Goal: Task Accomplishment & Management: Manage account settings

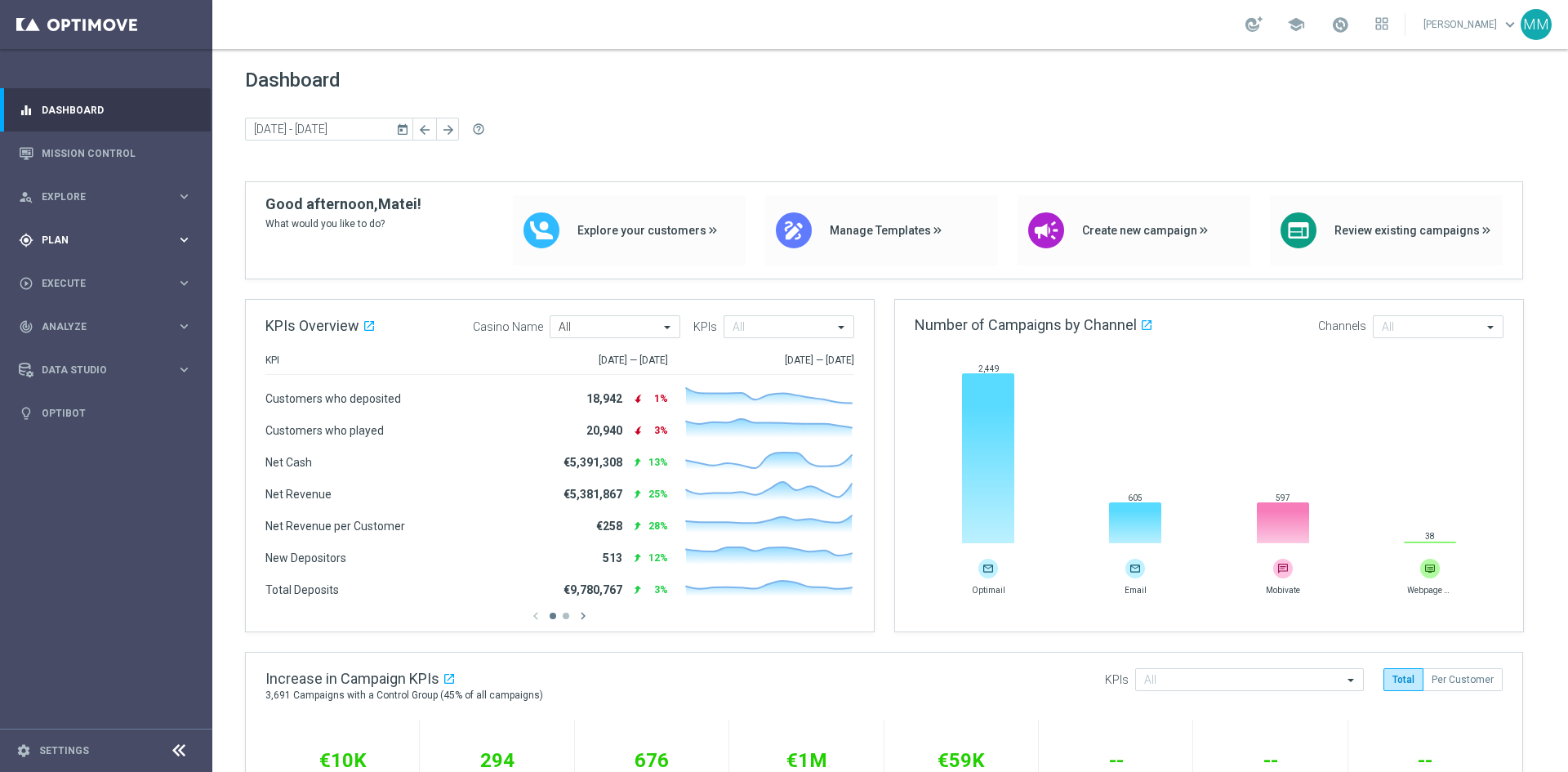
click at [175, 241] on span "Plan" at bounding box center [109, 239] width 135 height 10
click at [62, 311] on accordion "Templates keyboard_arrow_right Optimail Web Push Notifications Webpage Pop-up" at bounding box center [127, 323] width 168 height 24
click at [67, 323] on span "Templates" at bounding box center [102, 323] width 116 height 10
click at [76, 348] on link "Optimail" at bounding box center [110, 347] width 119 height 13
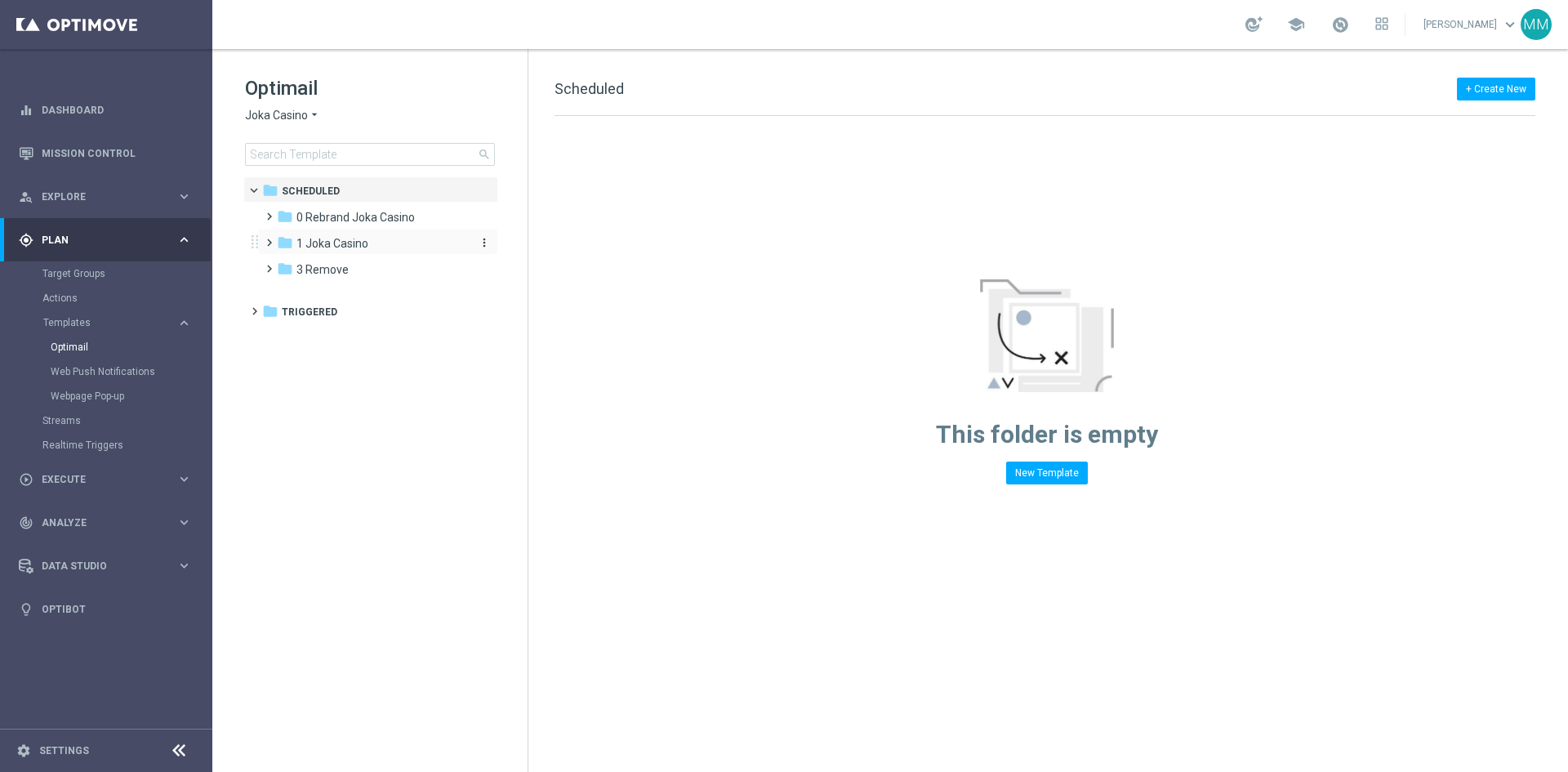
click at [327, 237] on span "1 Joka Casino" at bounding box center [333, 243] width 72 height 15
click at [353, 270] on div "folder 1- Daily" at bounding box center [380, 270] width 174 height 18
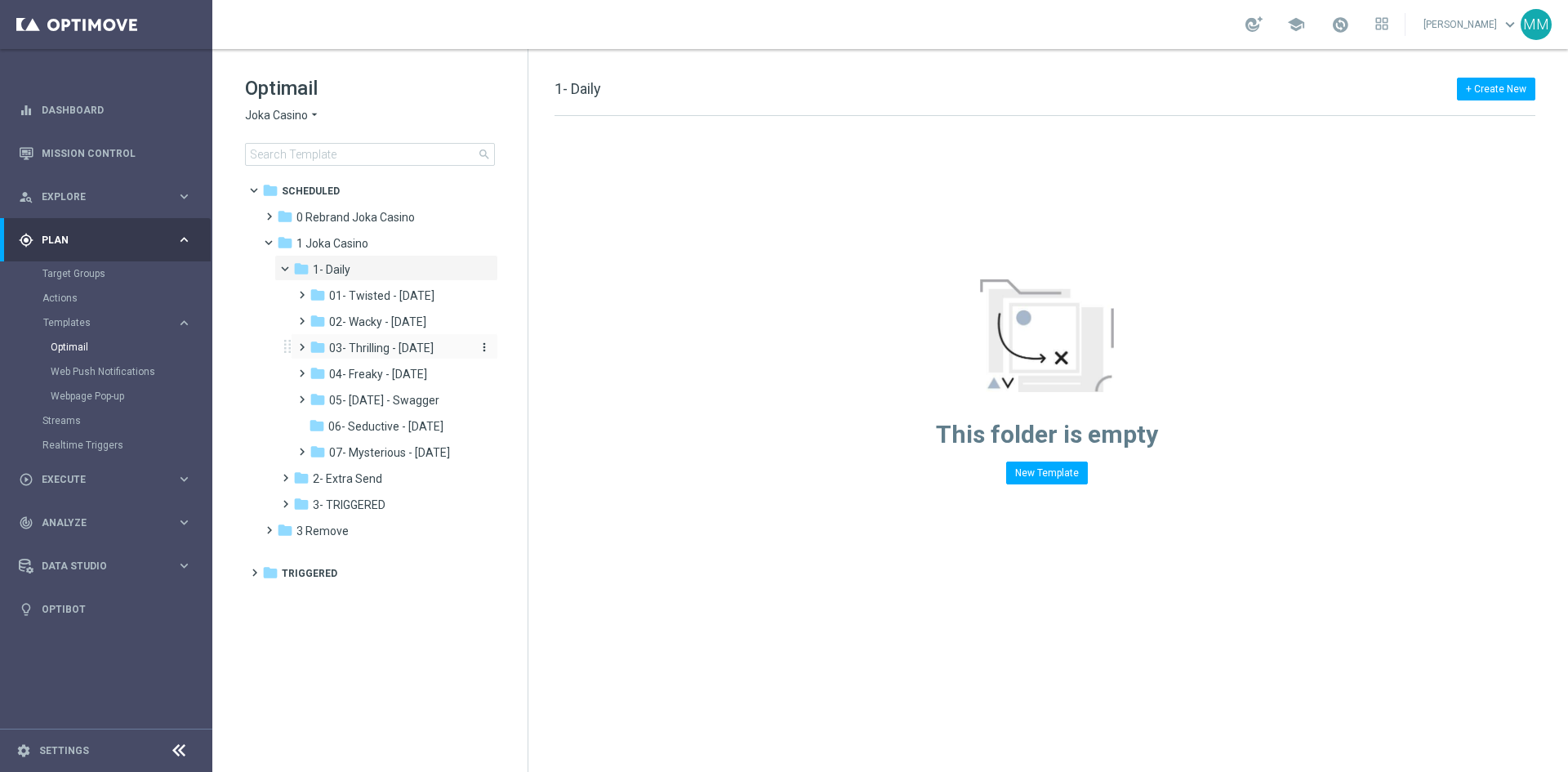
click at [434, 350] on span "03- Thrilling - [DATE]" at bounding box center [381, 348] width 104 height 15
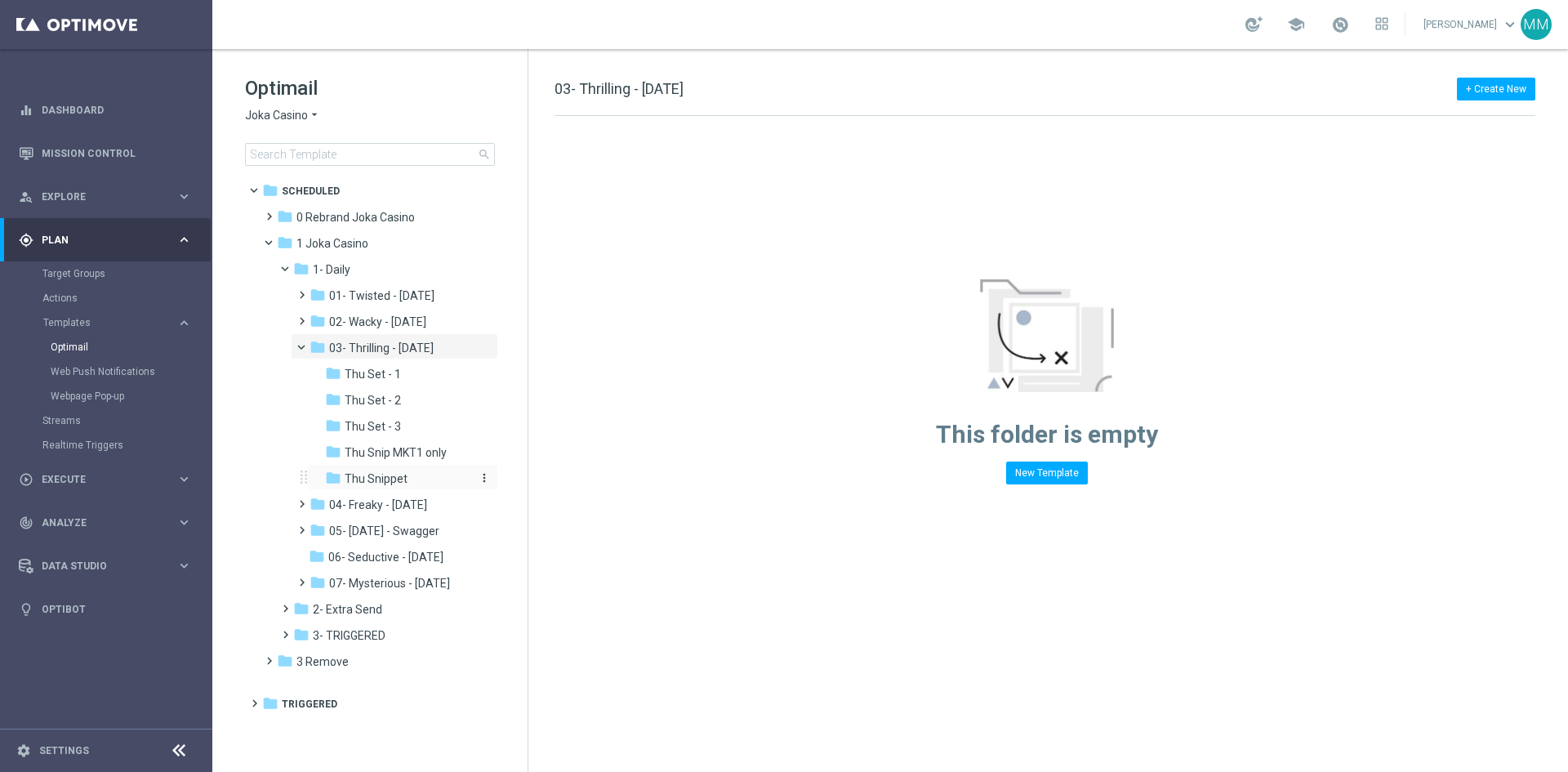
click at [420, 475] on div "folder Thu Snippet" at bounding box center [398, 479] width 147 height 18
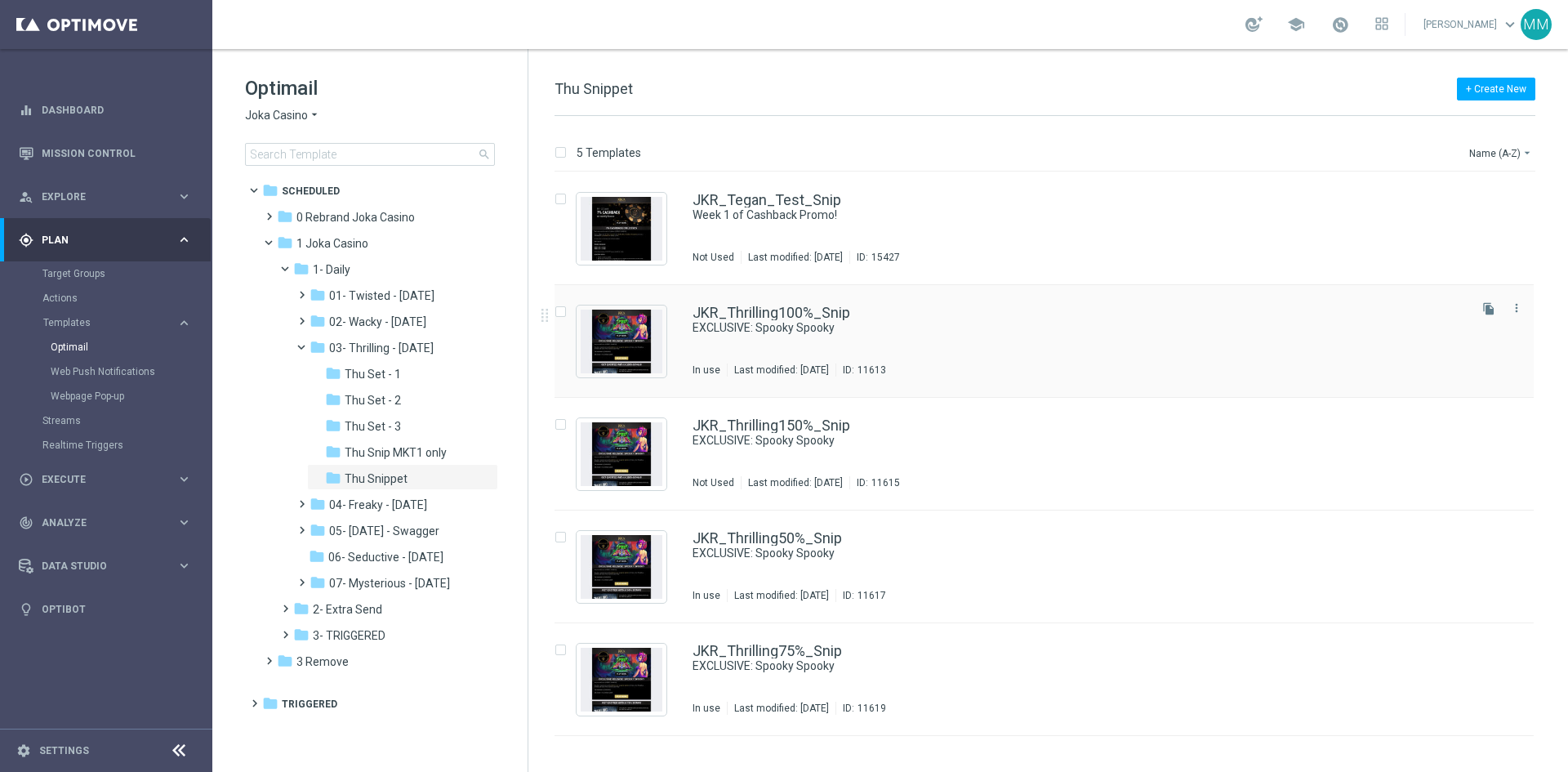
click at [921, 337] on div "JKR_Thrilling100%_Snip EXCLUSIVE: Spooky Spooky In use Last modified: Tuesday, …" at bounding box center [1078, 340] width 772 height 71
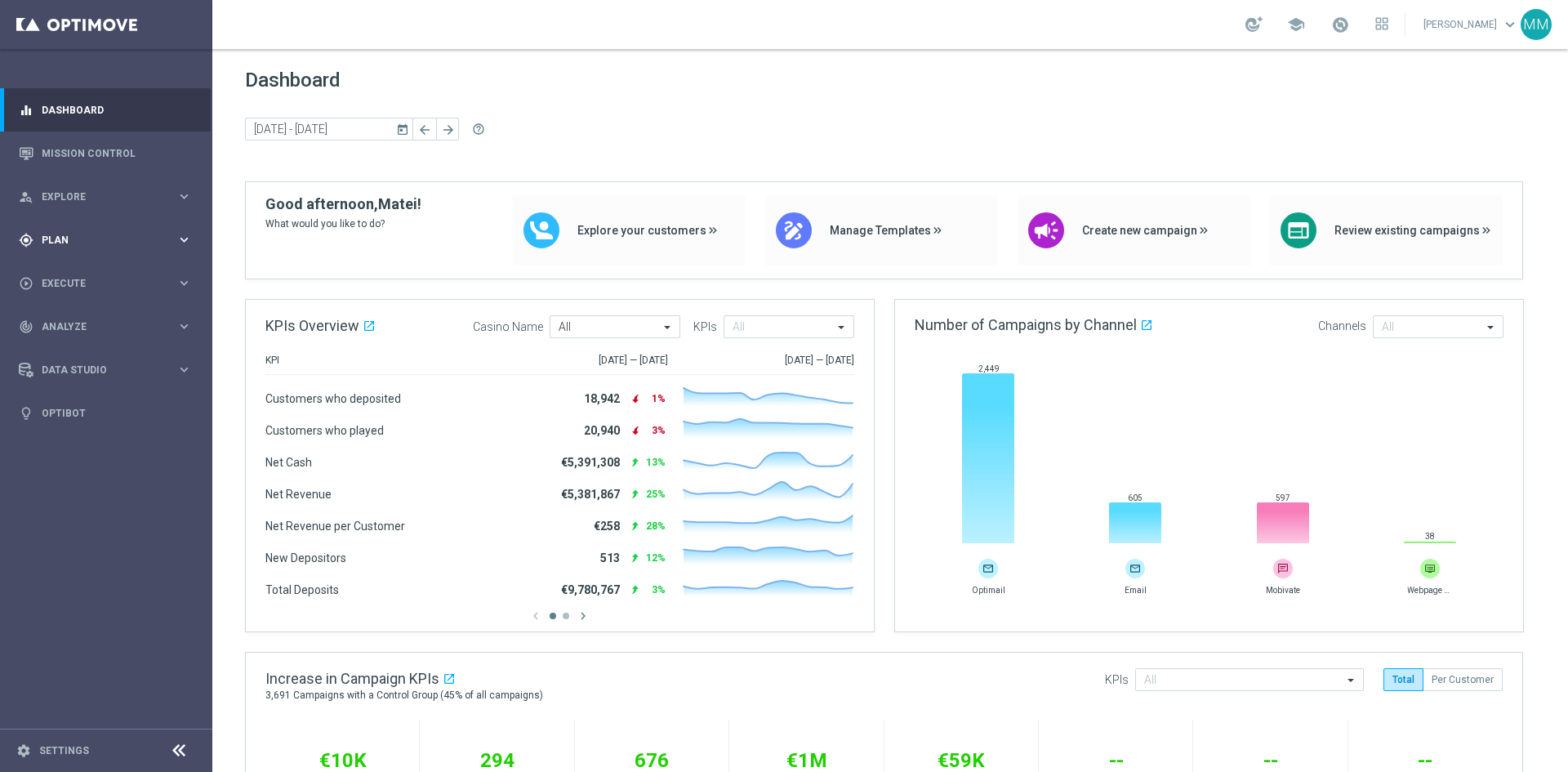
click at [186, 239] on icon "keyboard_arrow_right" at bounding box center [184, 239] width 16 height 16
click at [94, 321] on span "Templates" at bounding box center [102, 323] width 116 height 10
click at [91, 344] on link "Optimail" at bounding box center [110, 347] width 119 height 13
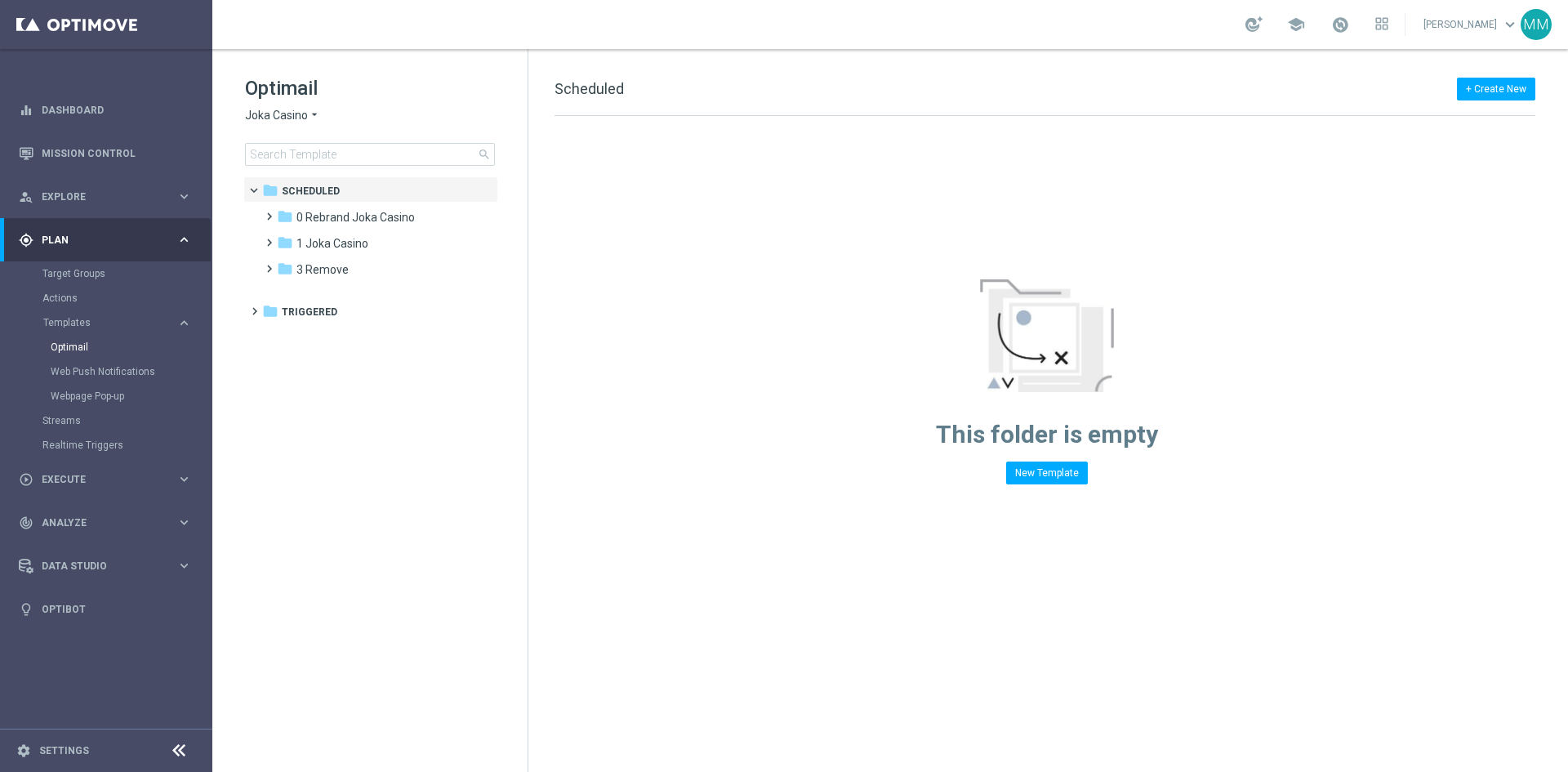
click at [306, 111] on span "Joka Casino" at bounding box center [276, 116] width 63 height 16
click at [0, 0] on span "Joka VIP Room" at bounding box center [0, 0] width 0 height 0
click at [332, 212] on div "folder 1 Daily" at bounding box center [370, 217] width 188 height 18
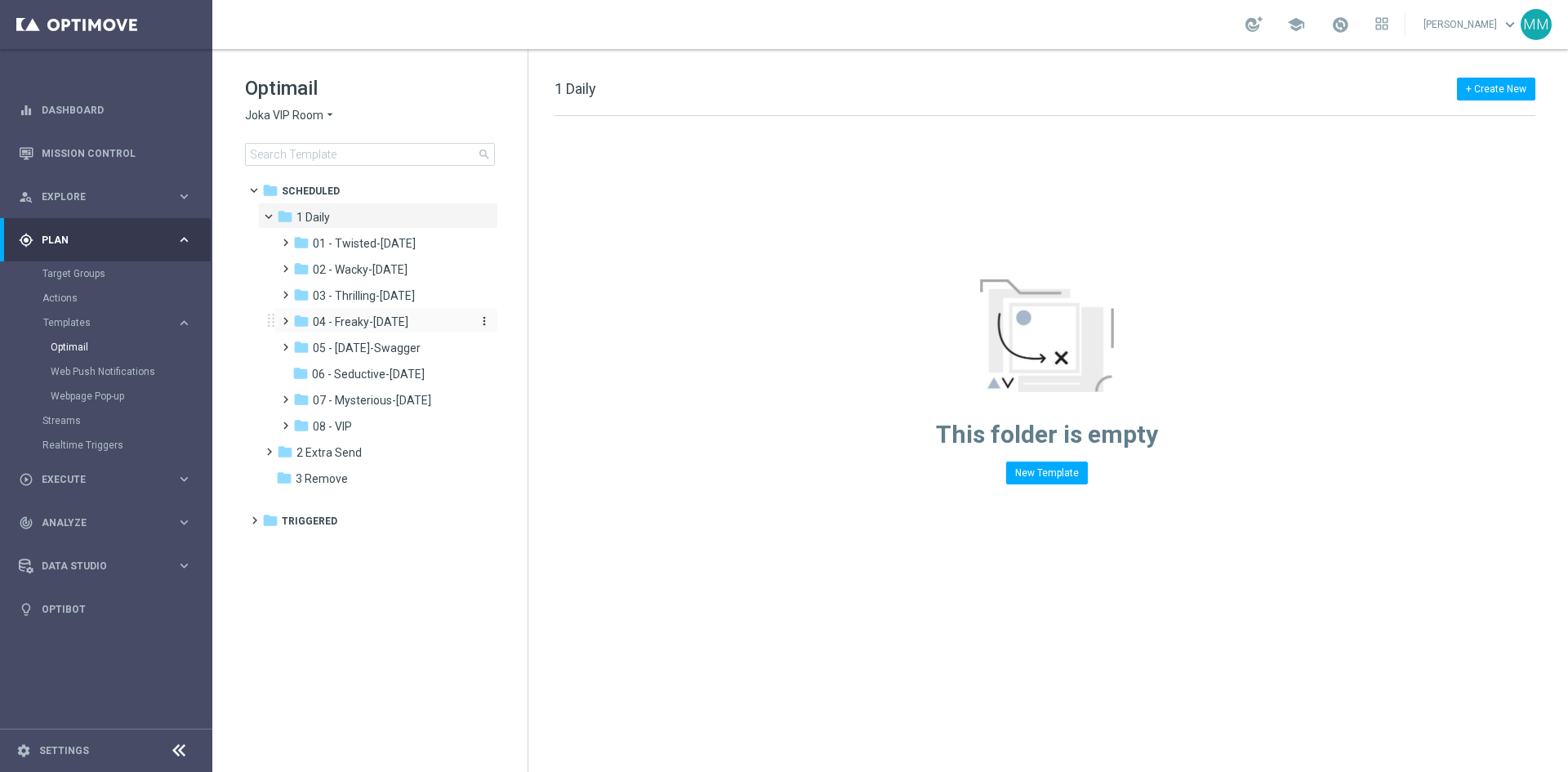
click at [367, 325] on span "04 - Freaky-Friday" at bounding box center [360, 322] width 95 height 15
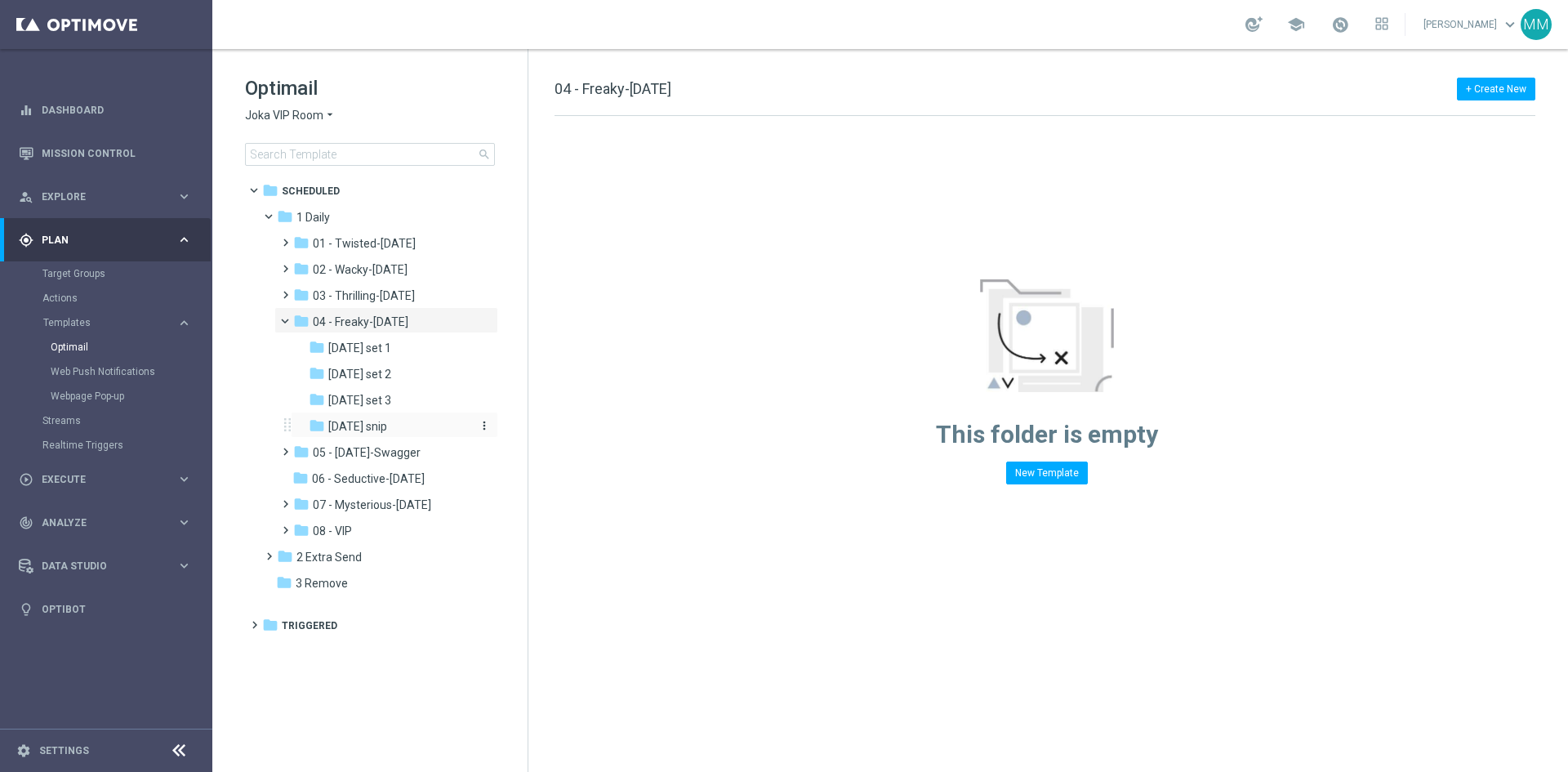
click at [389, 430] on div "folder Friday snip" at bounding box center [389, 426] width 161 height 18
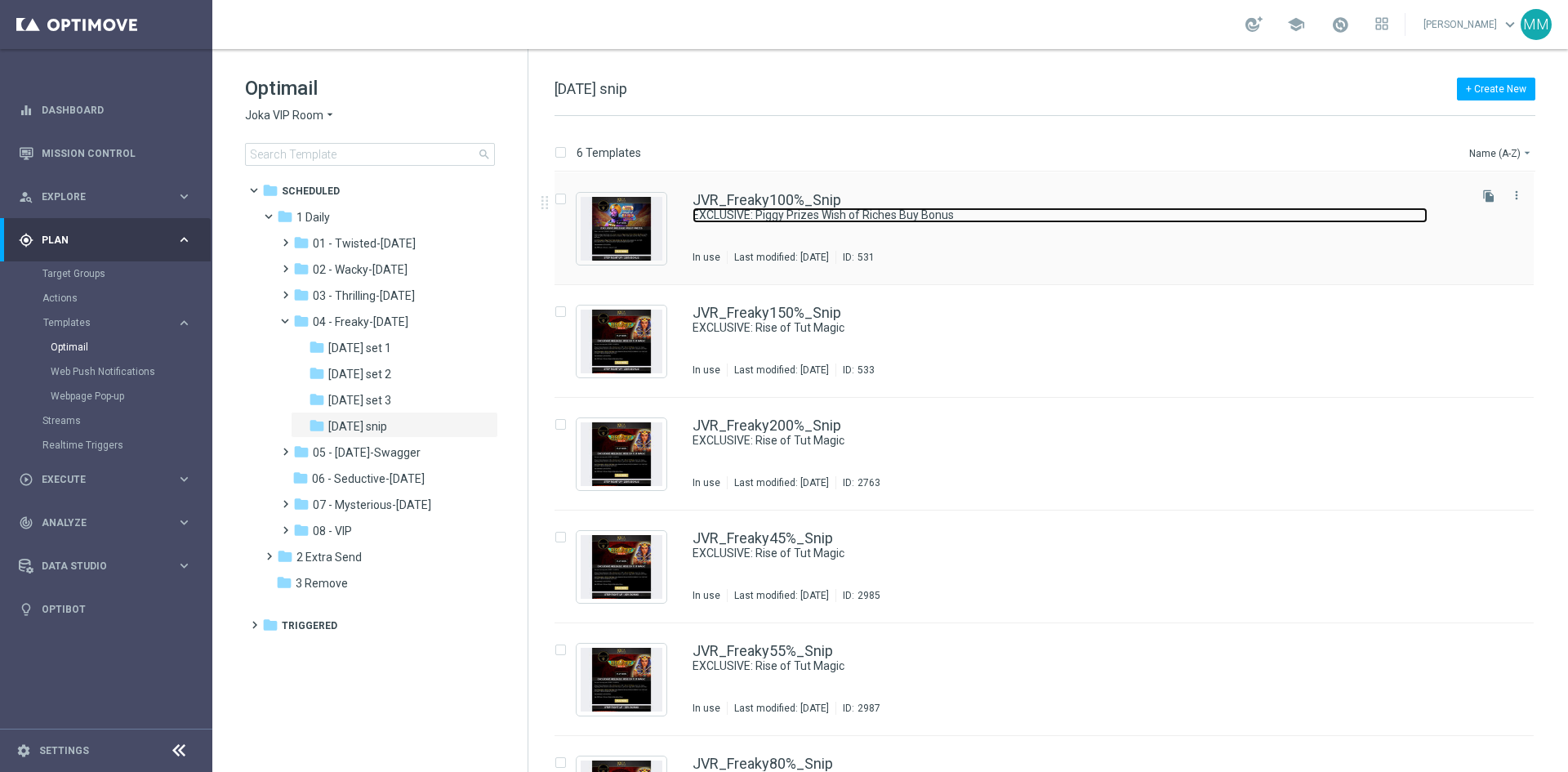
click at [852, 220] on link "EXCLUSIVE: Piggy Prizes Wish of Riches Buy Bonus" at bounding box center [1060, 214] width 735 height 16
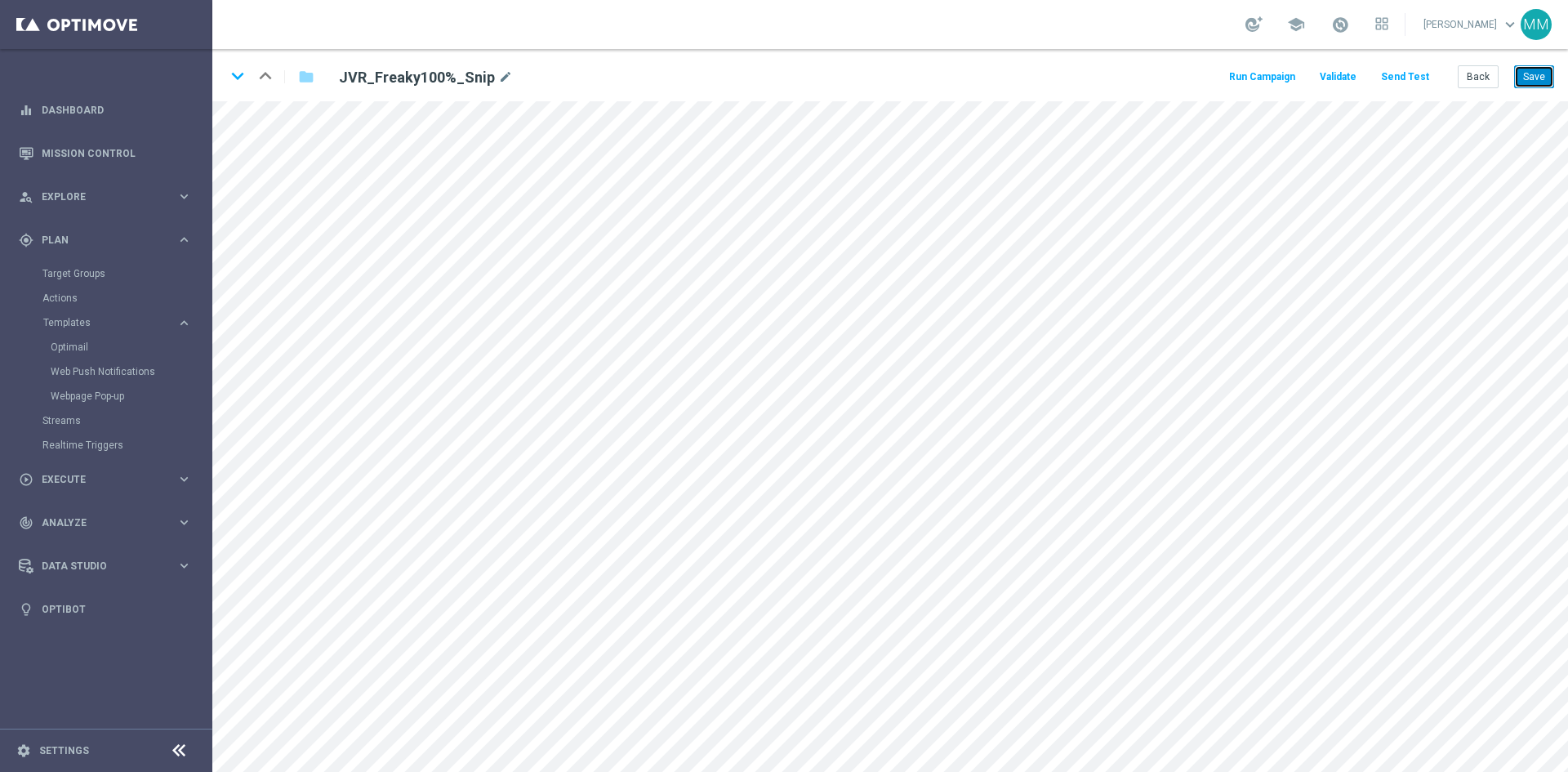
click at [1540, 68] on button "Save" at bounding box center [1533, 77] width 40 height 23
click at [1544, 63] on div "keyboard_arrow_down keyboard_arrow_up folder JVR_Freaky100%_Snip mode_edit Run …" at bounding box center [890, 75] width 1355 height 53
click at [1542, 67] on button "Save" at bounding box center [1533, 77] width 40 height 23
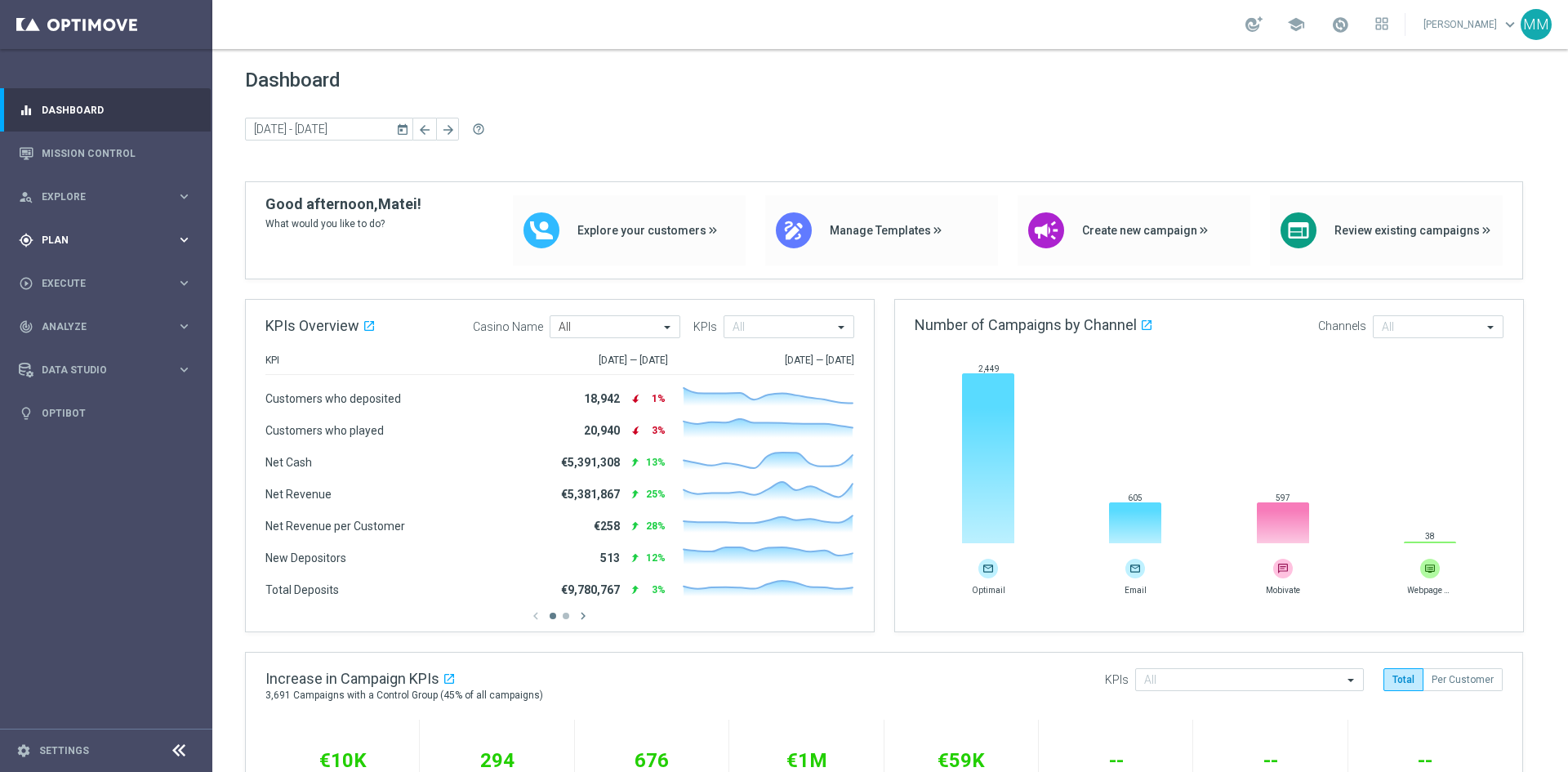
click at [176, 237] on span "Plan" at bounding box center [109, 239] width 135 height 10
click at [84, 321] on span "Templates" at bounding box center [102, 323] width 116 height 10
drag, startPoint x: 79, startPoint y: 344, endPoint x: 97, endPoint y: 339, distance: 18.7
click at [79, 343] on link "Optimail" at bounding box center [110, 347] width 119 height 13
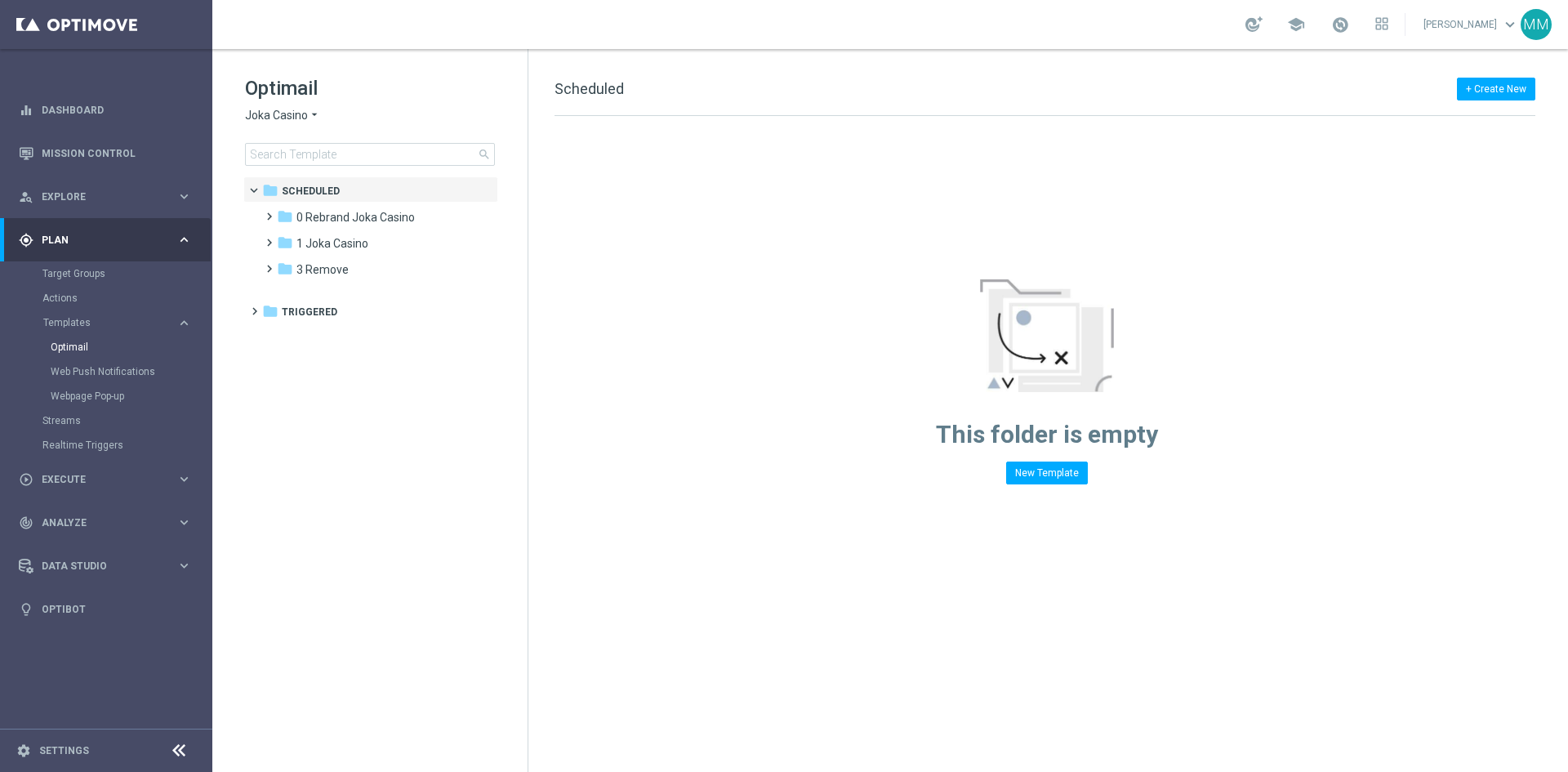
click at [308, 113] on icon "arrow_drop_down" at bounding box center [314, 116] width 13 height 16
click at [312, 299] on div "Johnnie Kash Kings" at bounding box center [307, 290] width 122 height 19
click at [332, 218] on div "folder 1 Daily" at bounding box center [370, 217] width 188 height 18
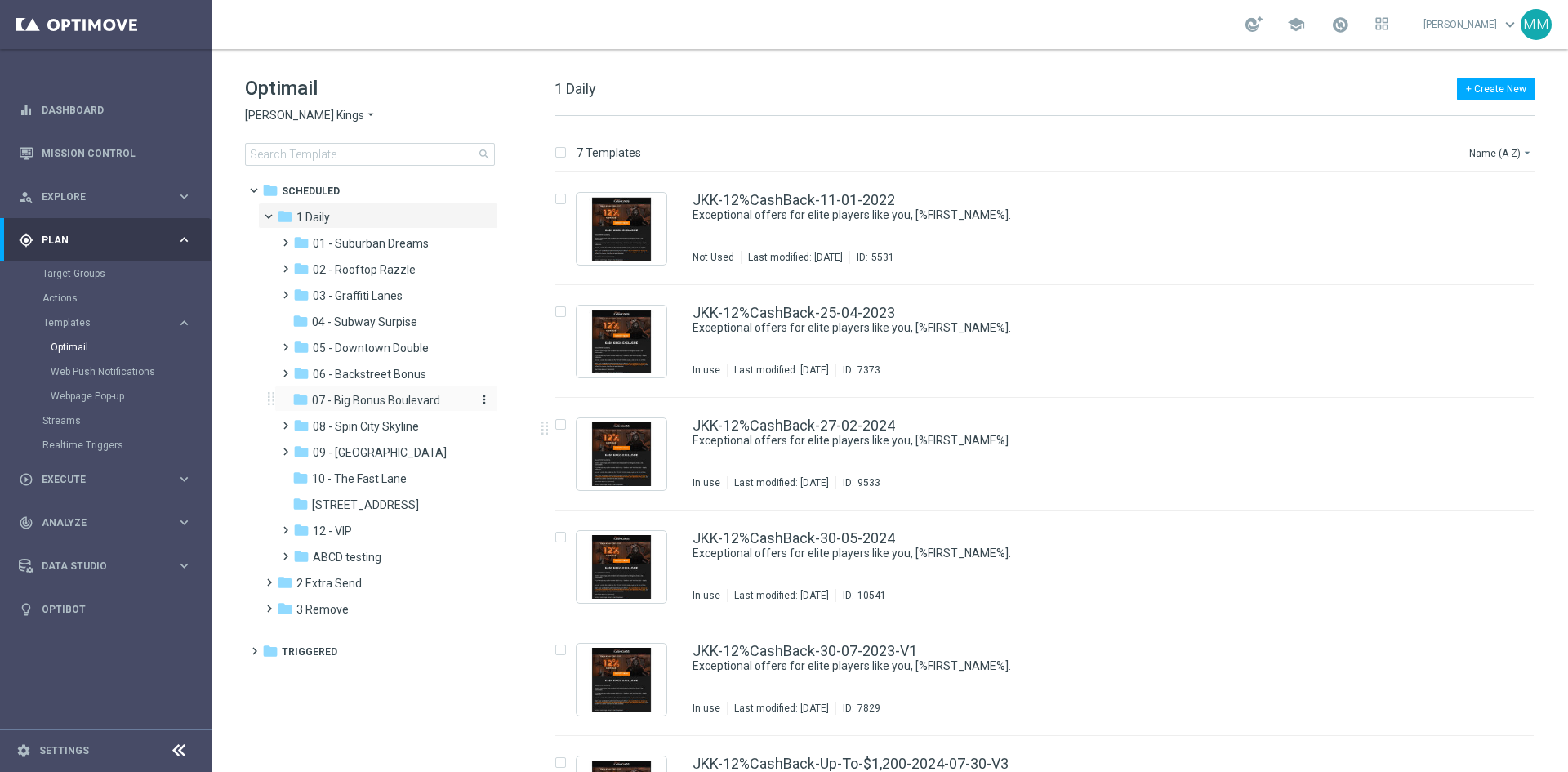
click at [447, 403] on div "folder 07 - Big Bonus Boulevard" at bounding box center [379, 400] width 174 height 18
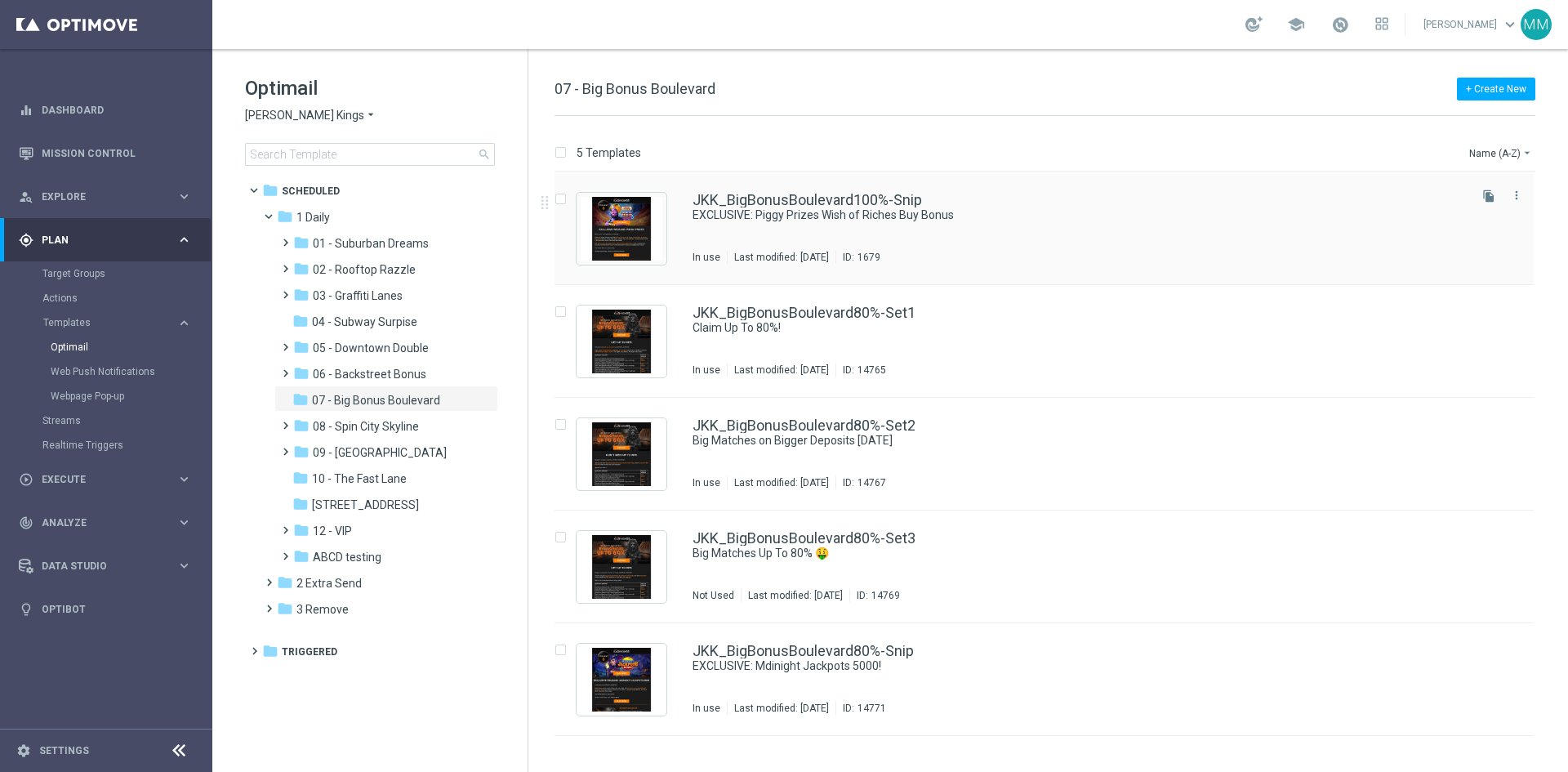
click at [876, 224] on div "JKK_BigBonusBoulevard100%-Snip EXCLUSIVE: Piggy Prizes Wish of Riches Buy Bonus…" at bounding box center [1078, 227] width 772 height 71
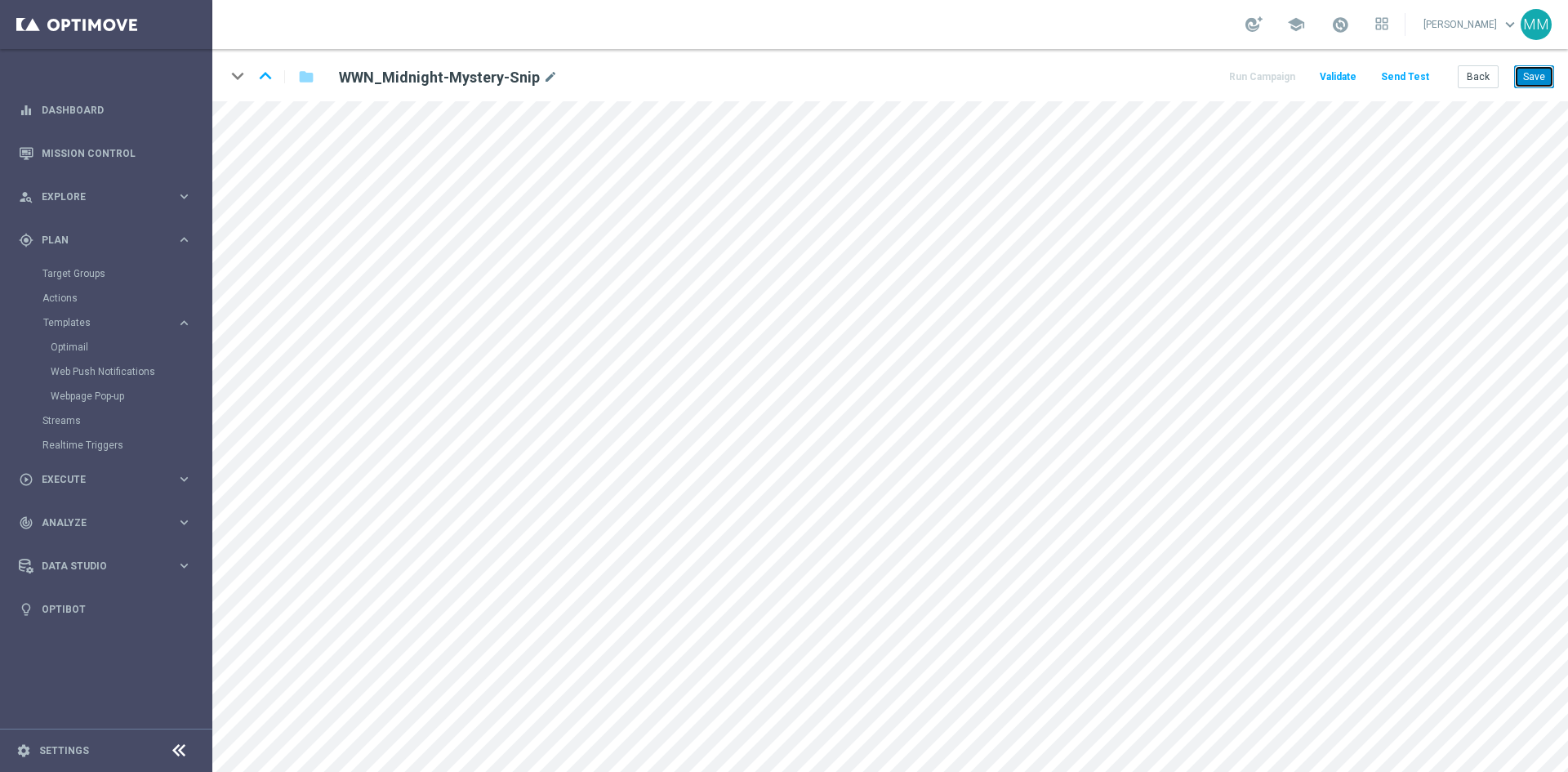
click at [1540, 71] on button "Save" at bounding box center [1533, 77] width 40 height 23
click at [1519, 76] on button "Save" at bounding box center [1533, 77] width 40 height 23
click at [1524, 67] on button "Save" at bounding box center [1533, 77] width 40 height 23
click at [1553, 86] on div "keyboard_arrow_down keyboard_arrow_up folder WWN_Midnight-Mystery-Snip mode_edi…" at bounding box center [890, 75] width 1355 height 53
click at [1539, 80] on button "Save" at bounding box center [1533, 77] width 40 height 23
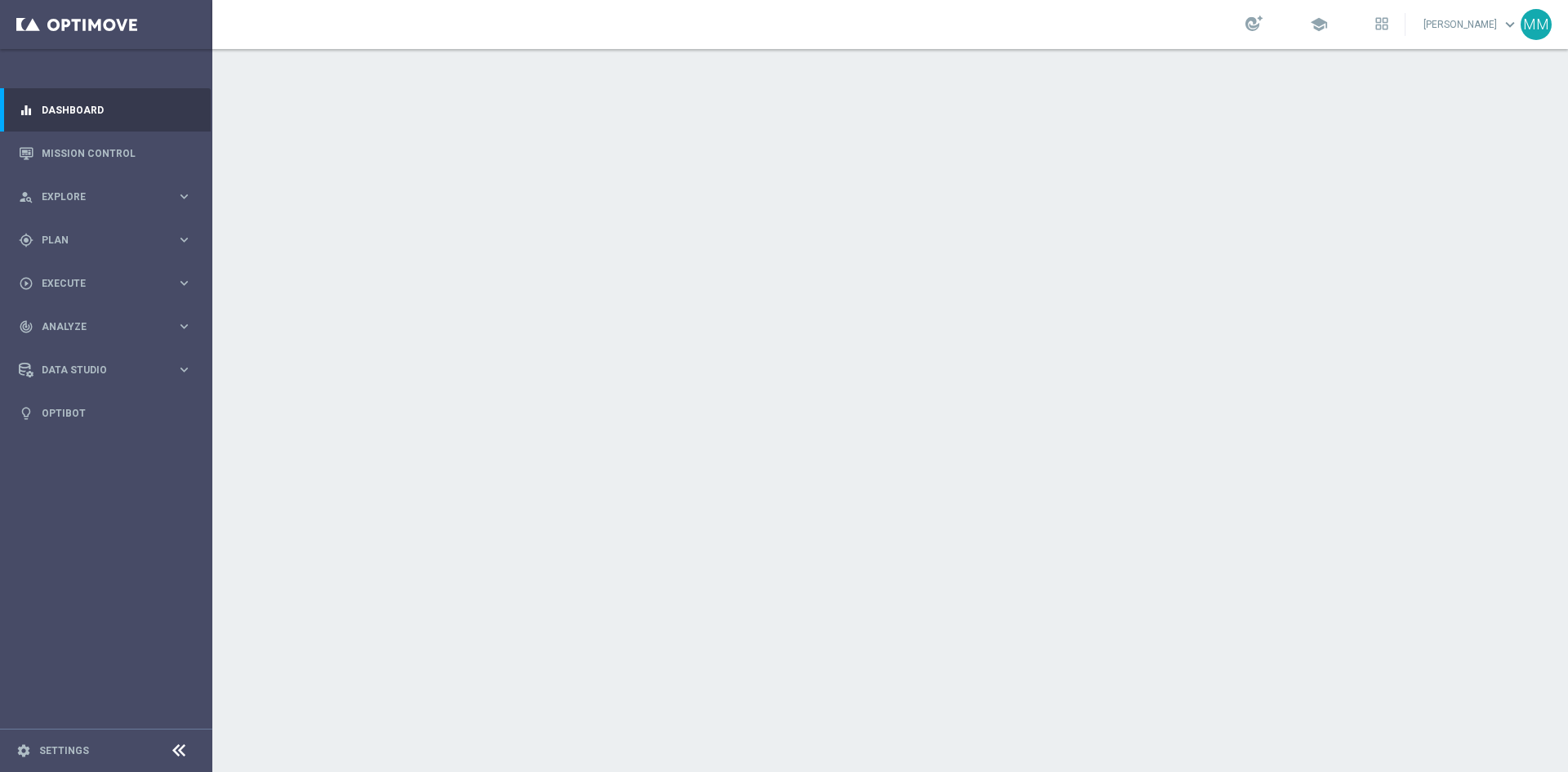
click at [796, 532] on div at bounding box center [890, 411] width 1355 height 723
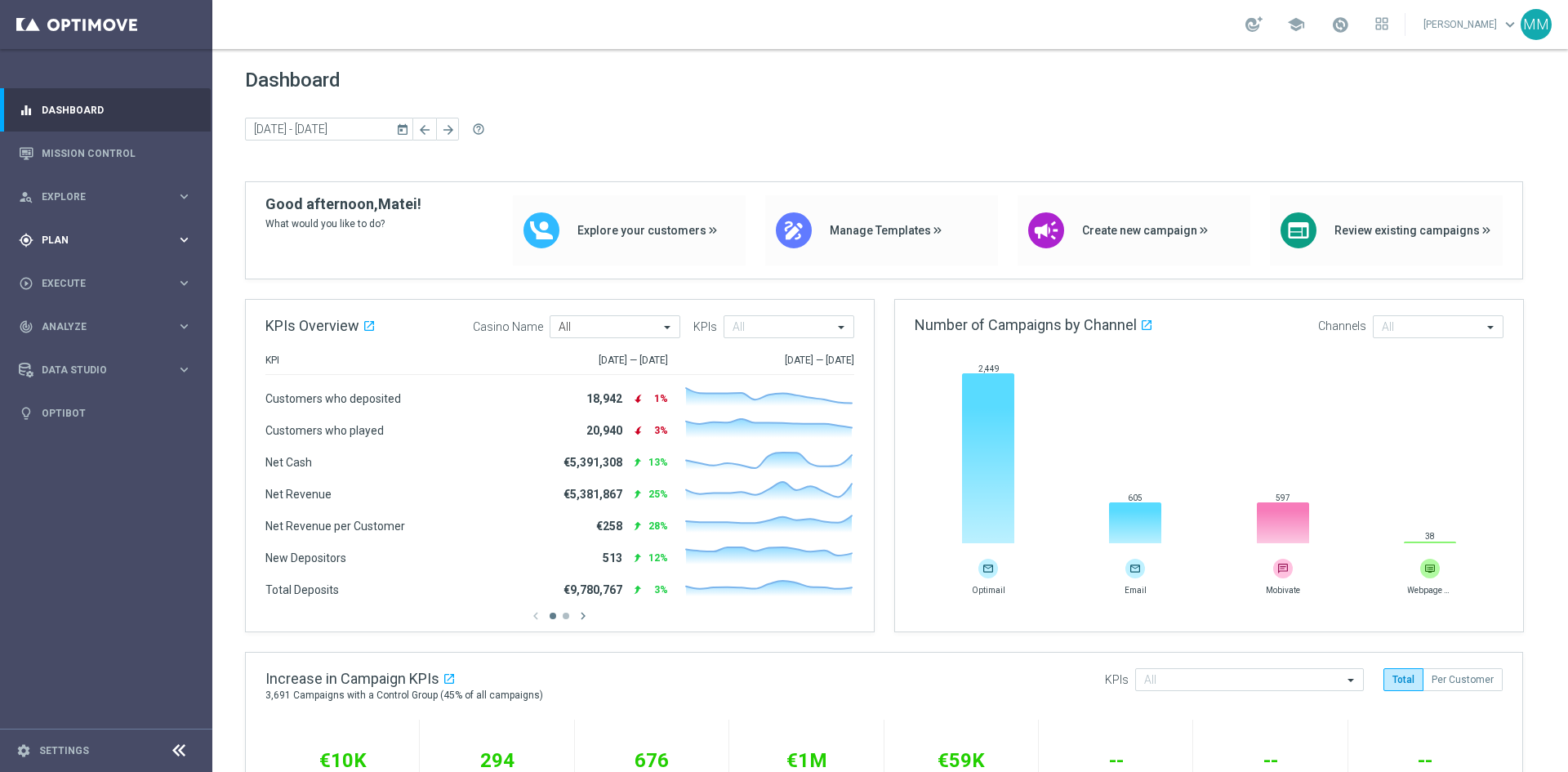
click at [181, 237] on icon "keyboard_arrow_right" at bounding box center [184, 239] width 16 height 16
click at [178, 322] on icon "keyboard_arrow_right" at bounding box center [184, 323] width 16 height 16
click at [82, 349] on link "Optimail" at bounding box center [110, 347] width 119 height 13
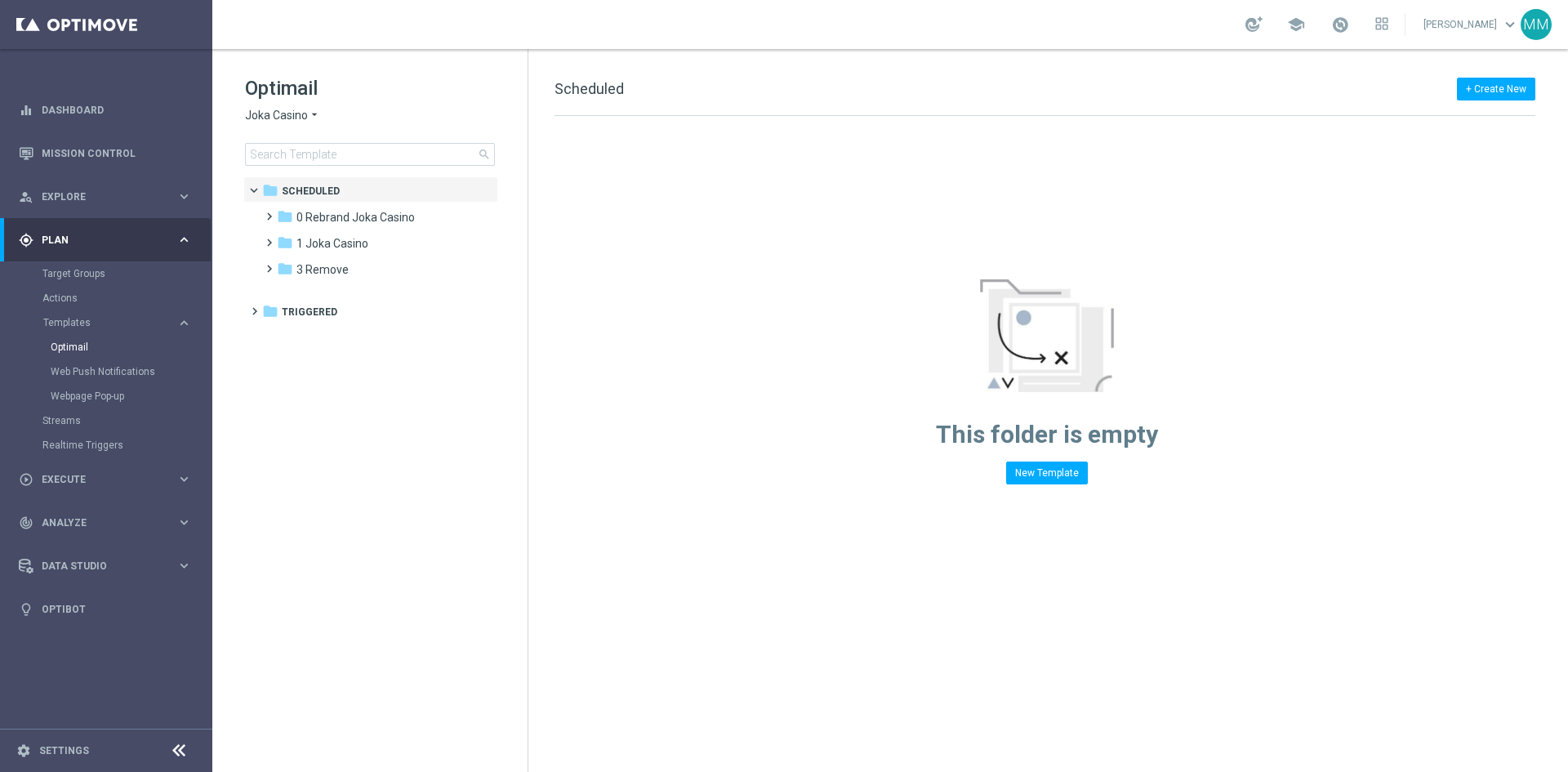
click at [304, 116] on span "Joka Casino" at bounding box center [276, 116] width 63 height 16
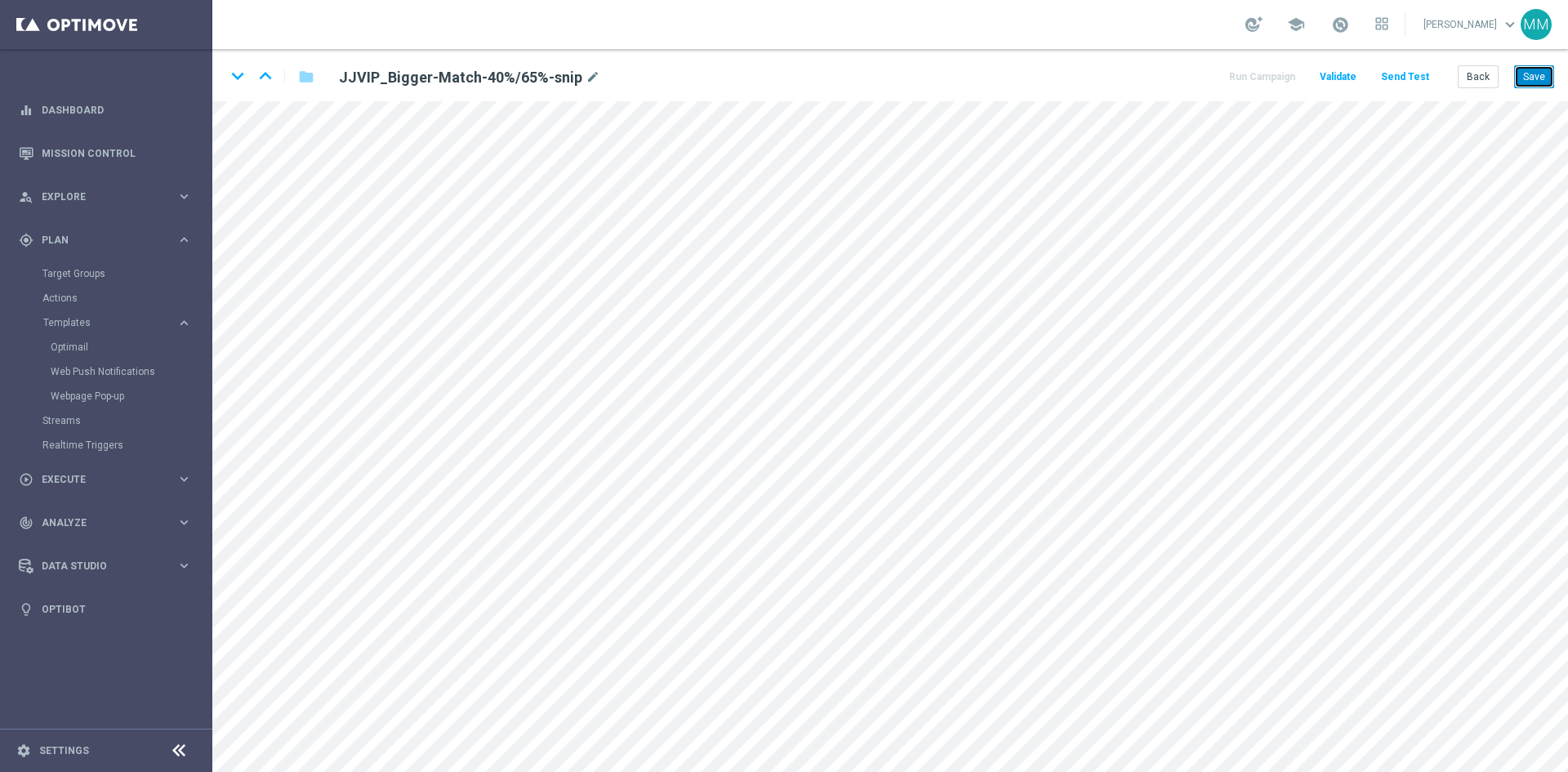
drag, startPoint x: 1535, startPoint y: 87, endPoint x: 1528, endPoint y: 97, distance: 12.2
click at [1534, 87] on button "Save" at bounding box center [1533, 77] width 40 height 23
click at [1533, 66] on button "Save" at bounding box center [1533, 77] width 40 height 23
click at [1533, 85] on button "Save" at bounding box center [1533, 77] width 40 height 23
drag, startPoint x: 1545, startPoint y: 58, endPoint x: 1548, endPoint y: 67, distance: 9.5
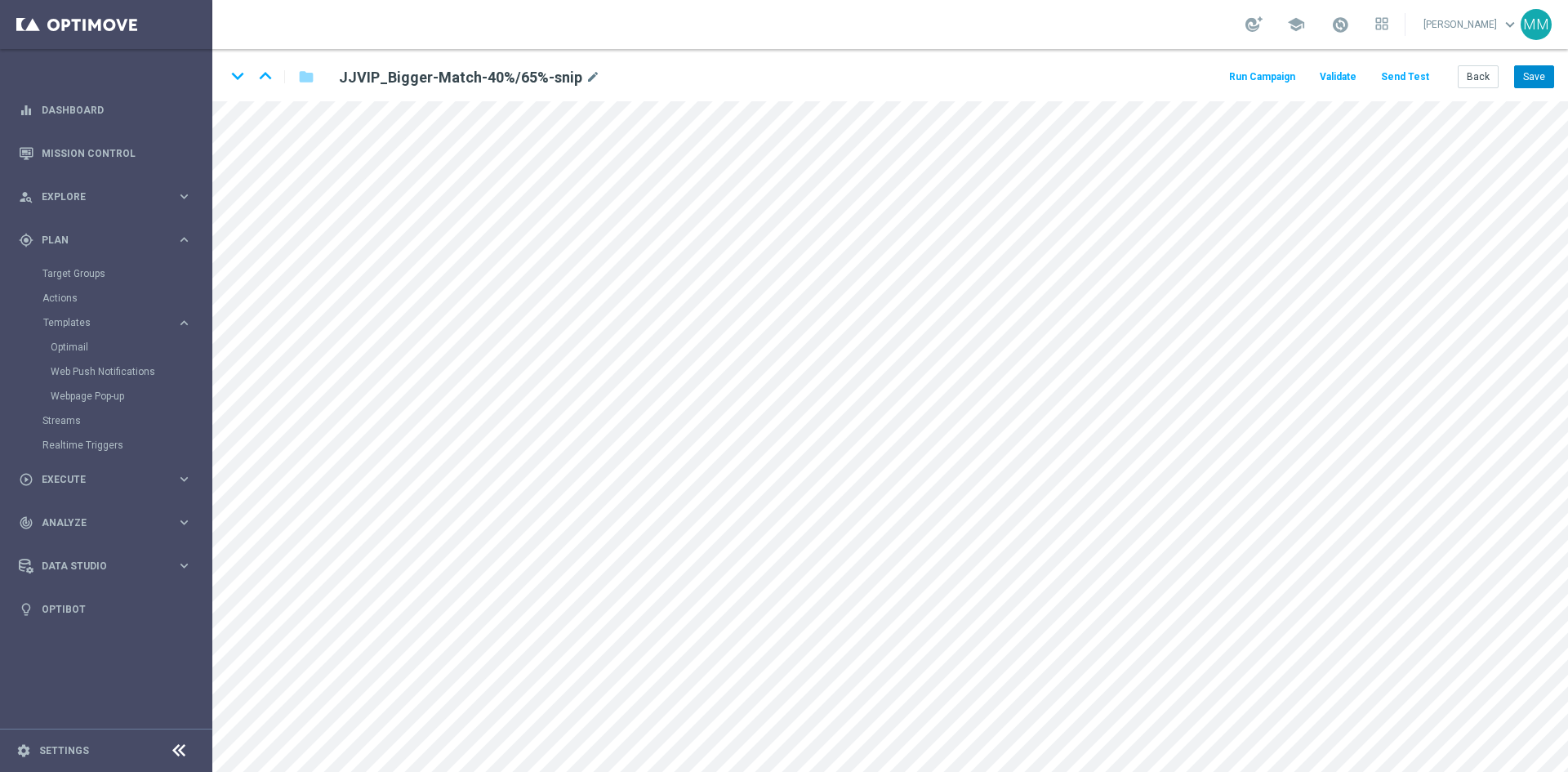
click at [1548, 62] on div "keyboard_arrow_down keyboard_arrow_up folder JJVIP_Bigger-Match-40%/65%-snip mo…" at bounding box center [890, 75] width 1355 height 53
click at [1548, 68] on button "Save" at bounding box center [1533, 77] width 40 height 23
click at [1546, 80] on button "Save" at bounding box center [1533, 77] width 40 height 23
click at [1466, 69] on button "Back" at bounding box center [1477, 77] width 41 height 23
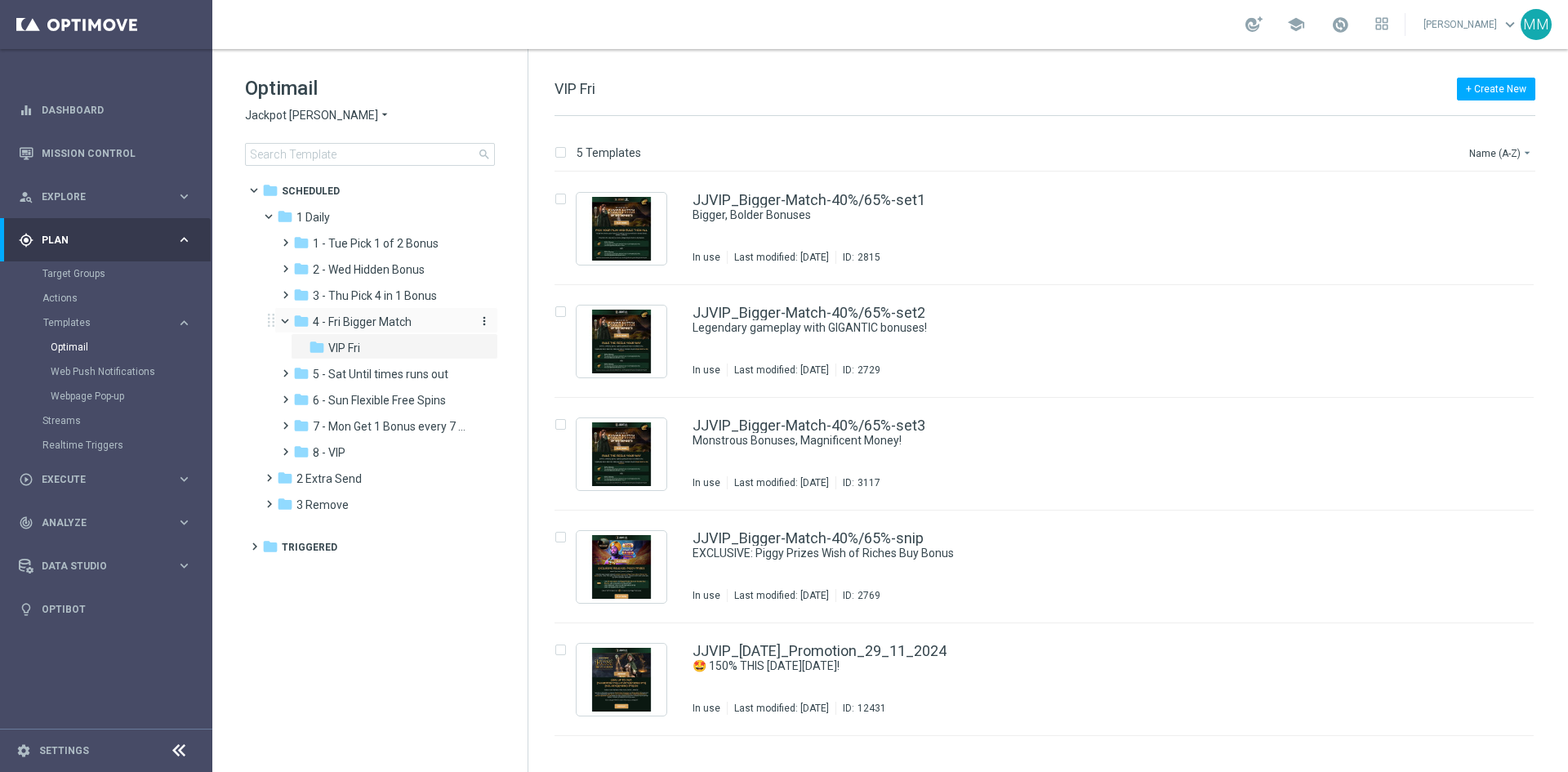
click at [363, 320] on span "4 - Fri Bigger Match" at bounding box center [361, 322] width 99 height 15
click at [953, 567] on div "JPJ_bigger-Match-40%/65%-snip EXCLUSIVE: Piggy Prizes Wish of Riches Buy Bonus …" at bounding box center [1078, 566] width 772 height 71
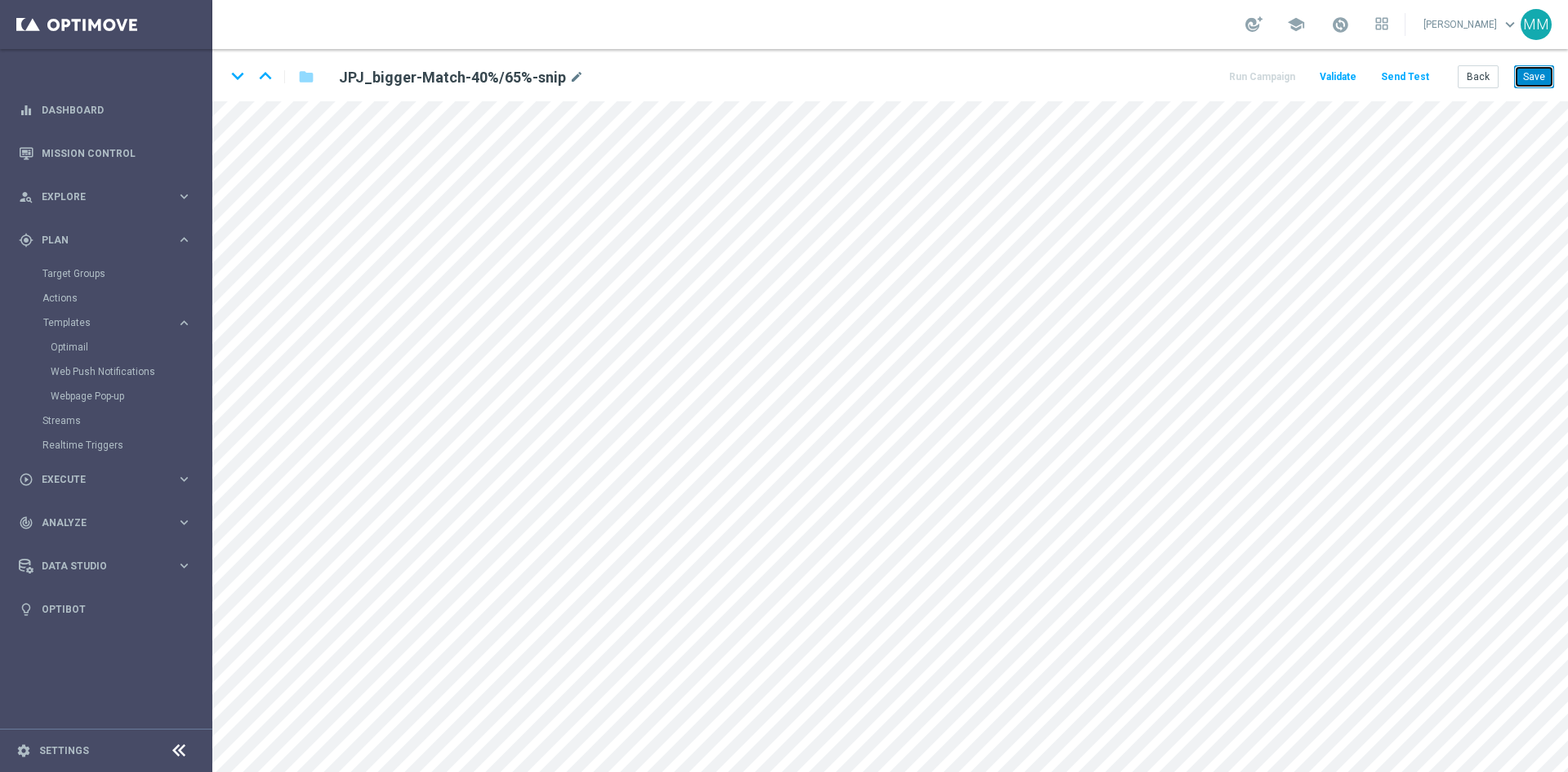
click at [1519, 70] on button "Save" at bounding box center [1533, 77] width 40 height 23
click at [1533, 73] on button "Save" at bounding box center [1533, 77] width 40 height 23
click at [1549, 80] on button "Save" at bounding box center [1533, 77] width 40 height 23
click at [1527, 83] on button "Save" at bounding box center [1533, 77] width 40 height 23
click at [1527, 73] on button "Save" at bounding box center [1533, 77] width 40 height 23
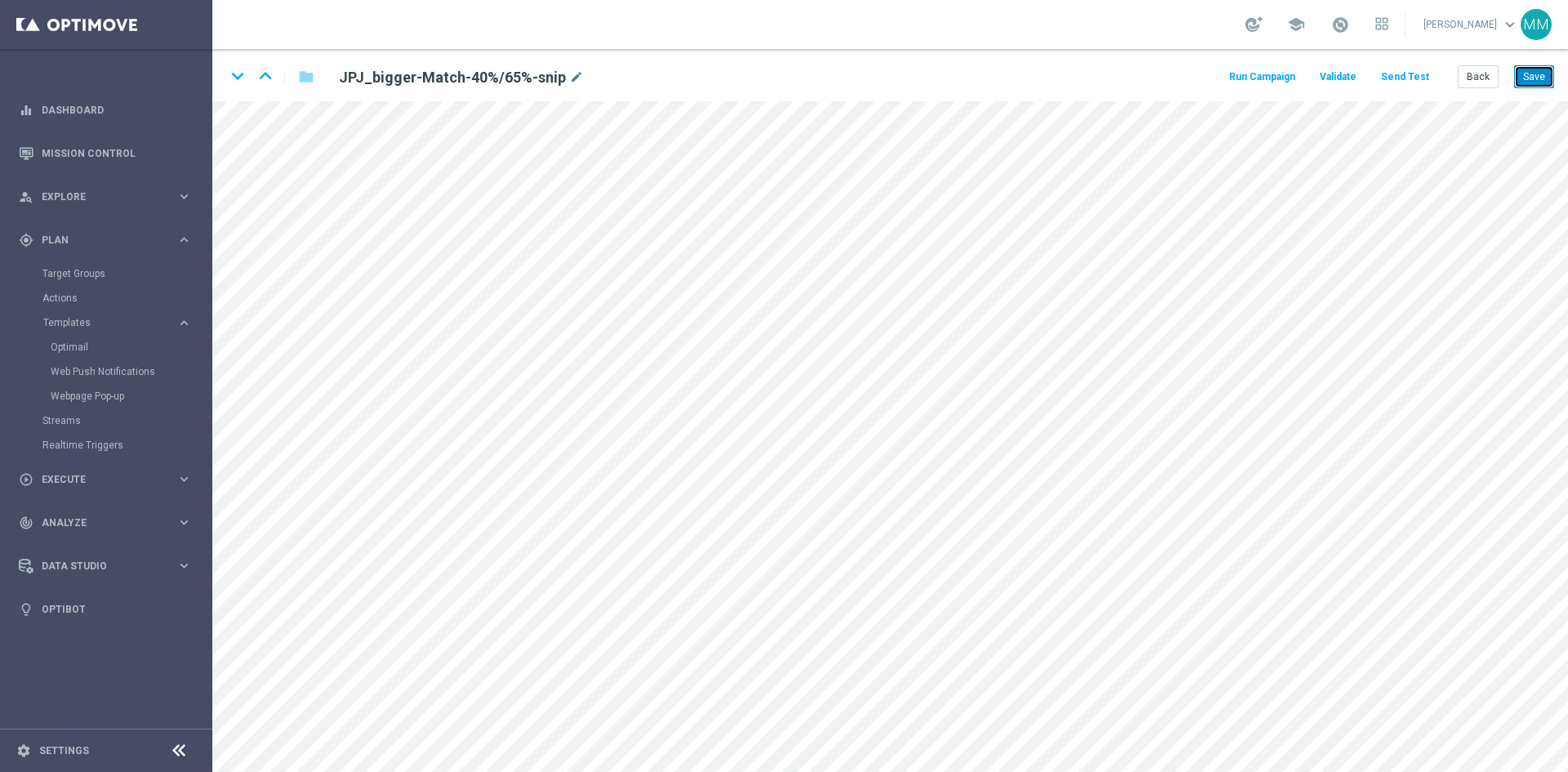
click at [1541, 79] on button "Save" at bounding box center [1533, 77] width 40 height 23
click at [1476, 73] on button "Back" at bounding box center [1477, 77] width 41 height 23
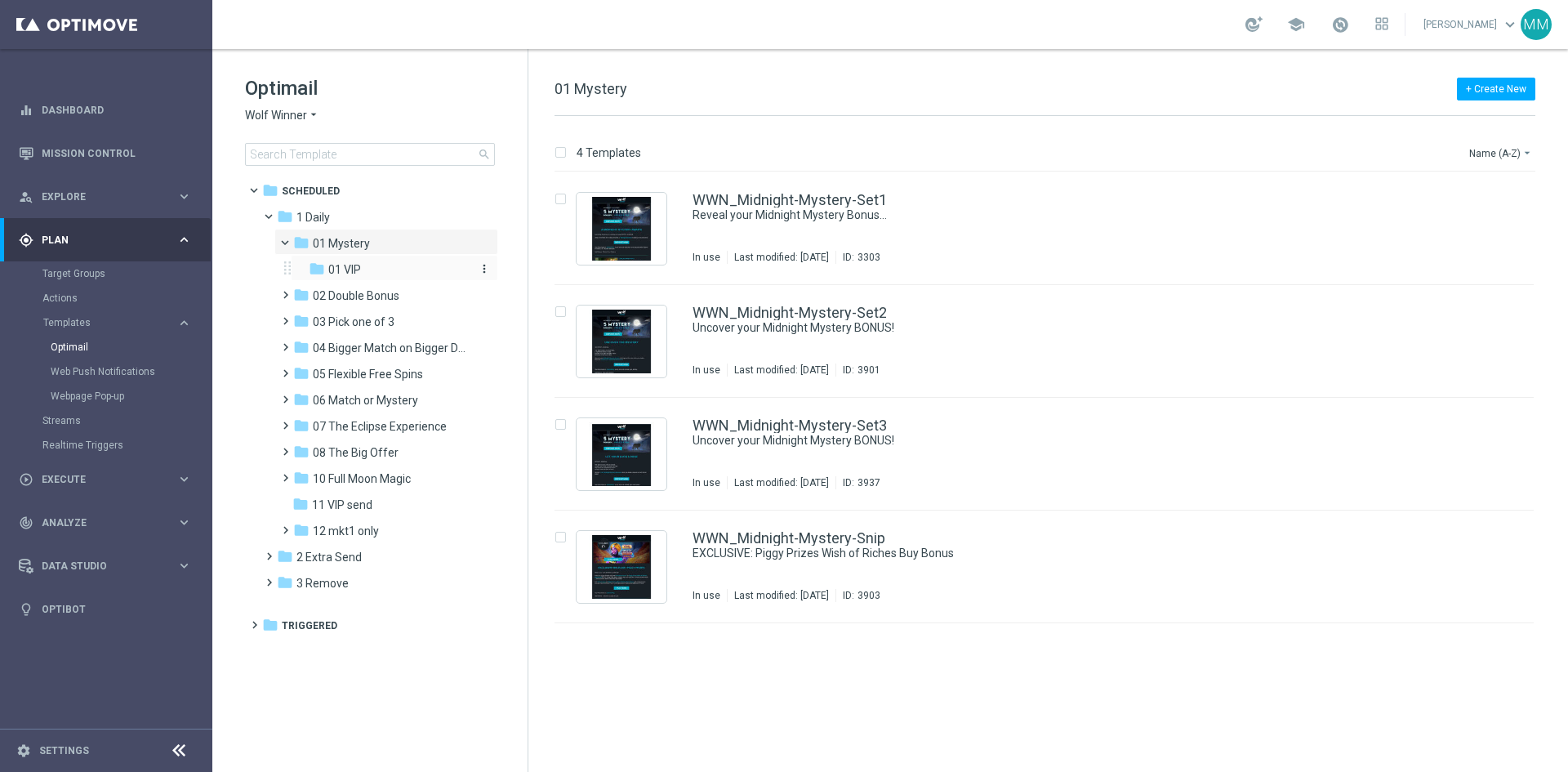
click at [392, 261] on div "folder 01 VIP" at bounding box center [389, 270] width 161 height 18
click at [998, 587] on div "WWNVIP_Midnight-Mystery-Snip EXCLUSIVE: Piggy Prizes Wish of Riches Buy Bonus I…" at bounding box center [1078, 566] width 772 height 71
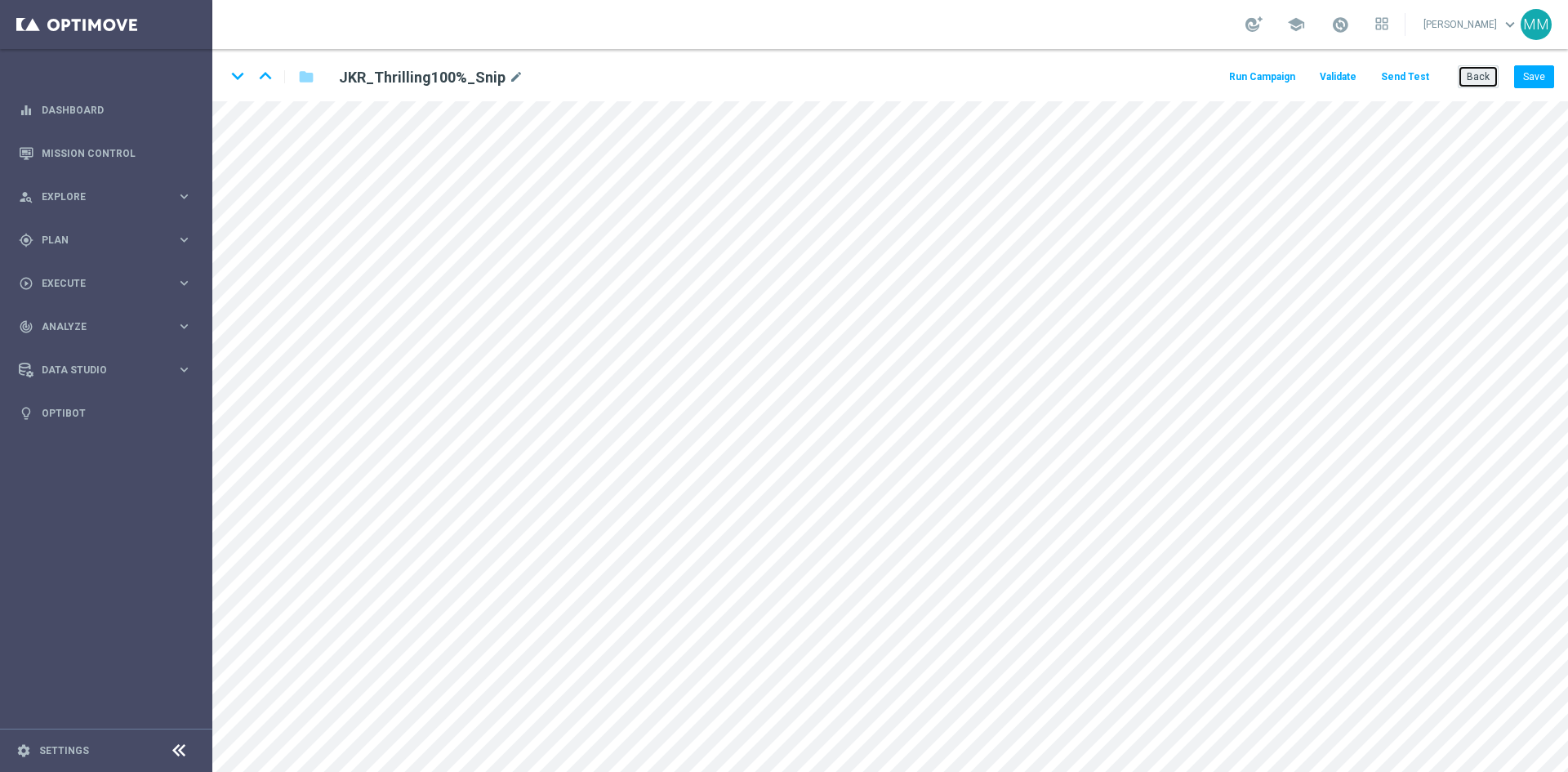
click at [1477, 74] on button "Back" at bounding box center [1477, 77] width 41 height 23
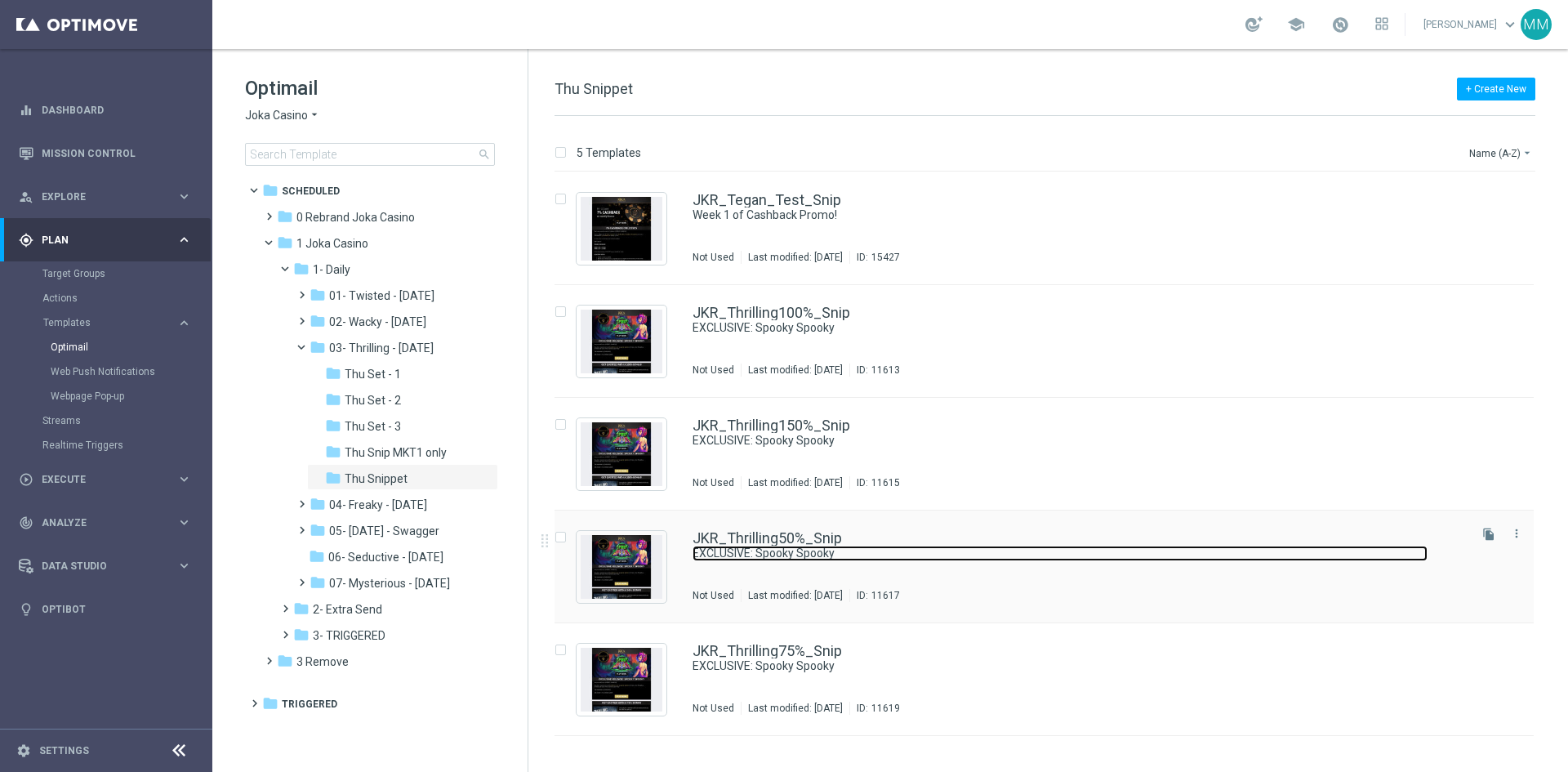
click at [893, 550] on link "EXCLUSIVE: Spooky Spooky" at bounding box center [1060, 553] width 735 height 16
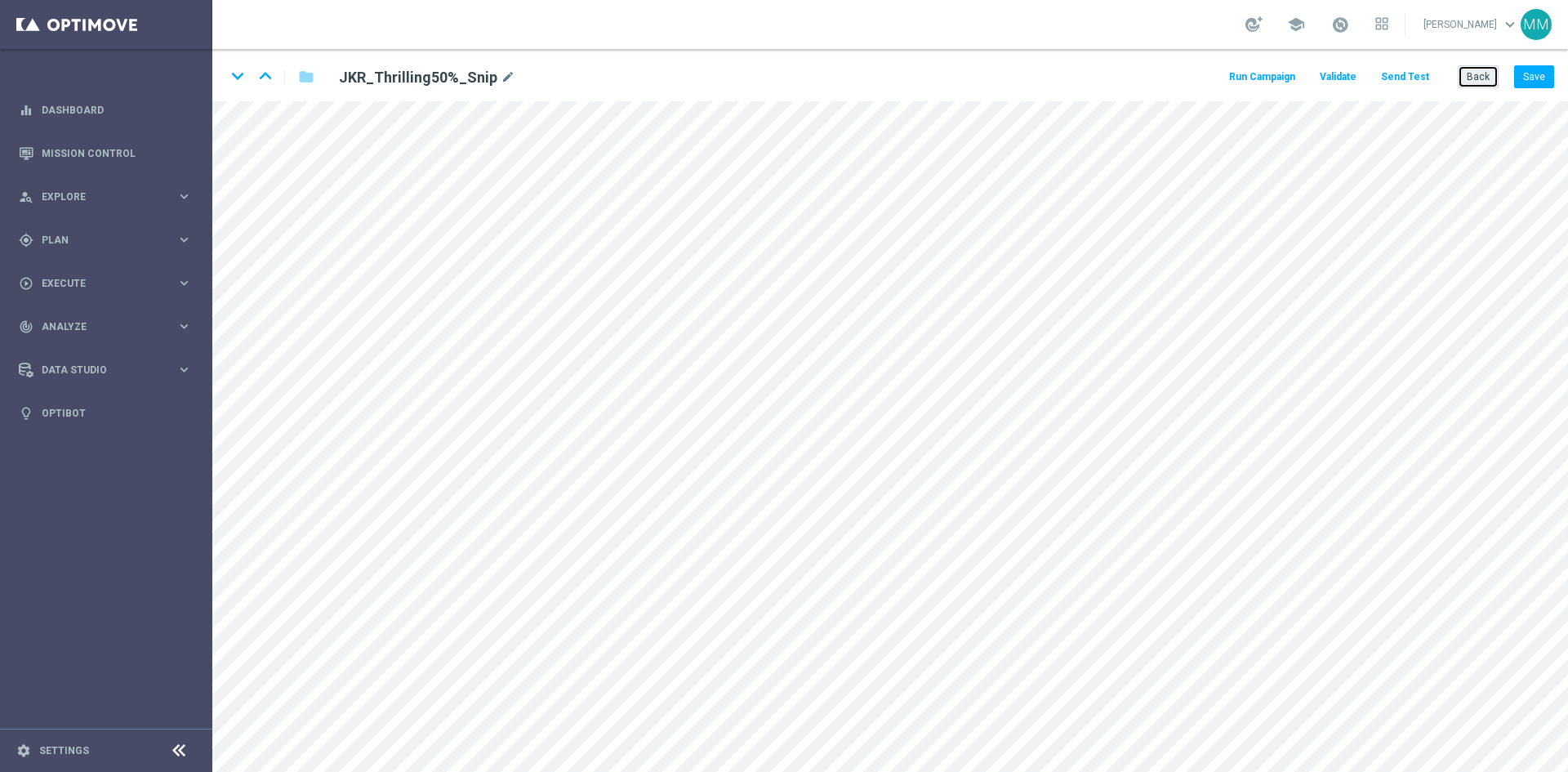
click at [1477, 80] on button "Back" at bounding box center [1477, 77] width 41 height 23
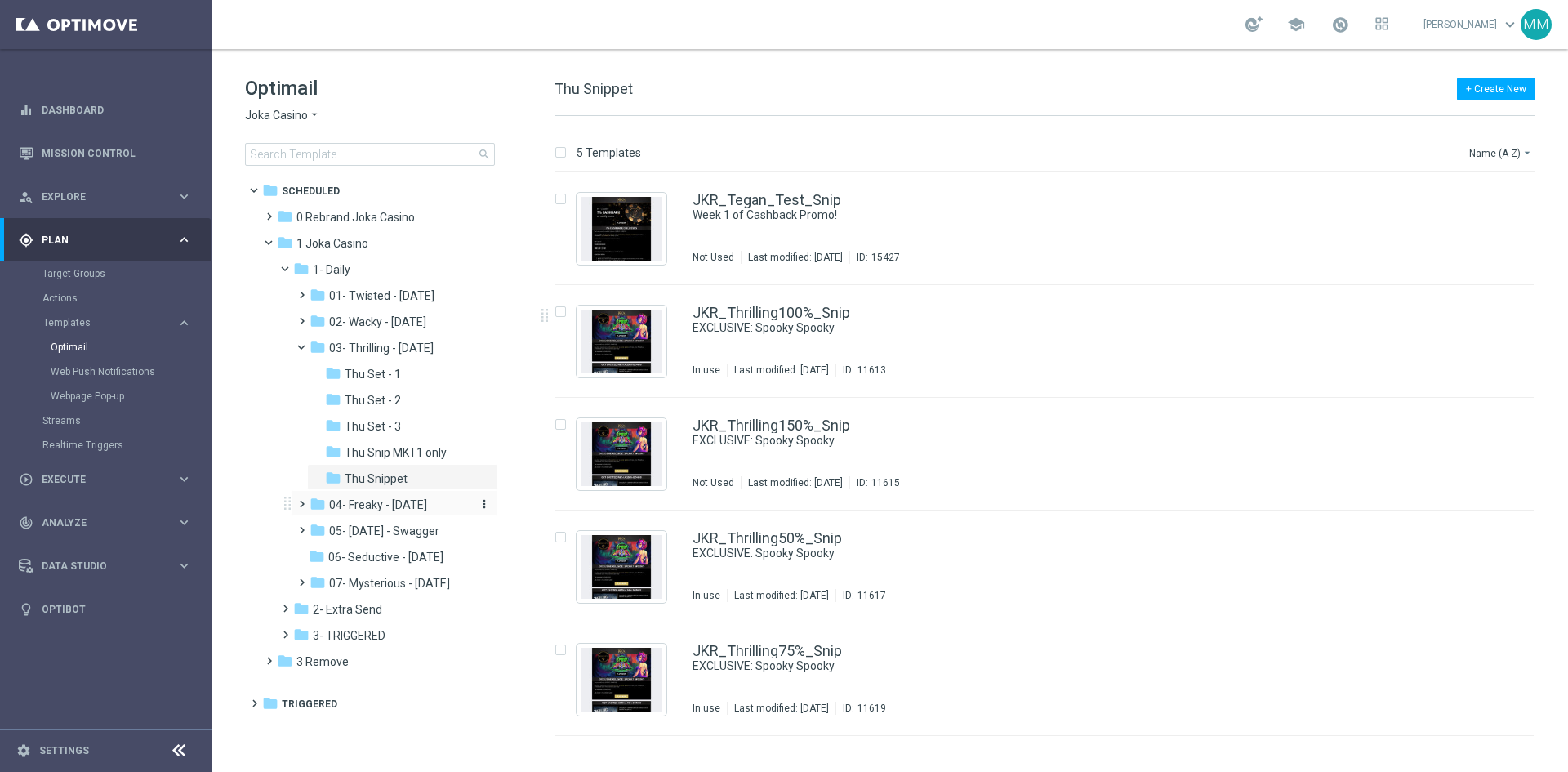
click at [399, 509] on span "04- Freaky - [DATE]" at bounding box center [378, 505] width 98 height 15
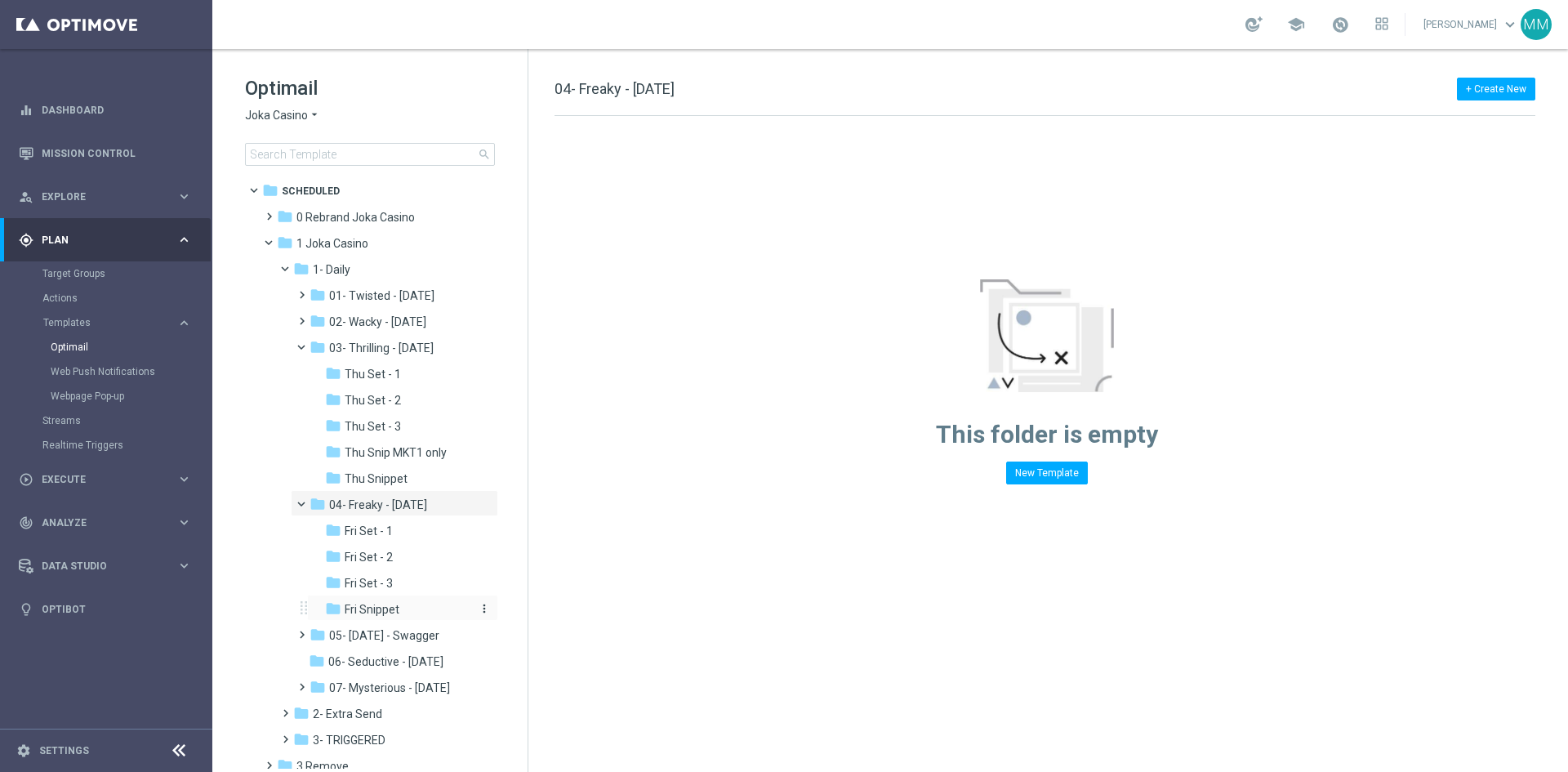
click at [375, 608] on span "Fri Snippet" at bounding box center [372, 609] width 55 height 15
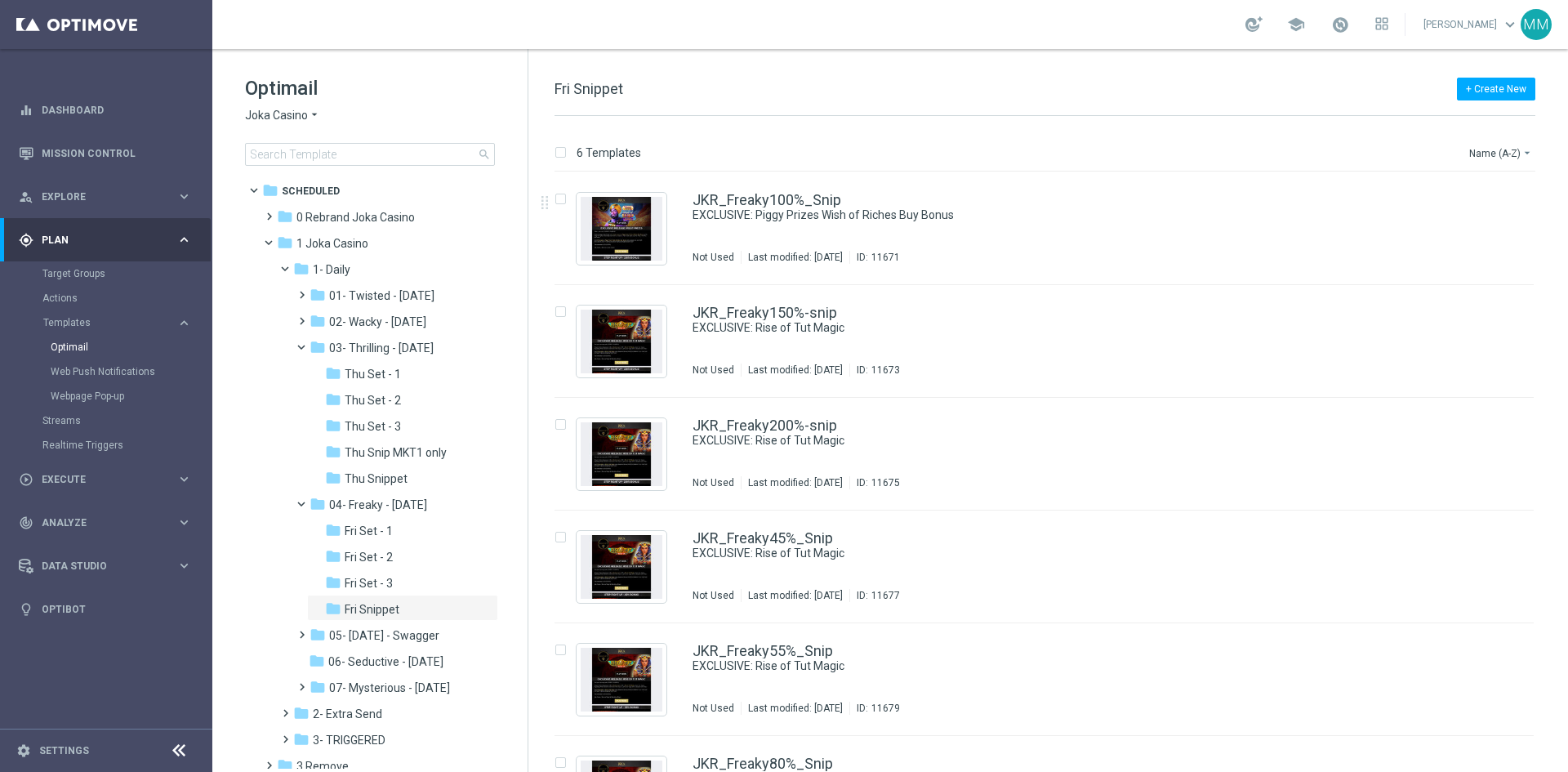
click at [744, 235] on div "JKR_Freaky100%_Snip EXCLUSIVE: Piggy Prizes Wish of Riches Buy Bonus Not Used L…" at bounding box center [1078, 227] width 772 height 71
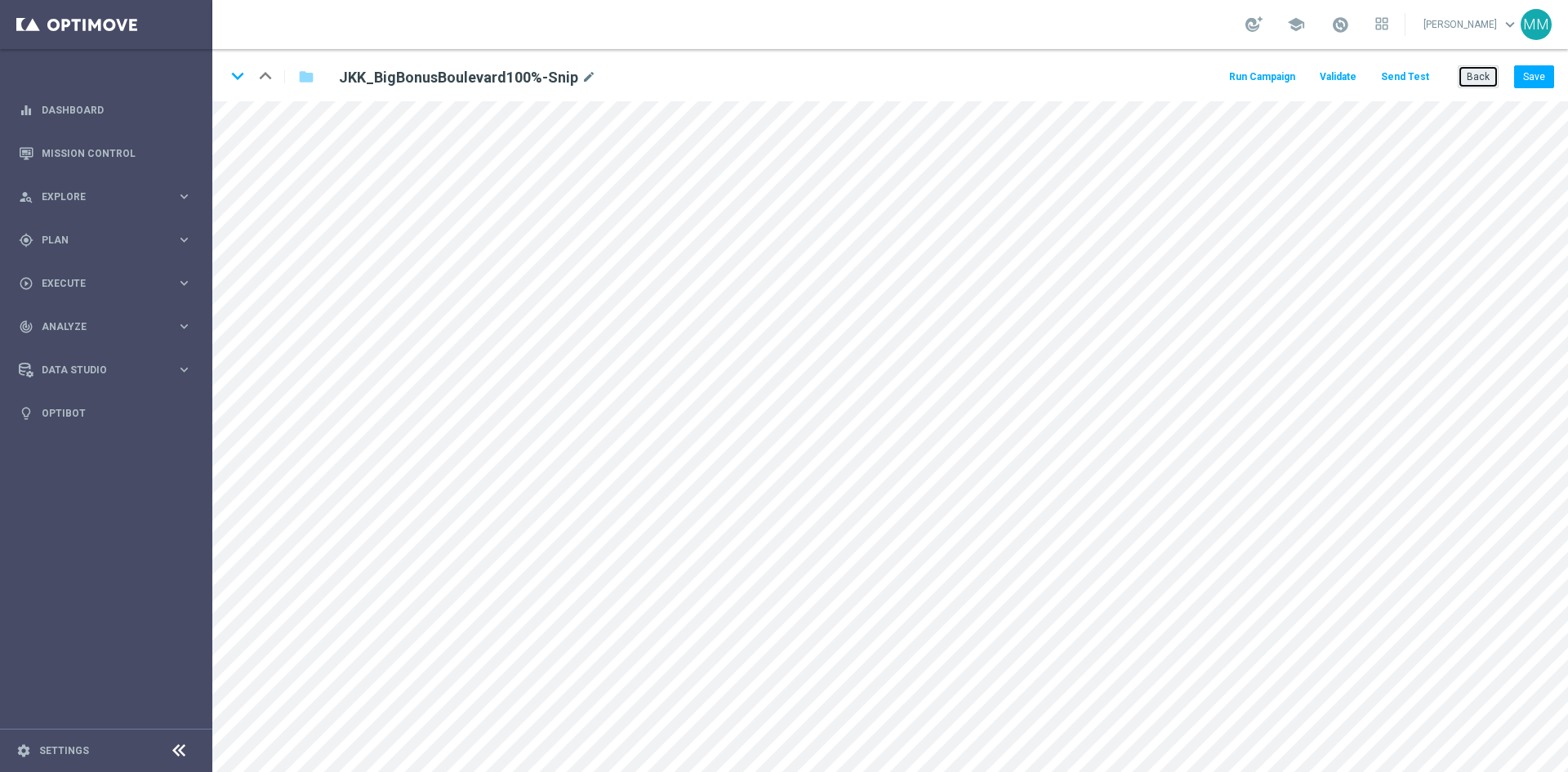
click at [1487, 83] on button "Back" at bounding box center [1477, 77] width 41 height 23
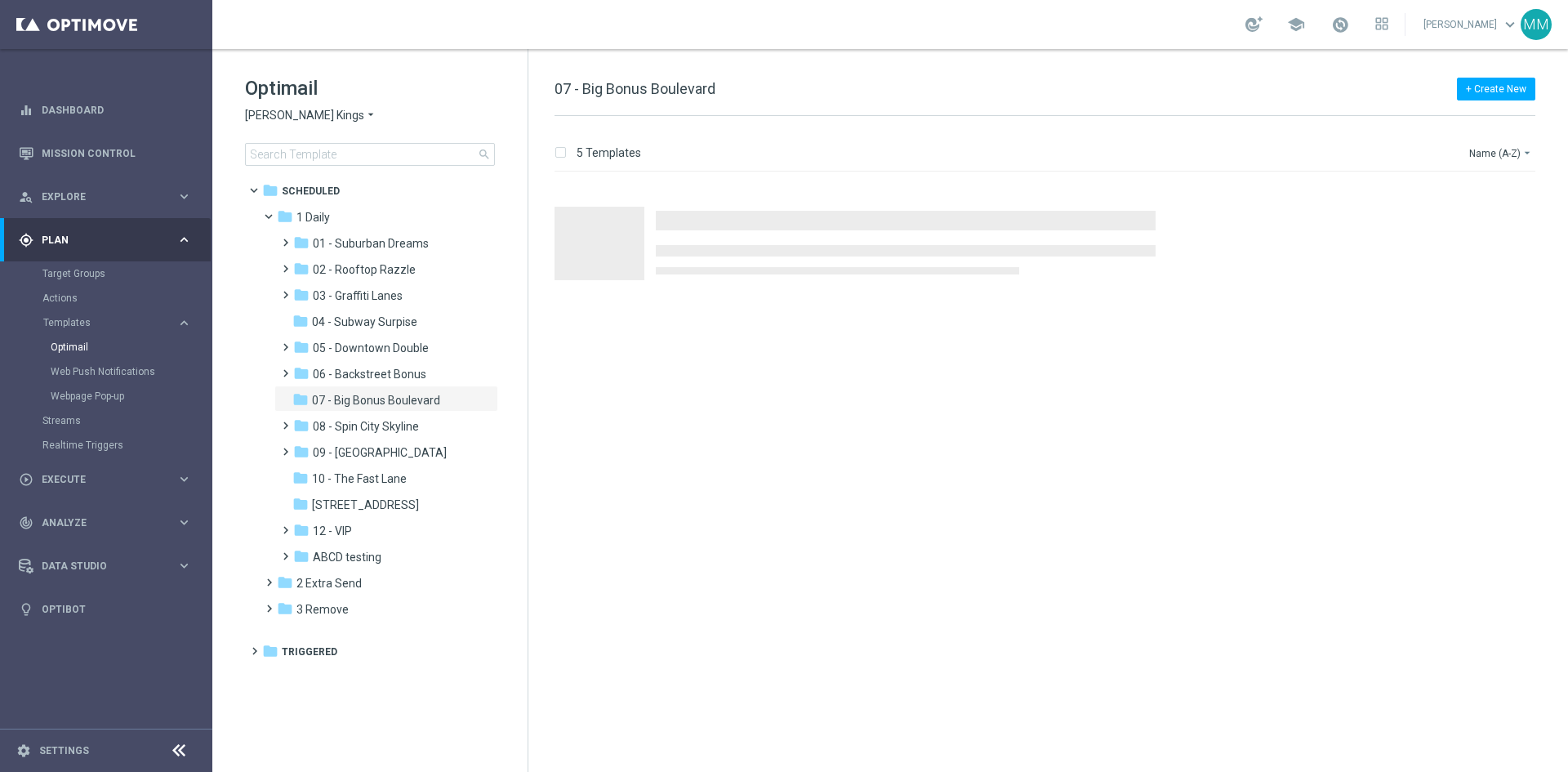
click at [328, 116] on span "Johnnie Kash Kings" at bounding box center [304, 116] width 119 height 16
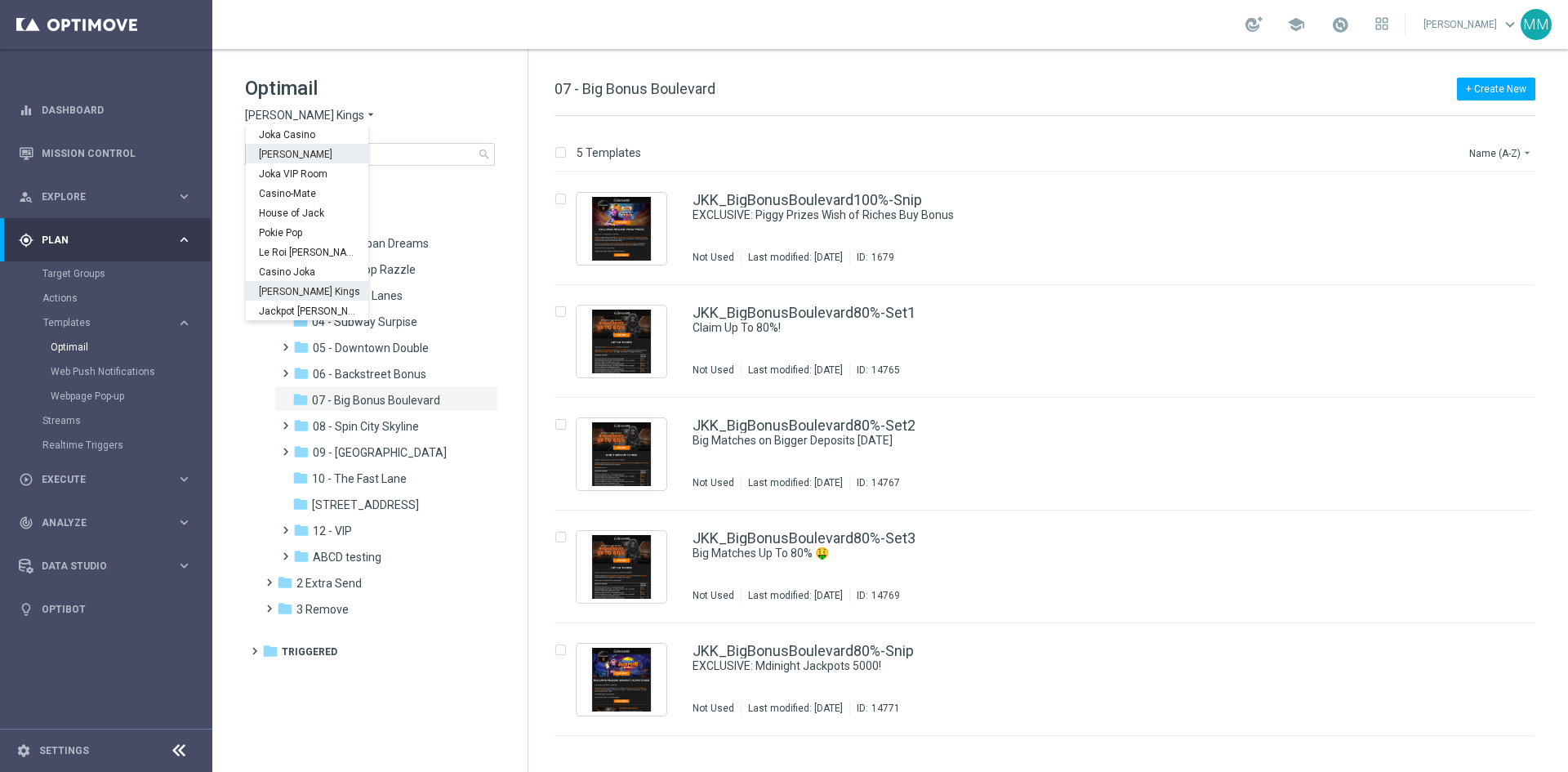
click at [0, 0] on span "King Johnnie" at bounding box center [0, 0] width 0 height 0
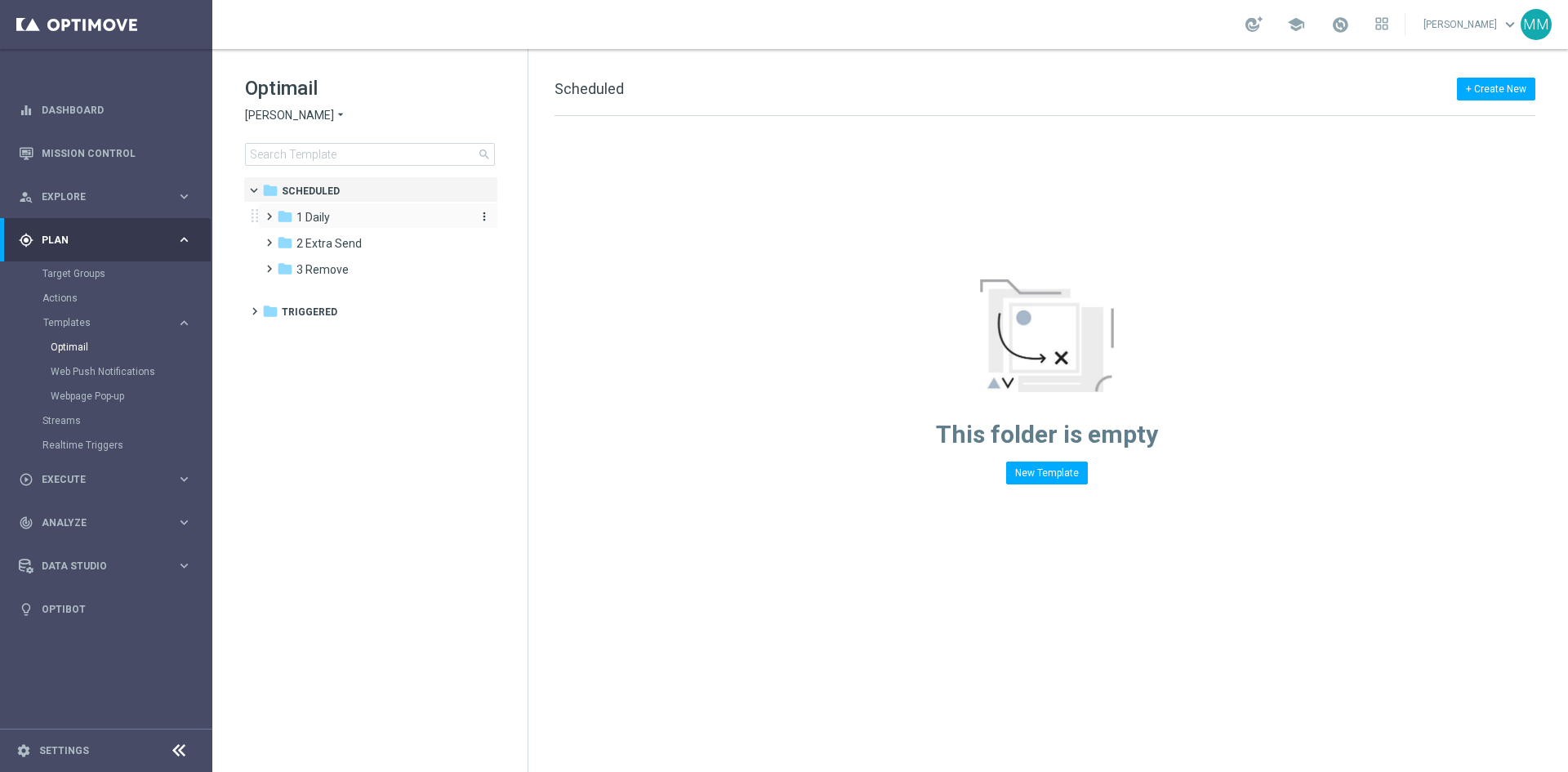
click at [304, 211] on span "1 Daily" at bounding box center [313, 217] width 33 height 15
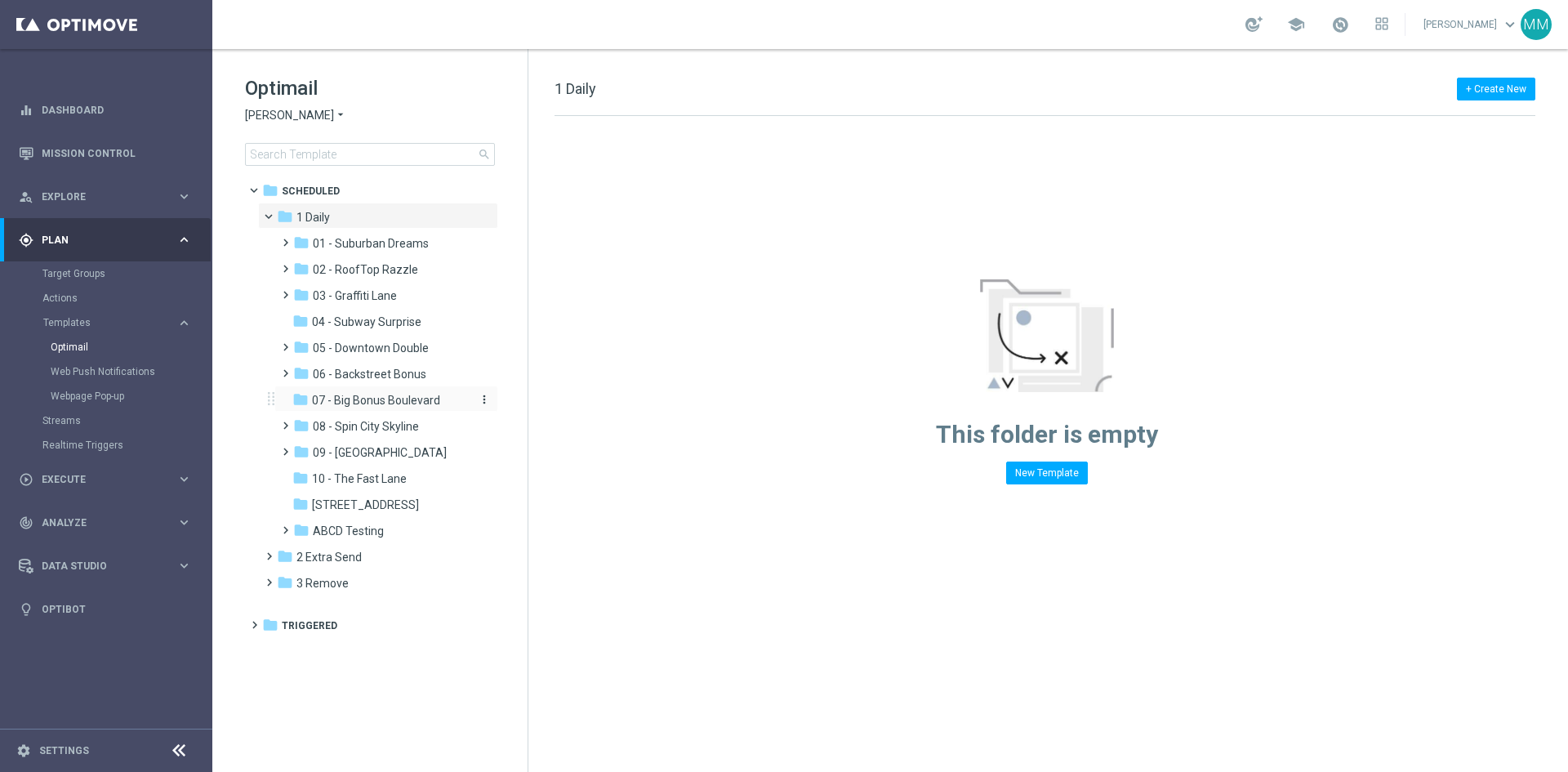
click at [390, 398] on span "07 - Big Bonus Boulevard" at bounding box center [375, 400] width 129 height 15
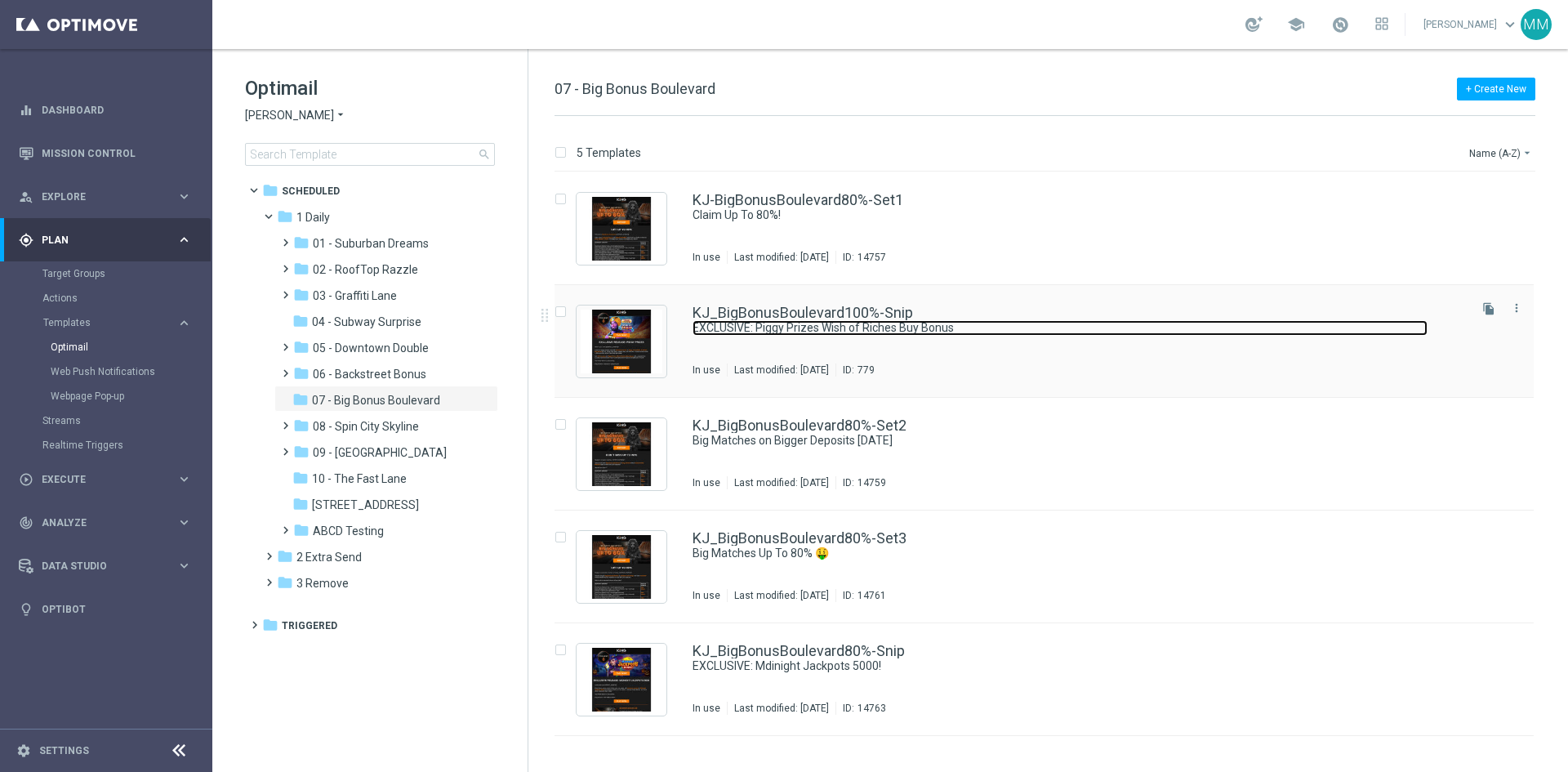
click at [921, 325] on link "EXCLUSIVE: Piggy Prizes Wish of Riches Buy Bonus" at bounding box center [1060, 327] width 735 height 16
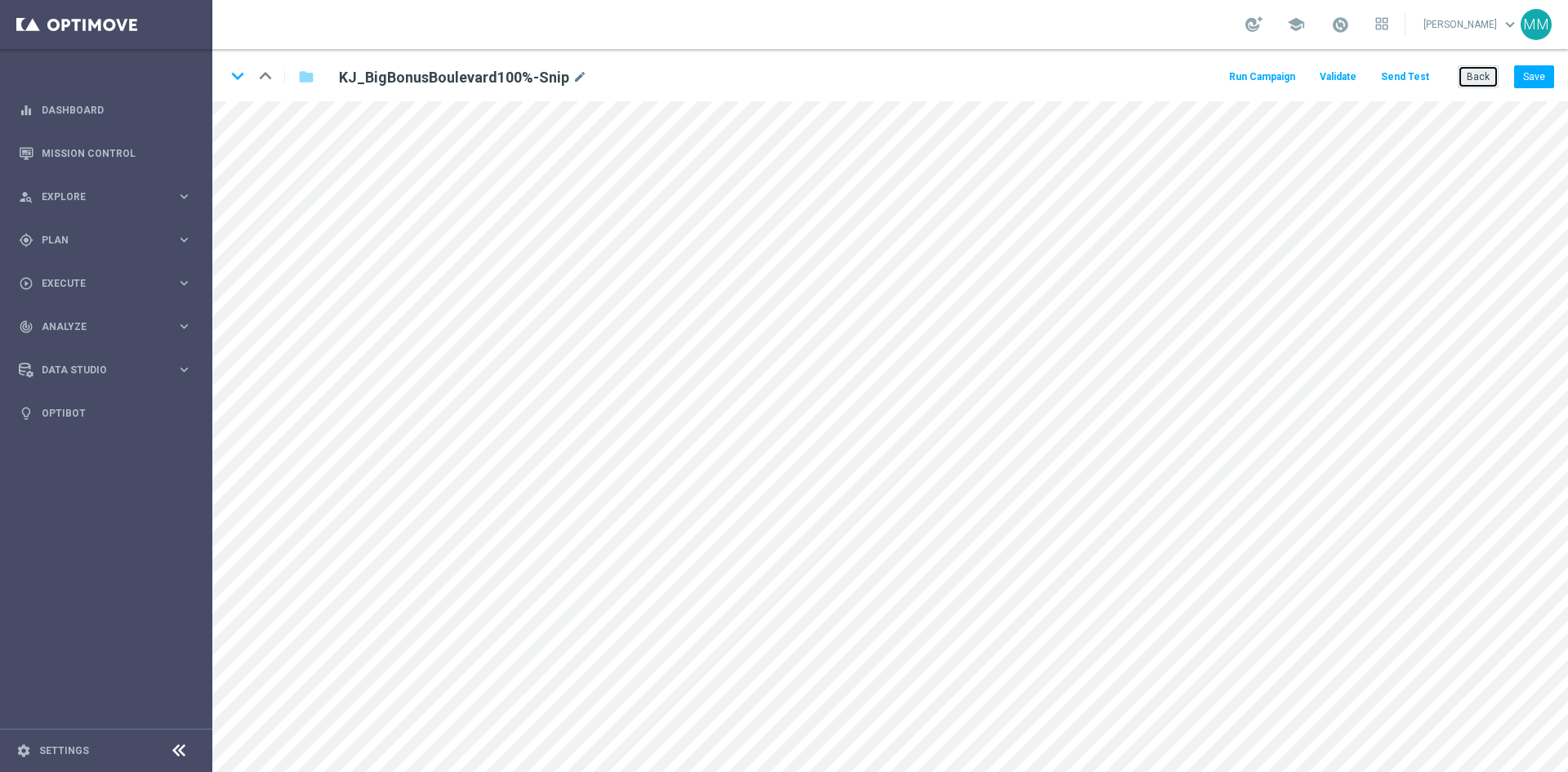
click at [1473, 73] on button "Back" at bounding box center [1477, 77] width 41 height 23
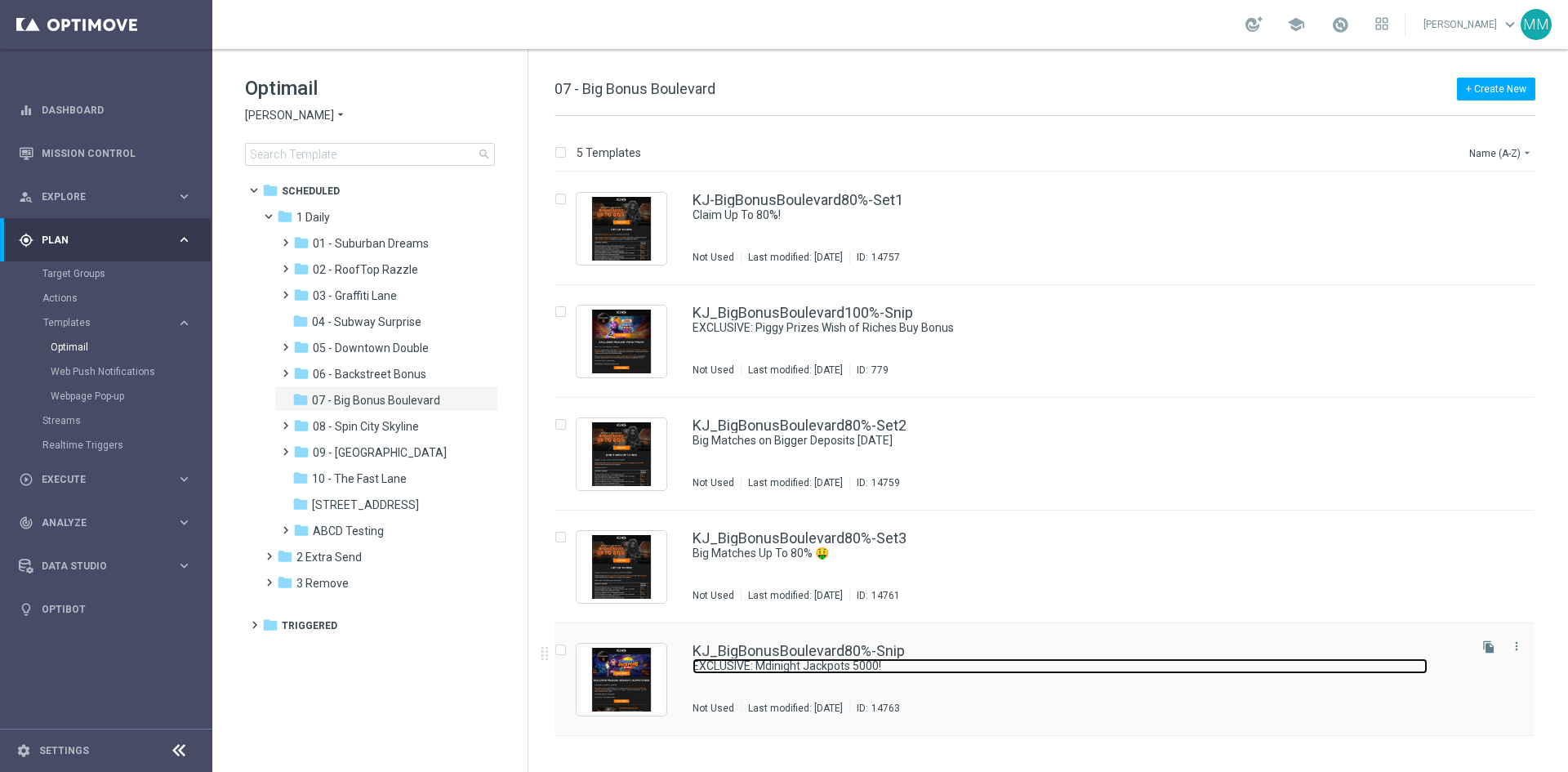
click at [913, 672] on link "EXCLUSIVE: Mdinight Jackpots 5000!" at bounding box center [1060, 666] width 735 height 16
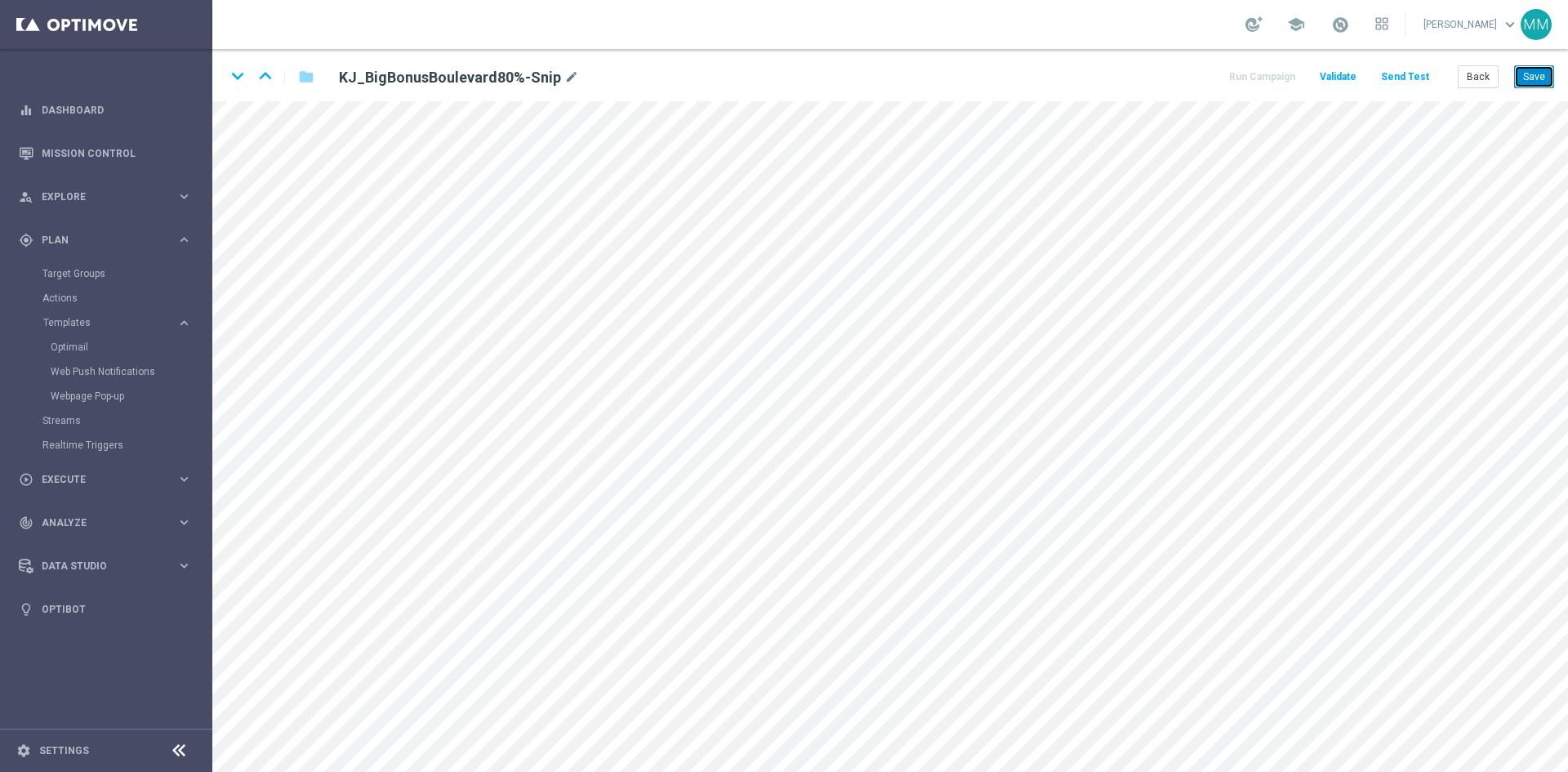
click at [1536, 79] on button "Save" at bounding box center [1533, 77] width 40 height 23
click at [1527, 70] on button "Save" at bounding box center [1533, 77] width 40 height 23
click at [1527, 72] on button "Save" at bounding box center [1533, 77] width 40 height 23
click at [1543, 71] on button "Save" at bounding box center [1533, 77] width 40 height 23
click at [1550, 66] on button "Save" at bounding box center [1533, 77] width 40 height 23
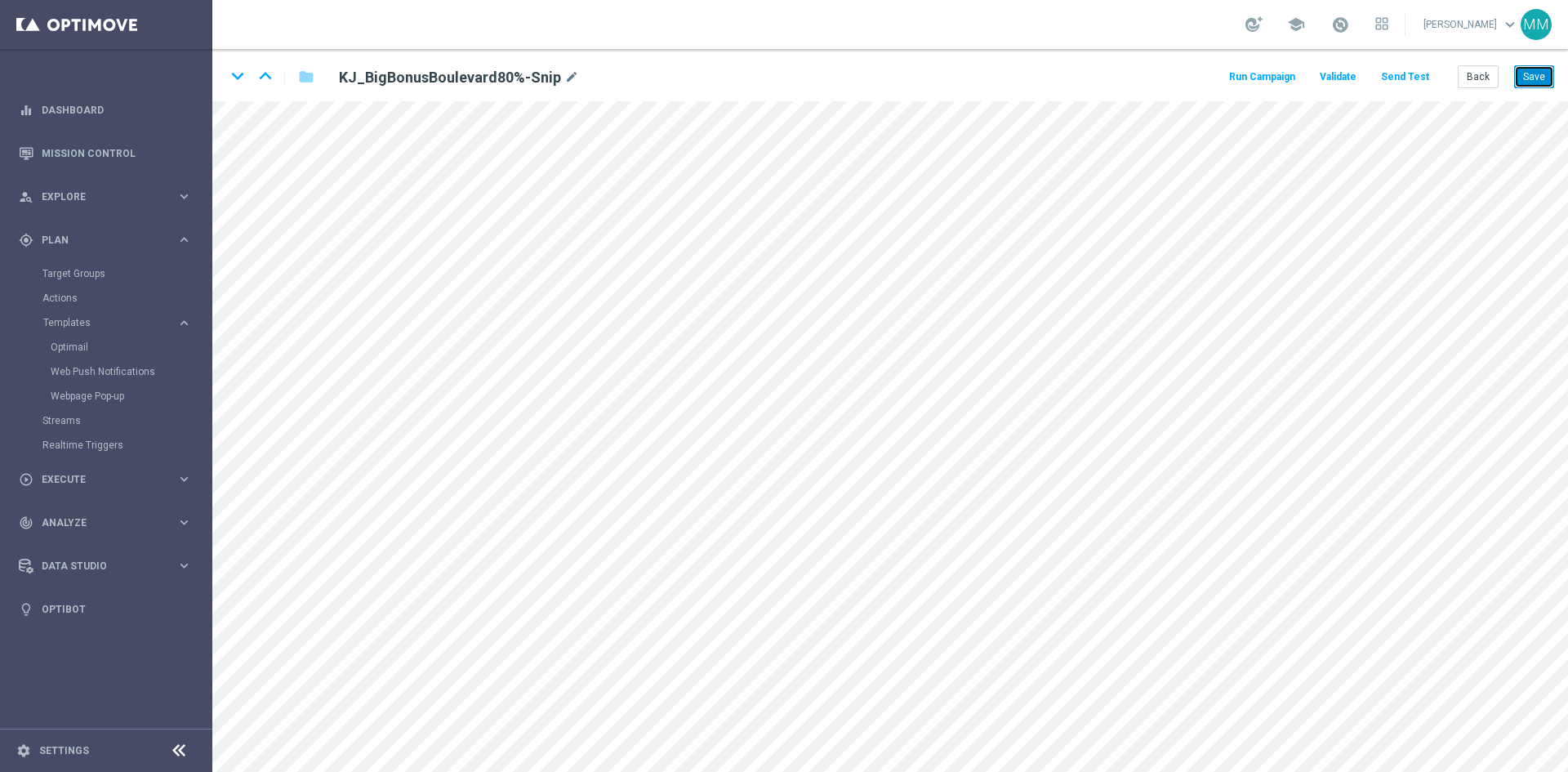
click at [1528, 72] on button "Save" at bounding box center [1533, 77] width 40 height 23
click at [1540, 82] on button "Save" at bounding box center [1533, 77] width 40 height 23
click at [1536, 71] on button "Save" at bounding box center [1533, 77] width 40 height 23
click at [1541, 80] on button "Save" at bounding box center [1533, 77] width 40 height 23
click at [1526, 76] on button "Save" at bounding box center [1533, 77] width 40 height 23
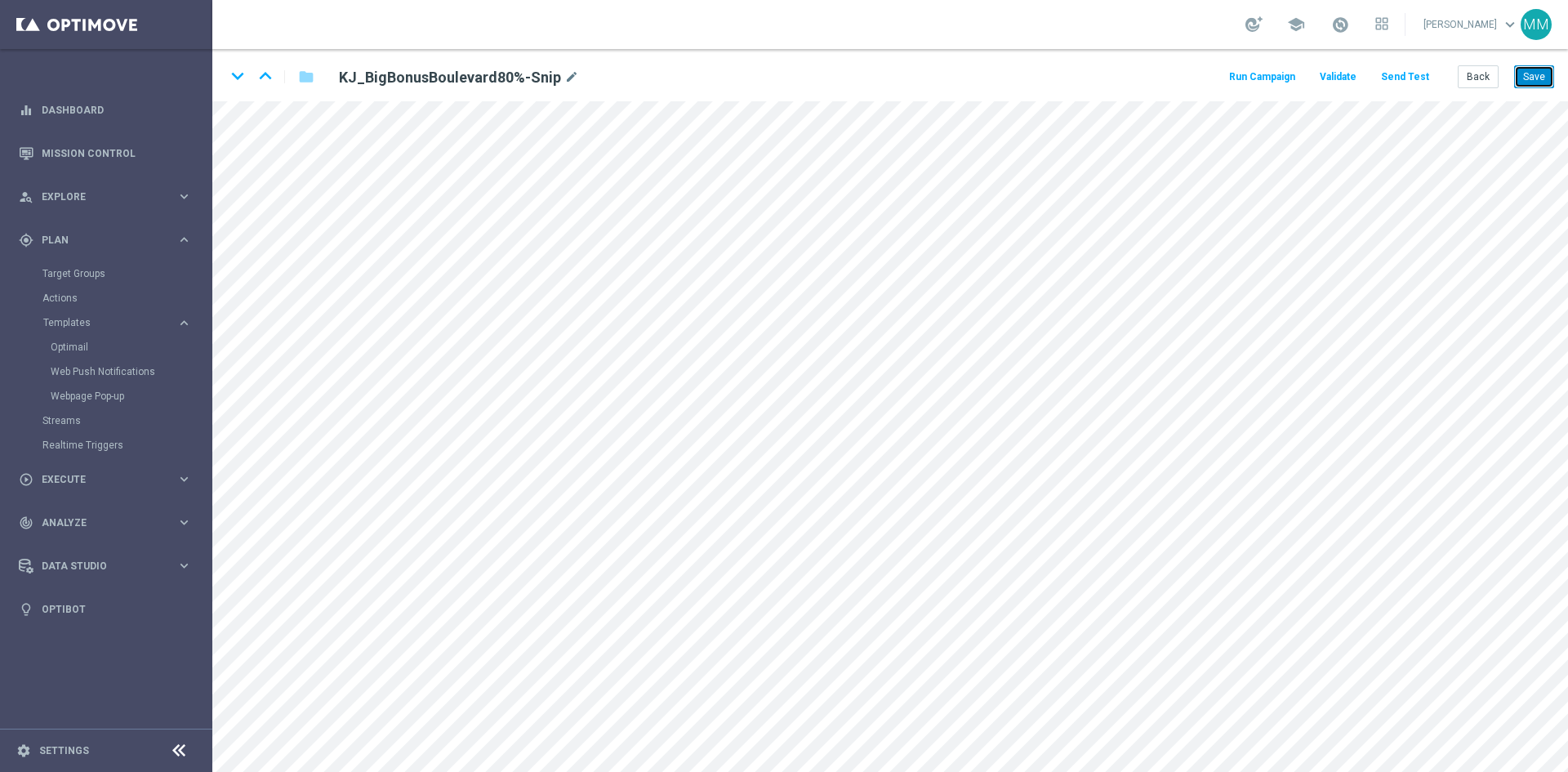
click at [1544, 78] on button "Save" at bounding box center [1533, 77] width 40 height 23
click at [1545, 73] on button "Save" at bounding box center [1533, 77] width 40 height 23
click at [1485, 84] on button "Back" at bounding box center [1477, 77] width 41 height 23
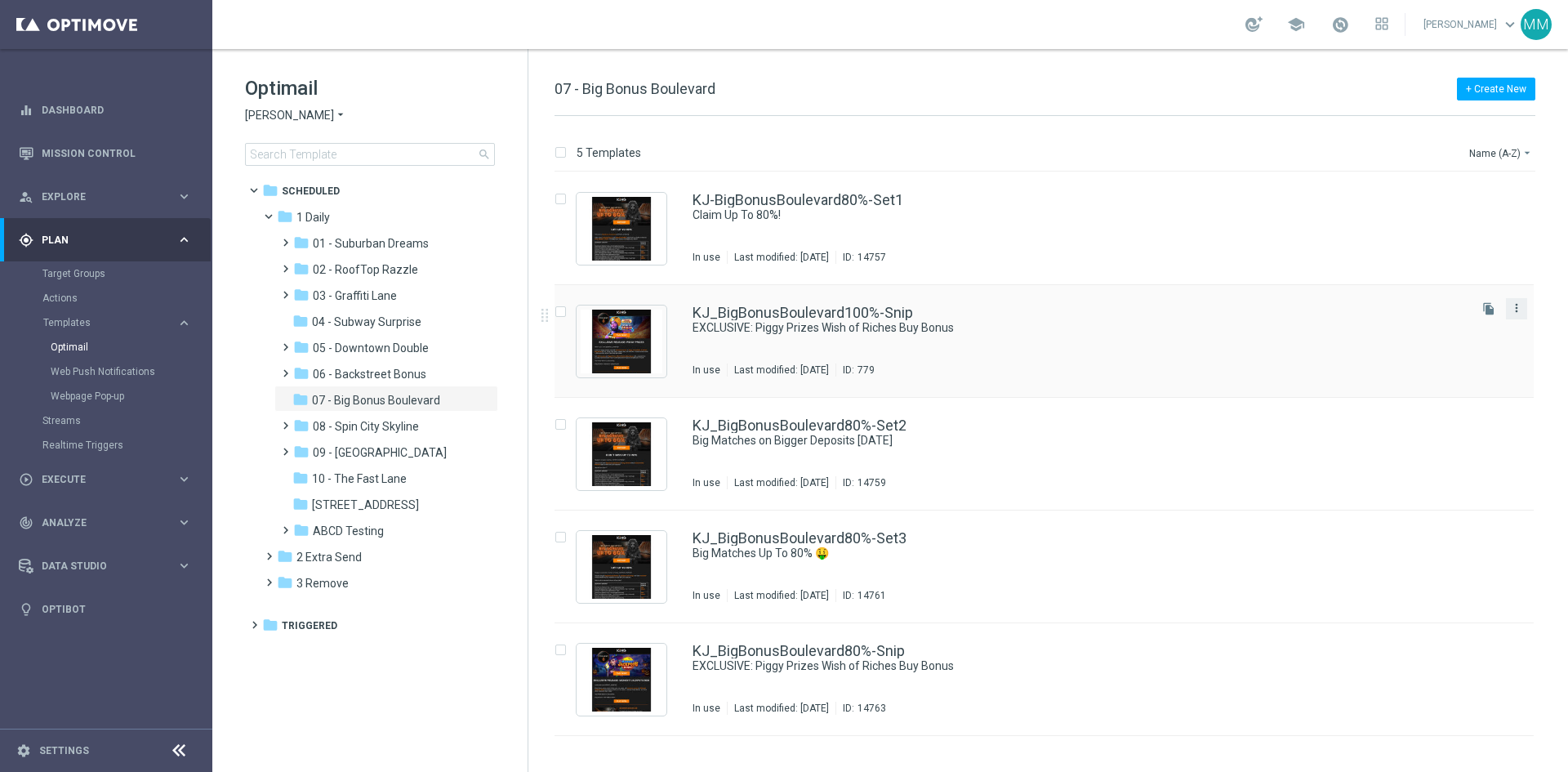
click at [1518, 309] on icon "more_vert" at bounding box center [1516, 308] width 13 height 13
click at [1464, 327] on div "Move" at bounding box center [1451, 325] width 99 height 11
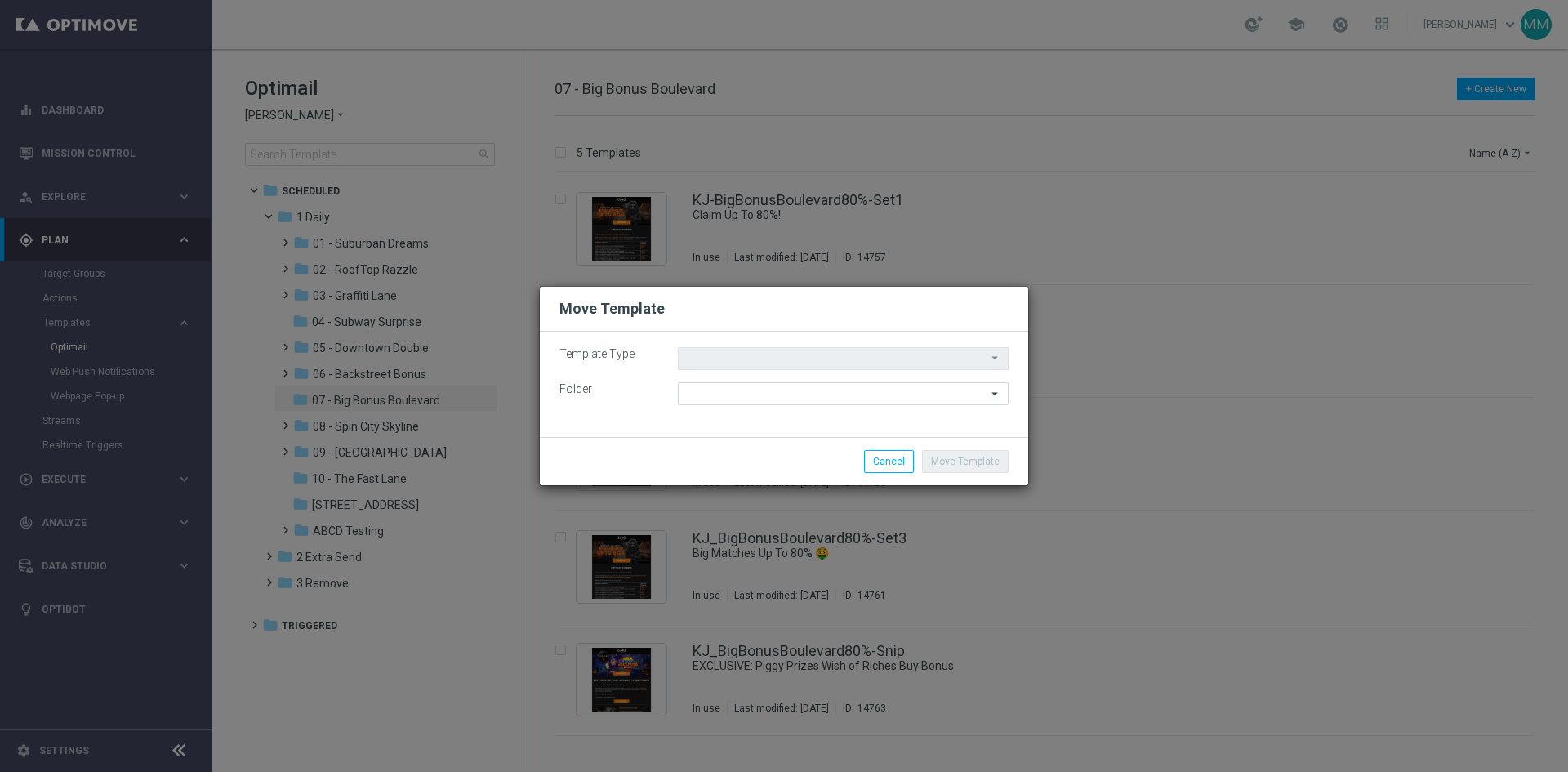
type input "Scheduled"
type input "07 - Big Bonus Boulevard"
click at [833, 391] on input "07 - Big Bonus Boulevard" at bounding box center [843, 393] width 331 height 23
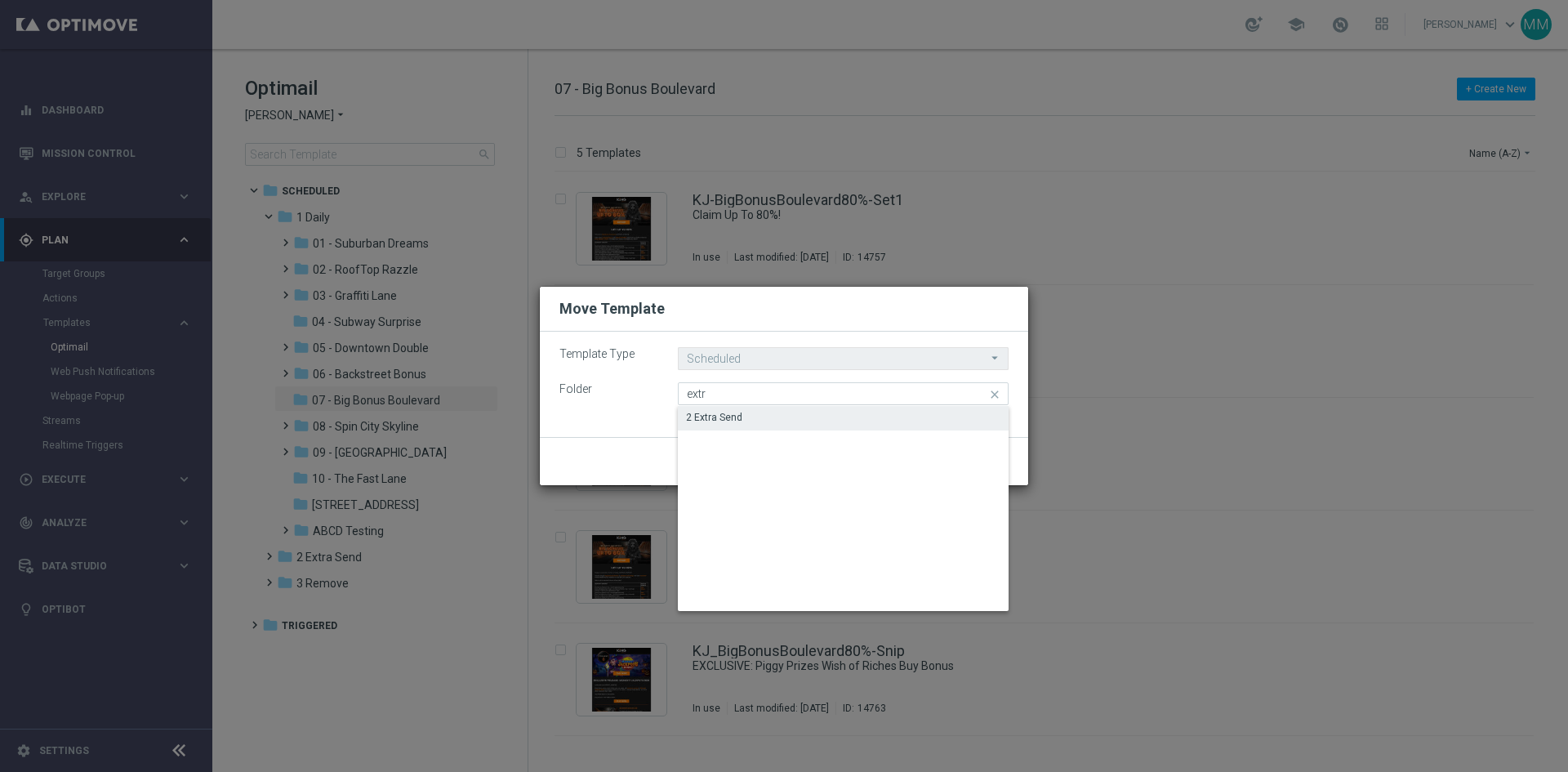
click at [757, 411] on div "2 Extra Send" at bounding box center [843, 417] width 331 height 23
type input "2 Extra Send"
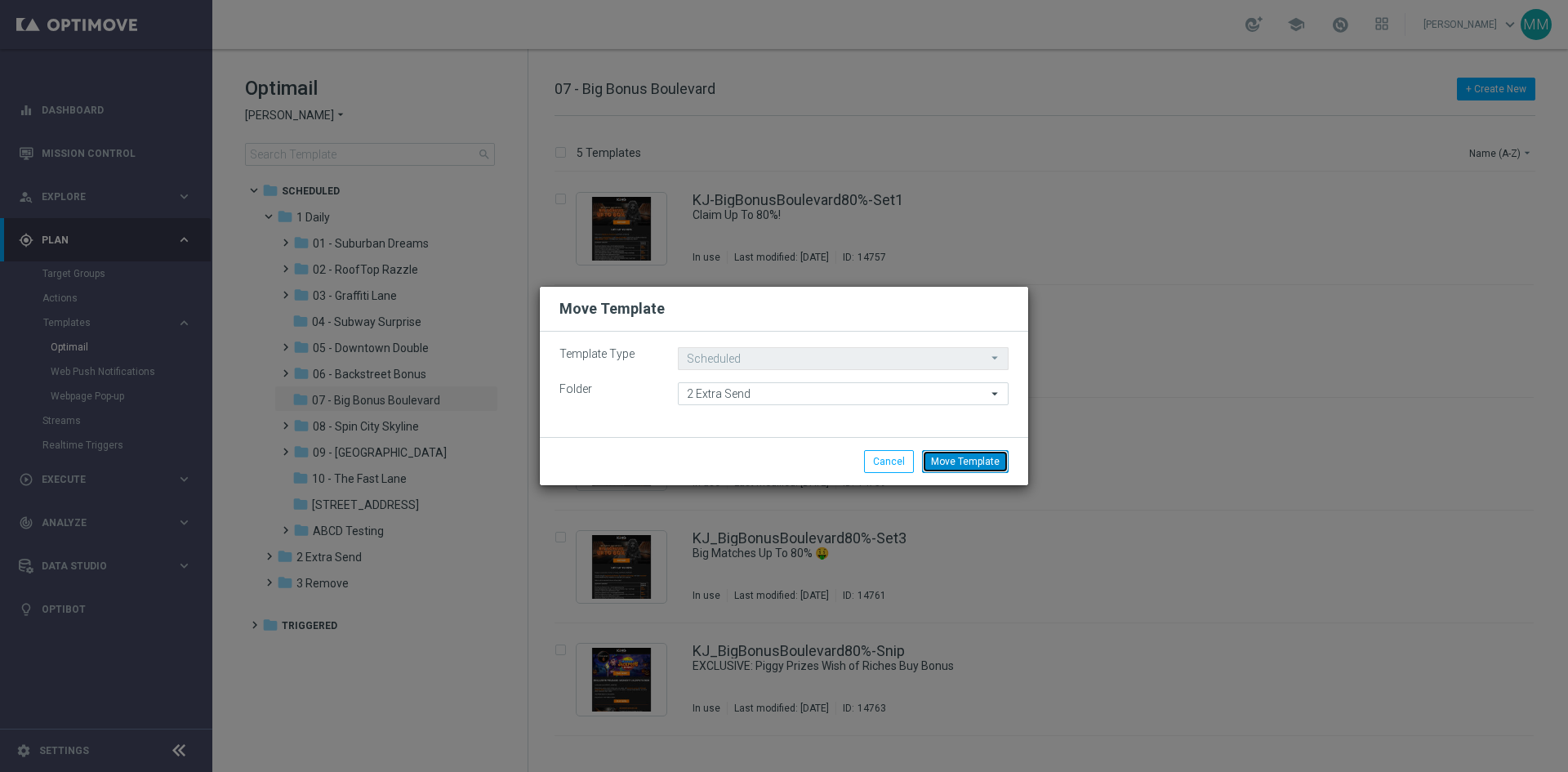
click at [984, 462] on button "Move Template" at bounding box center [965, 461] width 87 height 23
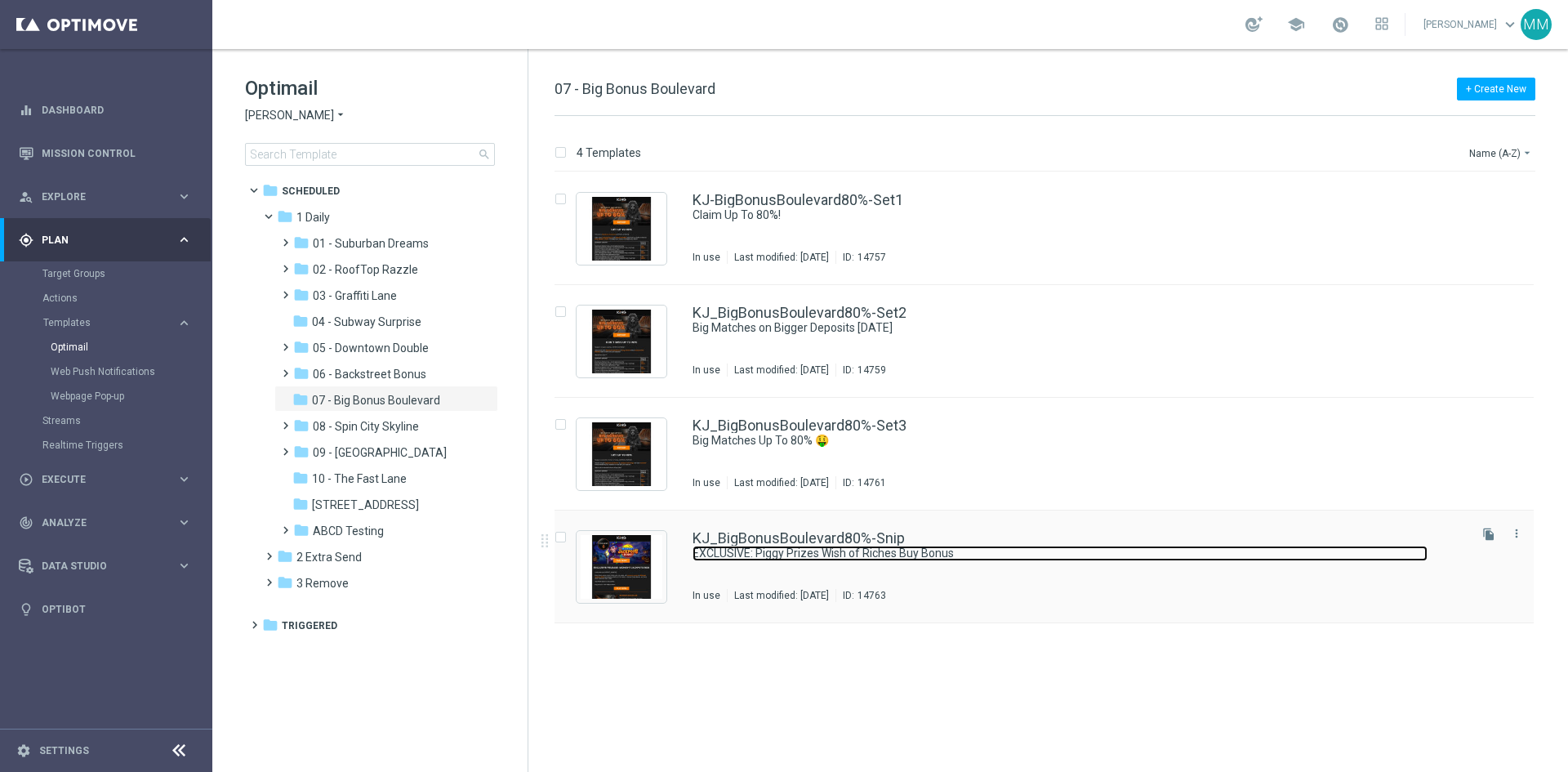
click at [1044, 545] on link "EXCLUSIVE: Piggy Prizes Wish of Riches Buy Bonus" at bounding box center [1060, 553] width 735 height 16
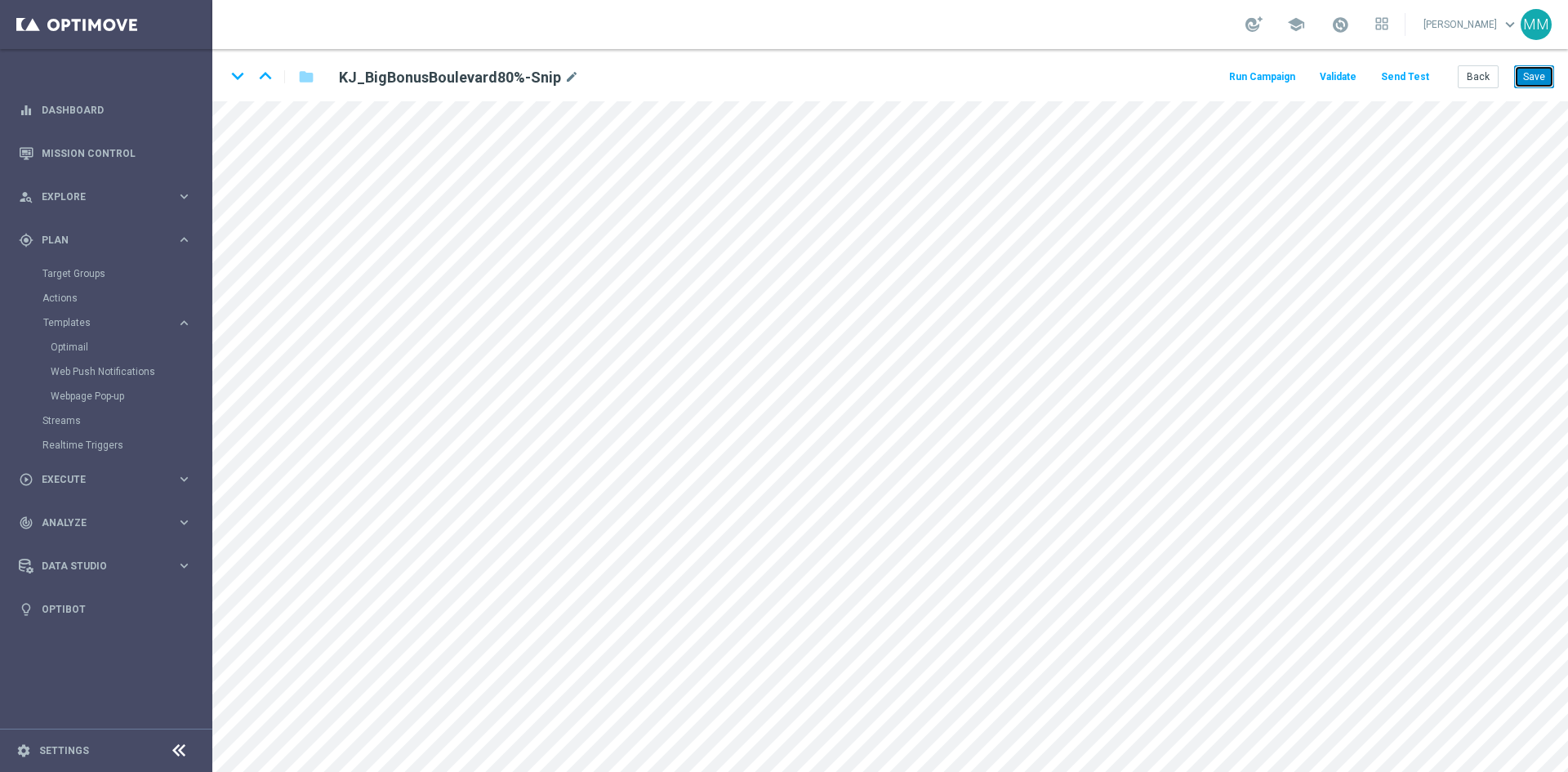
click at [1543, 83] on button "Save" at bounding box center [1533, 77] width 40 height 23
click at [1528, 81] on button "Save" at bounding box center [1533, 77] width 40 height 23
click at [1554, 73] on div "keyboard_arrow_down keyboard_arrow_up folder KJ_BigBonusBoulevard80%-Snip mode_…" at bounding box center [890, 75] width 1355 height 53
click at [1523, 69] on button "Save" at bounding box center [1533, 77] width 40 height 23
click at [1488, 69] on button "Back" at bounding box center [1477, 77] width 41 height 23
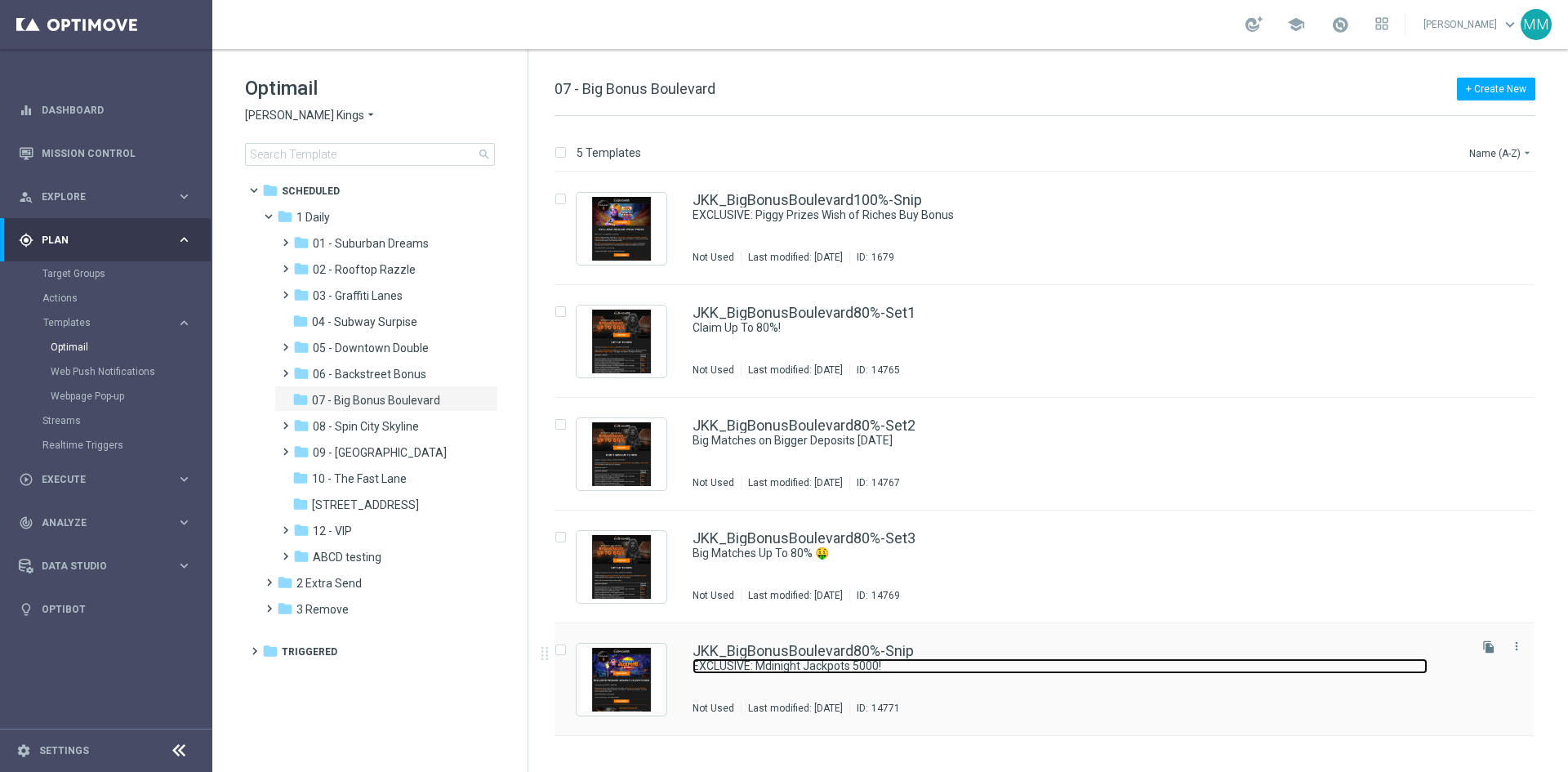
click at [892, 658] on link "EXCLUSIVE: Mdinight Jackpots 5000!" at bounding box center [1060, 666] width 735 height 16
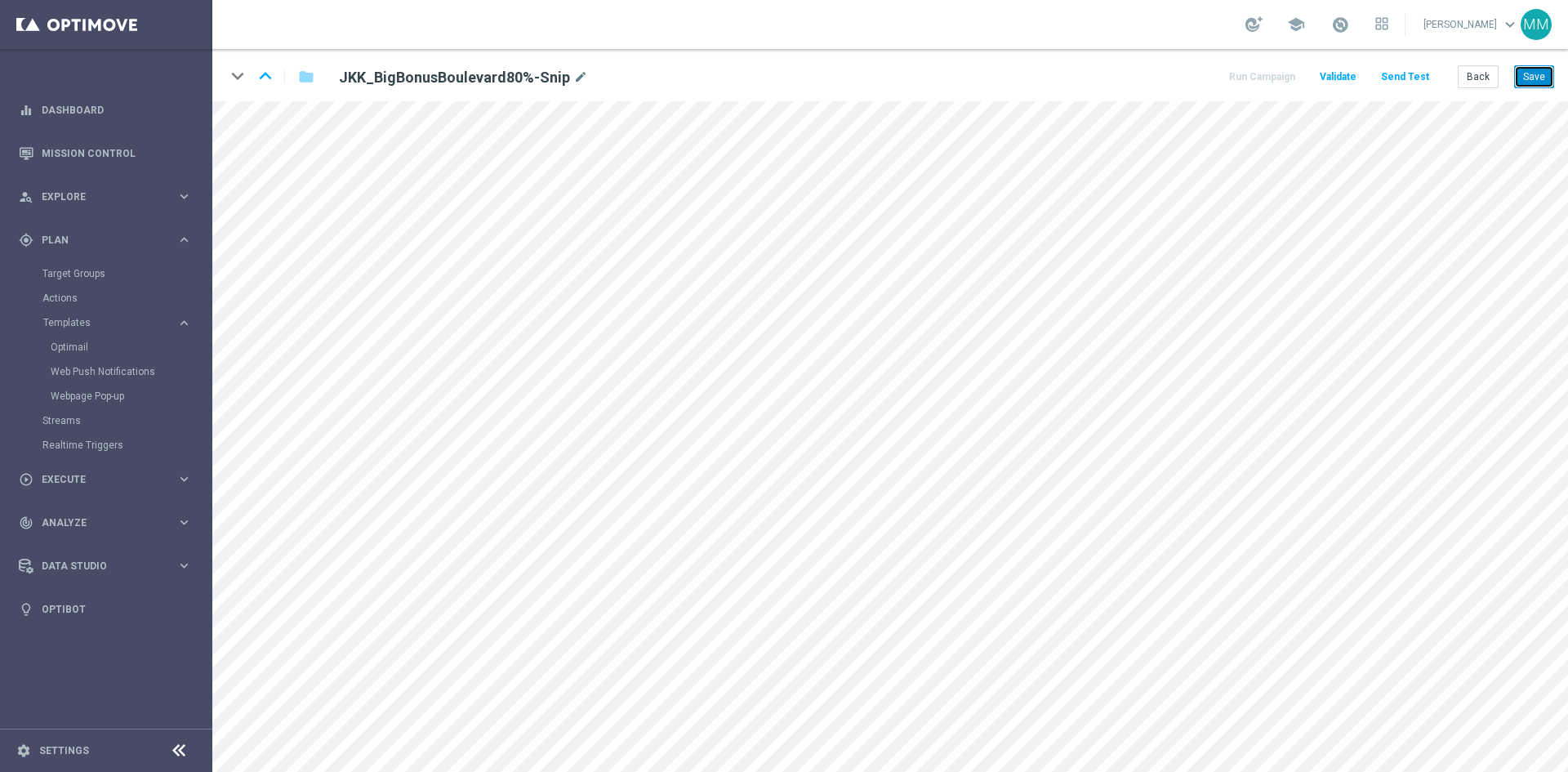
click at [1540, 68] on button "Save" at bounding box center [1533, 77] width 40 height 23
click at [1526, 82] on button "Save" at bounding box center [1533, 77] width 40 height 23
drag, startPoint x: 1526, startPoint y: 73, endPoint x: 1513, endPoint y: 81, distance: 15.3
click at [1527, 71] on button "Save" at bounding box center [1533, 77] width 40 height 23
click at [1527, 73] on button "Save" at bounding box center [1533, 77] width 40 height 23
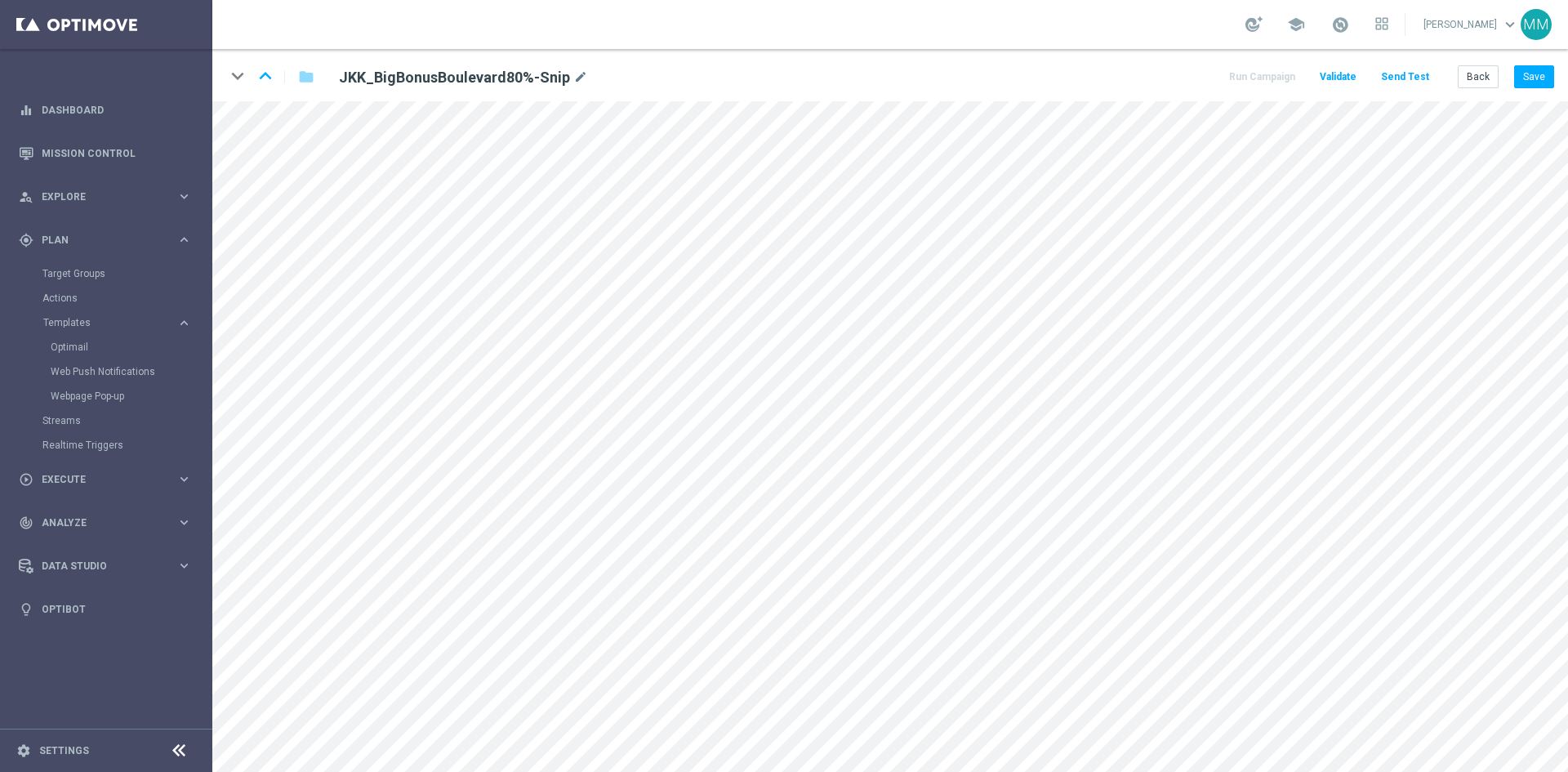
click at [1548, 63] on div "keyboard_arrow_down keyboard_arrow_up folder JKK_BigBonusBoulevard80%-Snip mode…" at bounding box center [890, 75] width 1355 height 53
click at [1546, 67] on button "Save" at bounding box center [1533, 77] width 40 height 23
click at [1522, 77] on button "Save" at bounding box center [1533, 77] width 40 height 23
click at [1483, 80] on button "Back" at bounding box center [1477, 77] width 41 height 23
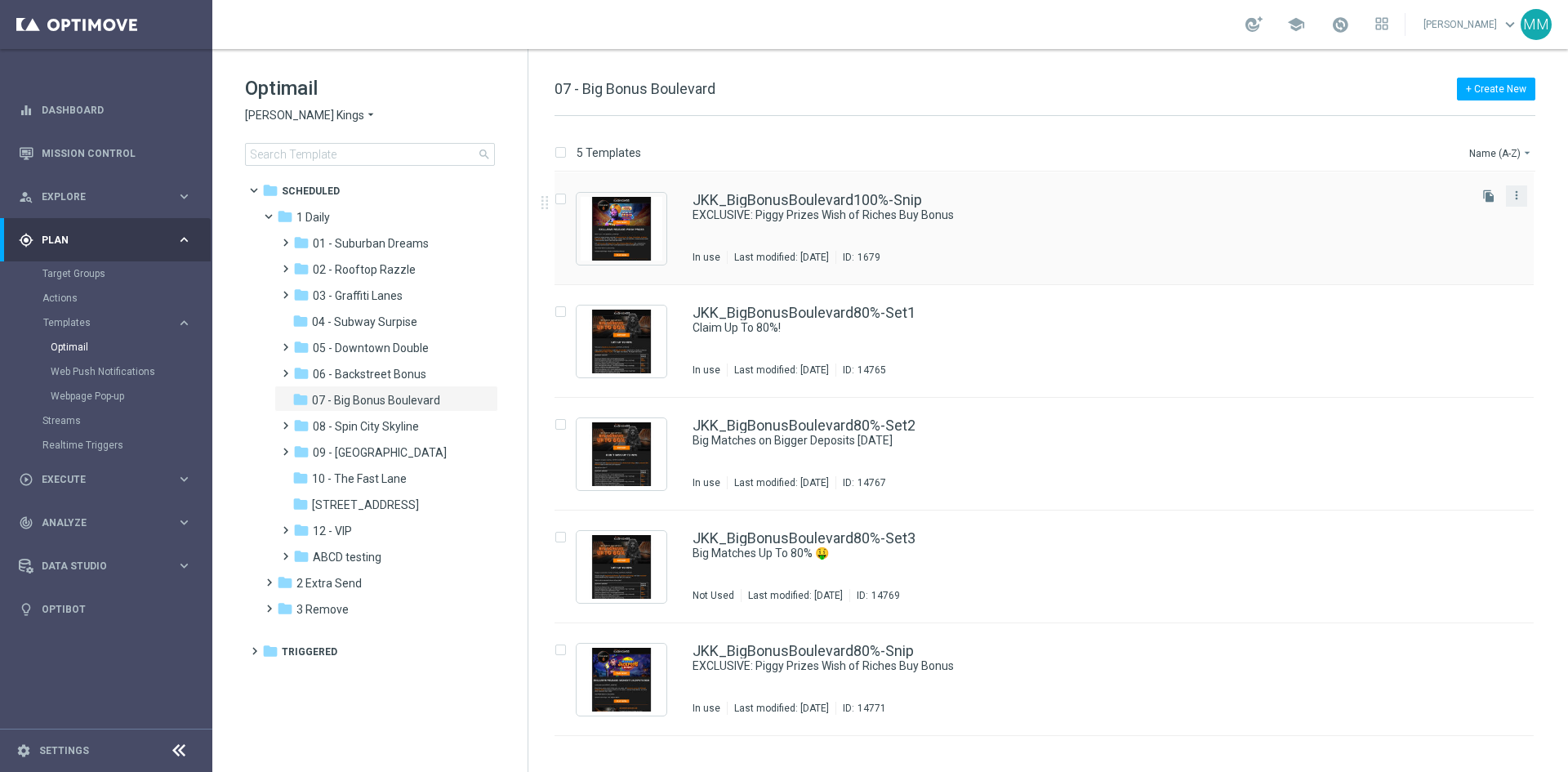
click at [1525, 199] on div "more_vert" at bounding box center [1515, 195] width 21 height 21
click at [1522, 199] on icon "more_vert" at bounding box center [1516, 195] width 13 height 13
click at [1497, 207] on div "Move" at bounding box center [1451, 213] width 99 height 11
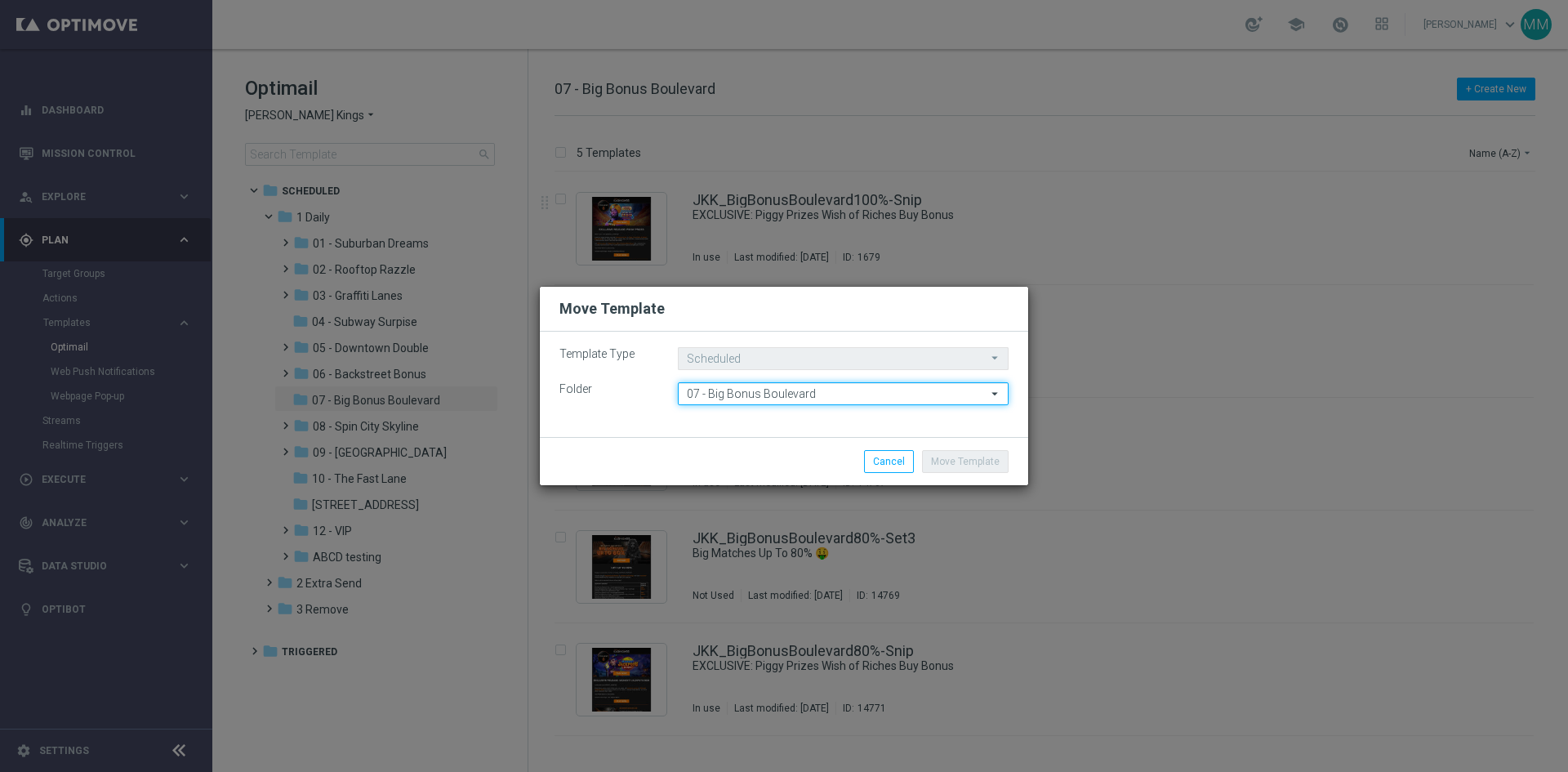
click at [866, 392] on input "07 - Big Bonus Boulevard" at bounding box center [843, 393] width 331 height 23
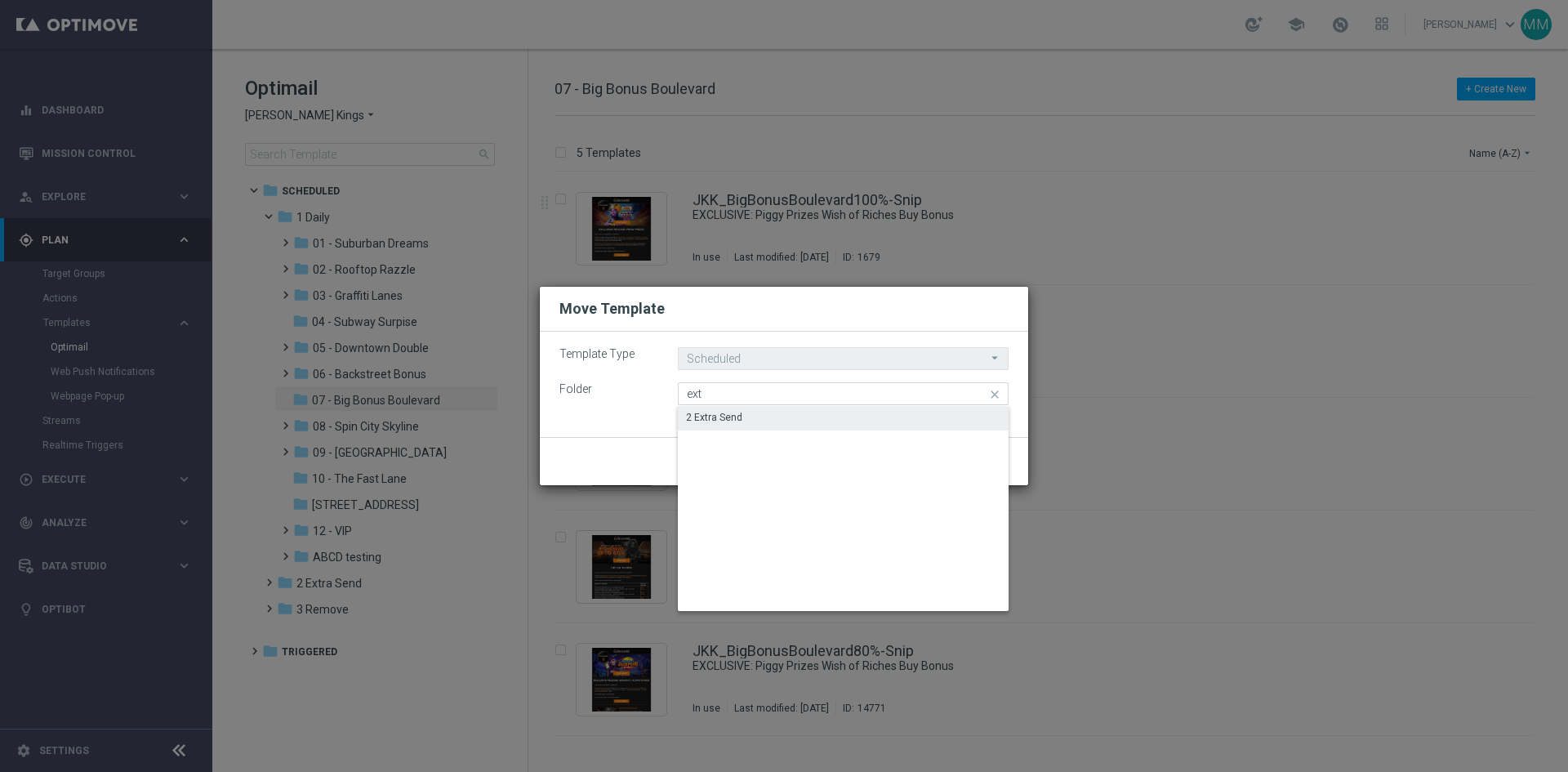
click at [751, 422] on div "2 Extra Send" at bounding box center [843, 417] width 331 height 23
type input "2 Extra Send"
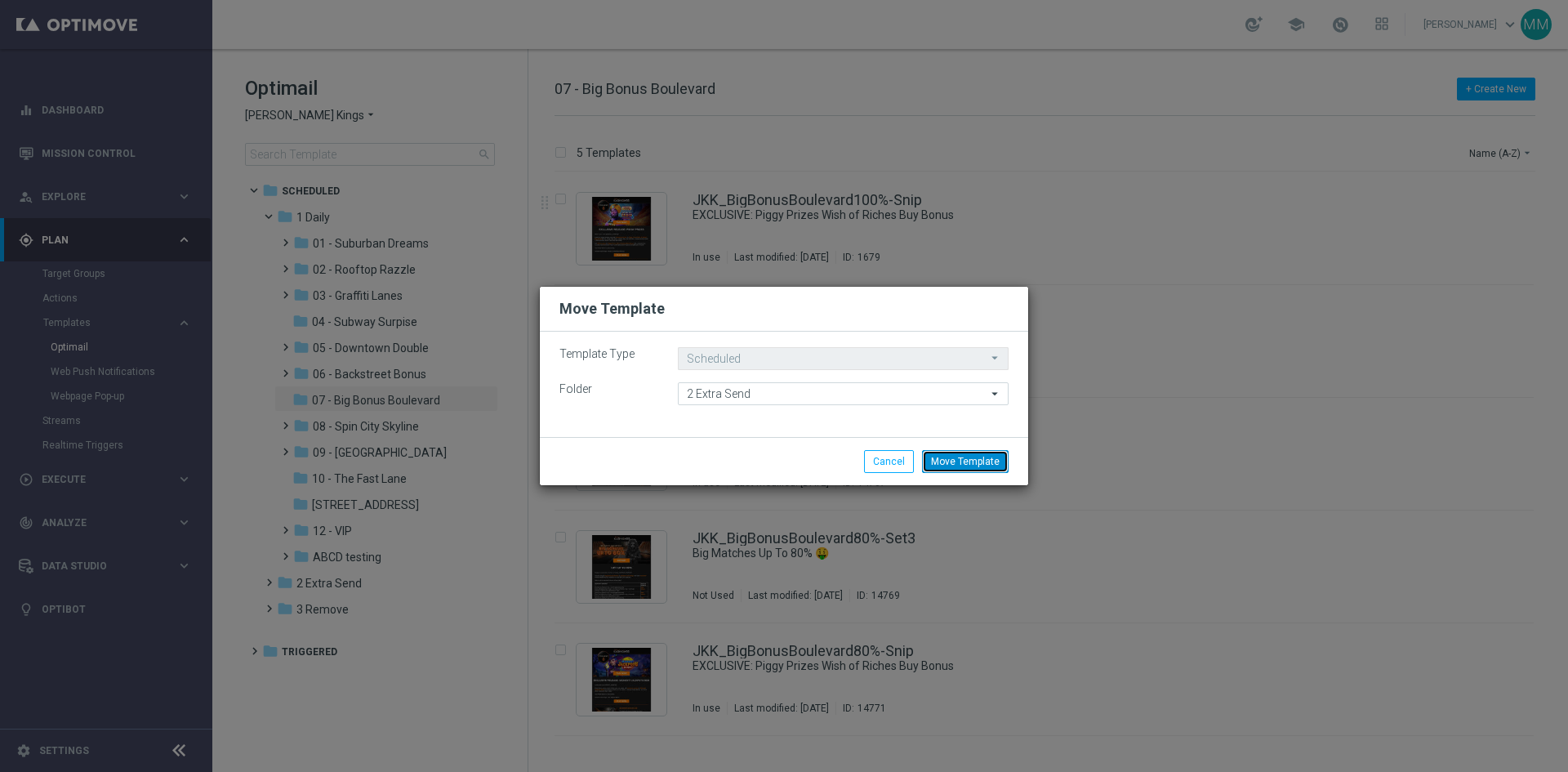
click at [960, 460] on button "Move Template" at bounding box center [965, 461] width 87 height 23
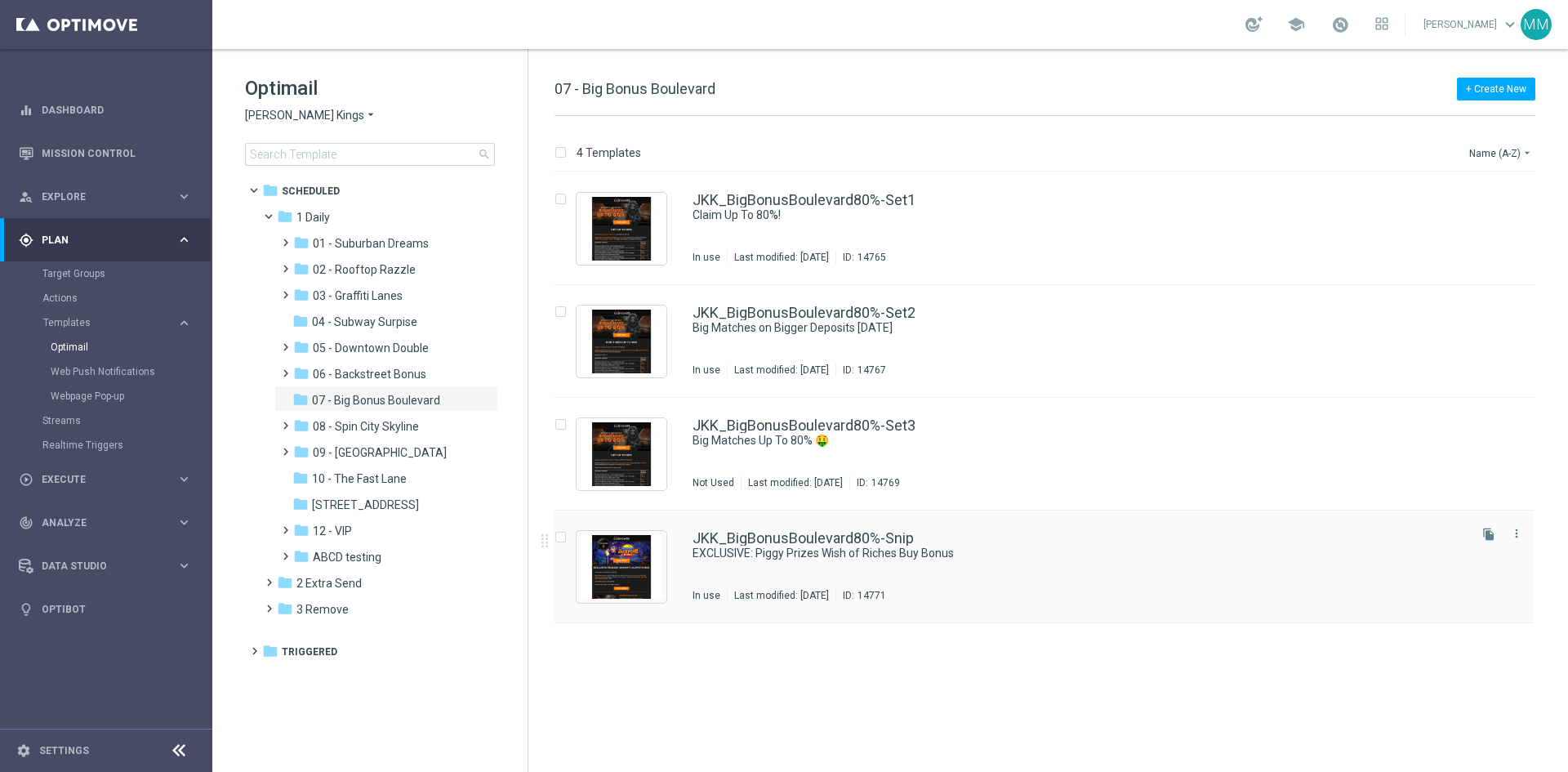
click at [933, 524] on div "JKK_BigBonusBoulevard80%-Snip EXCLUSIVE: Piggy Prizes Wish of Riches Buy Bonus …" at bounding box center [1044, 567] width 979 height 113
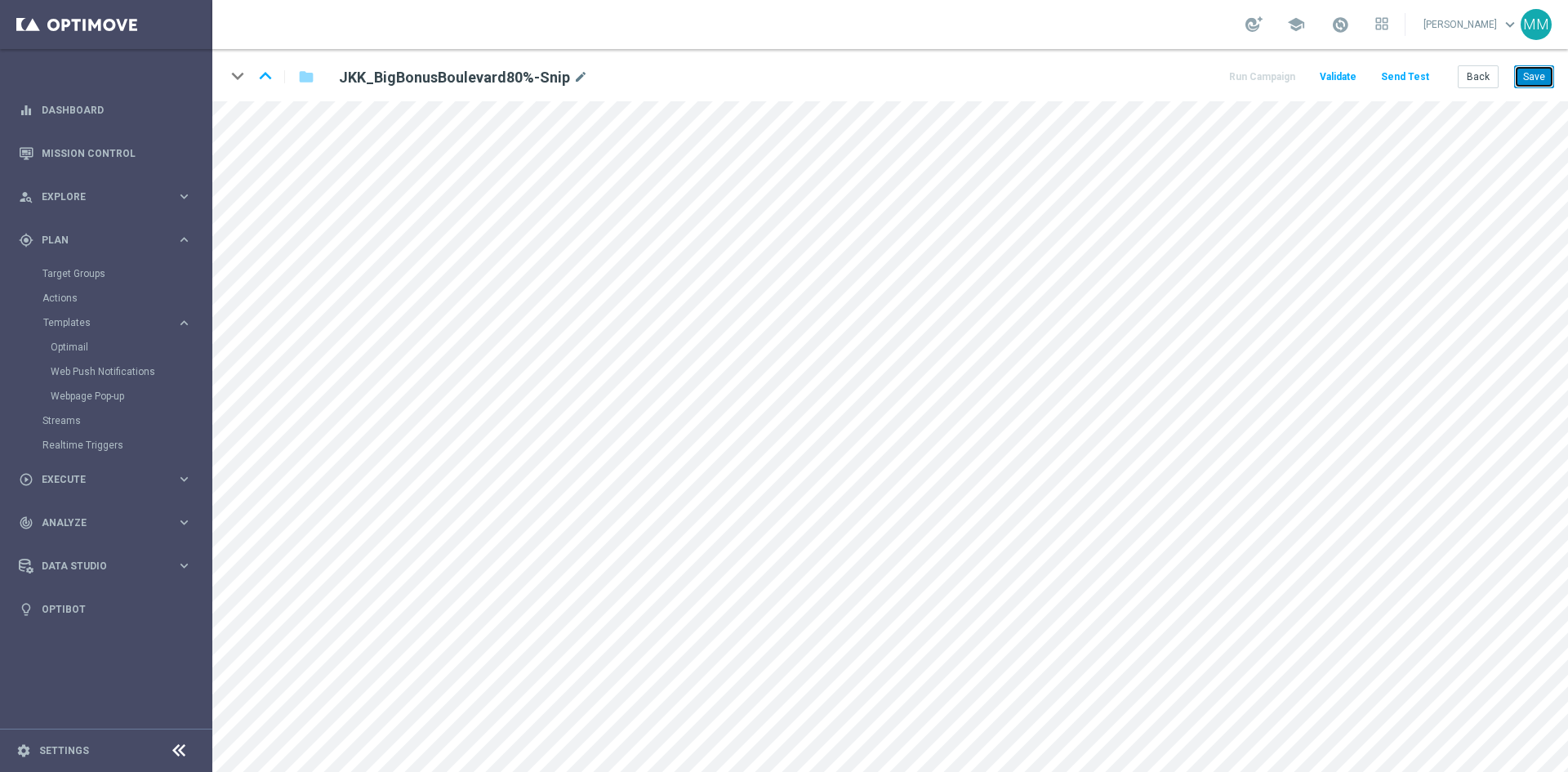
click at [1541, 79] on button "Save" at bounding box center [1533, 77] width 40 height 23
click at [1540, 74] on button "Save" at bounding box center [1533, 77] width 40 height 23
click at [1523, 73] on button "Save" at bounding box center [1533, 77] width 40 height 23
click at [1531, 77] on button "Save" at bounding box center [1533, 77] width 40 height 23
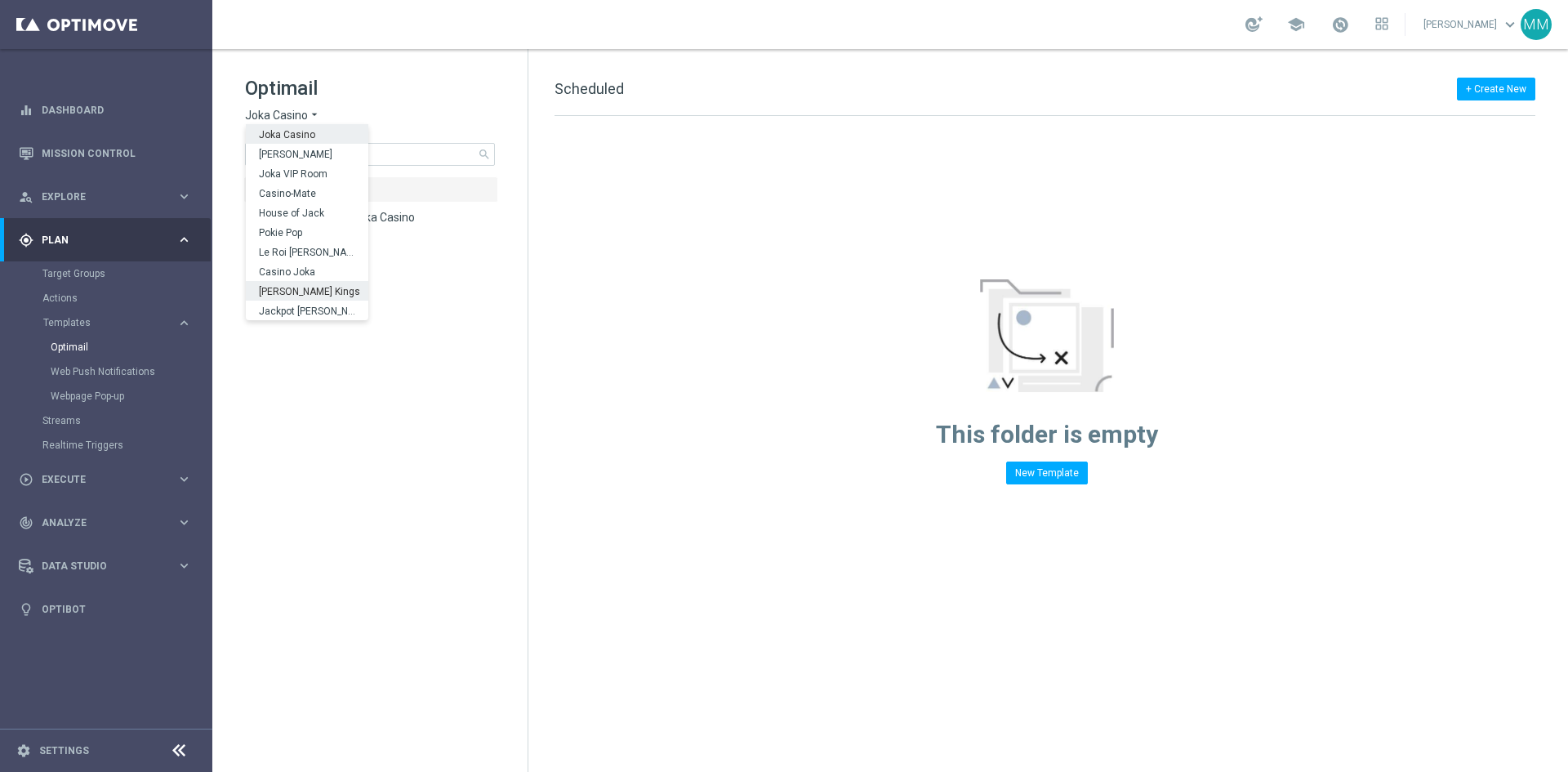
drag, startPoint x: 517, startPoint y: 461, endPoint x: 529, endPoint y: 446, distance: 19.2
click at [518, 460] on tree-viewport "folder Scheduled more_vert folder 0 Rebrand Joka Casino more_vert" at bounding box center [385, 472] width 283 height 592
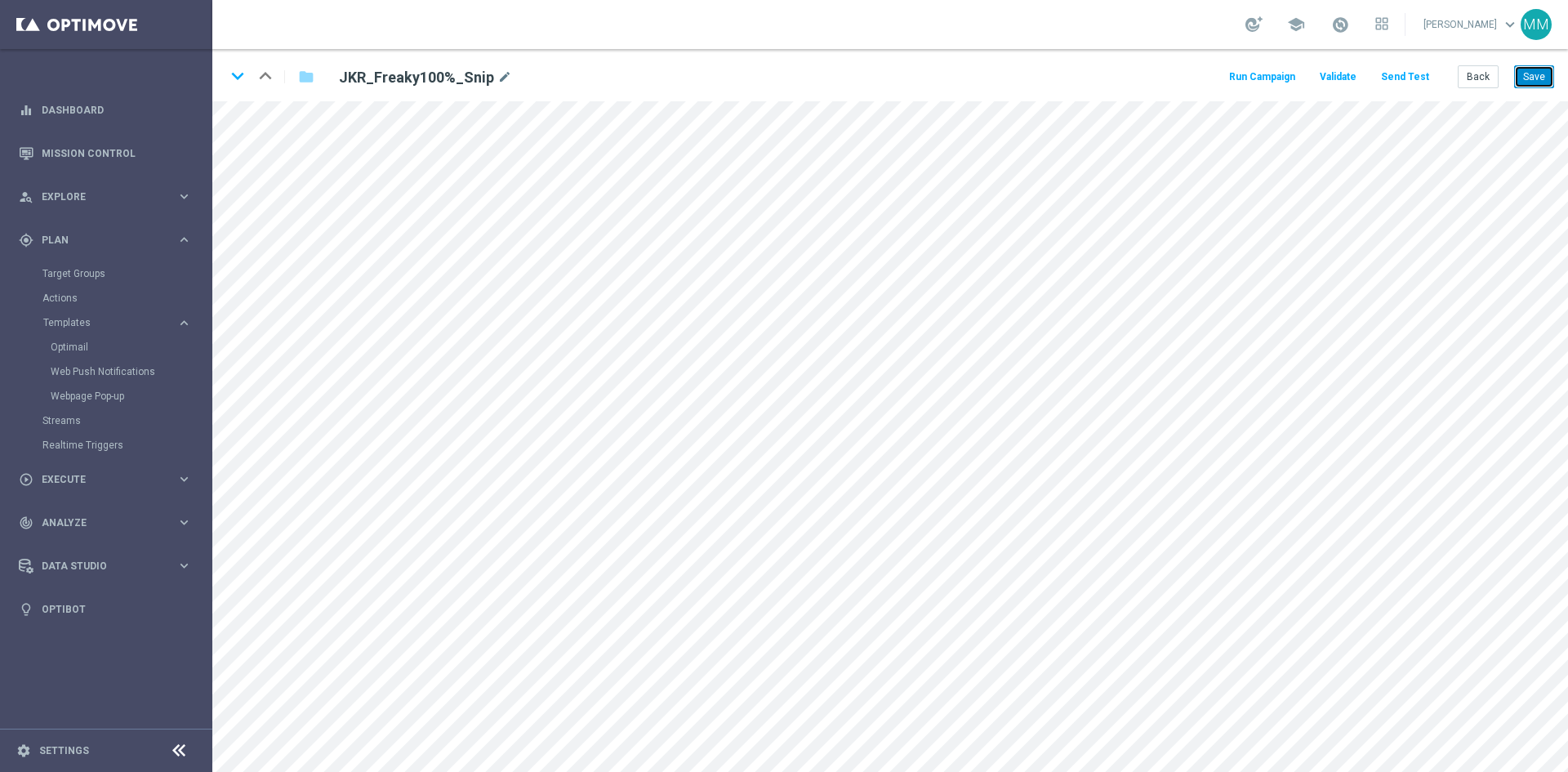
click at [1527, 68] on button "Save" at bounding box center [1533, 77] width 40 height 23
click at [1524, 67] on button "Save" at bounding box center [1533, 77] width 40 height 23
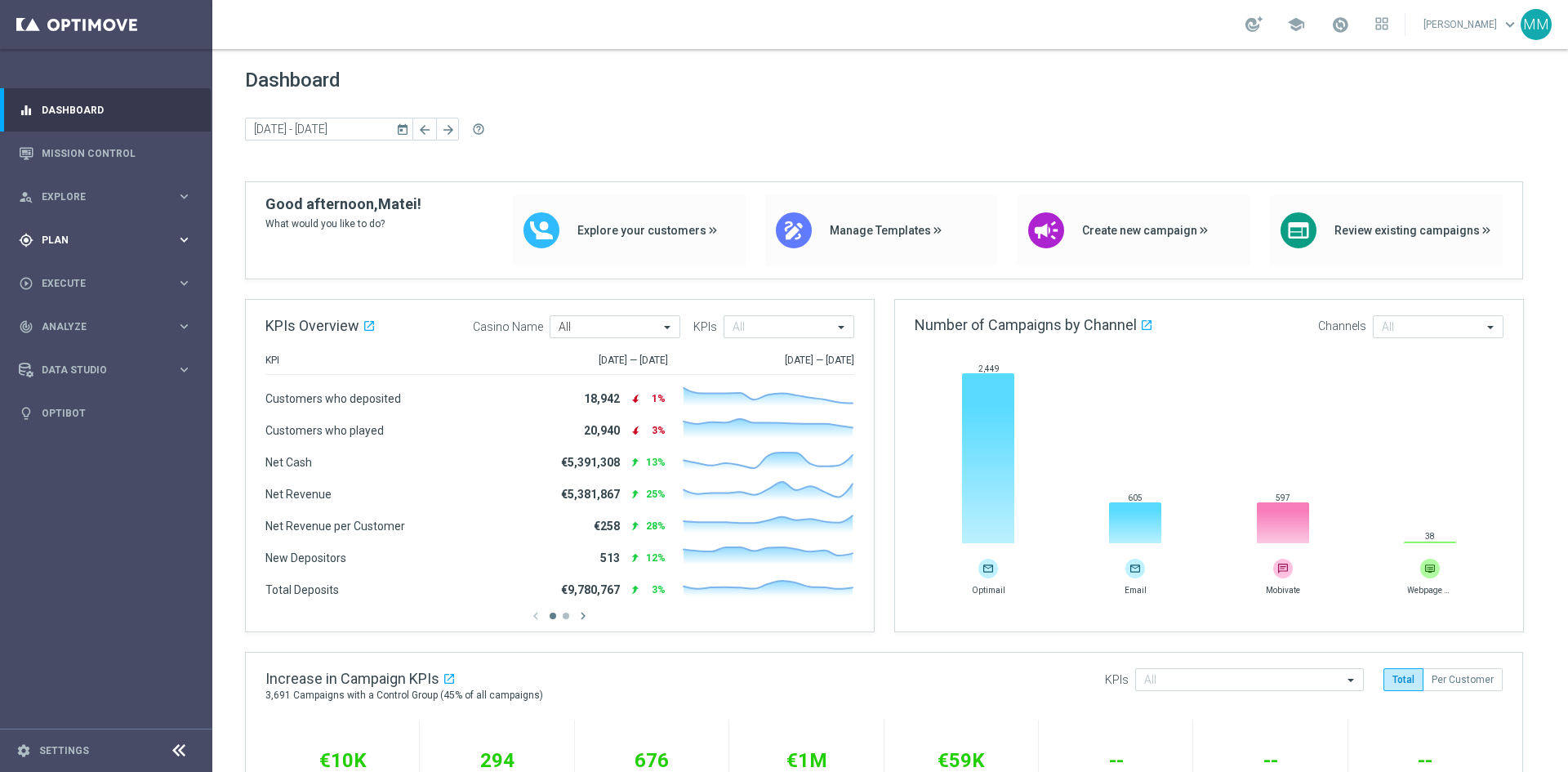
click at [165, 227] on div "gps_fixed Plan keyboard_arrow_right" at bounding box center [105, 239] width 211 height 43
click at [121, 322] on span "Templates" at bounding box center [102, 323] width 116 height 10
click at [102, 344] on link "Optimail" at bounding box center [110, 347] width 119 height 13
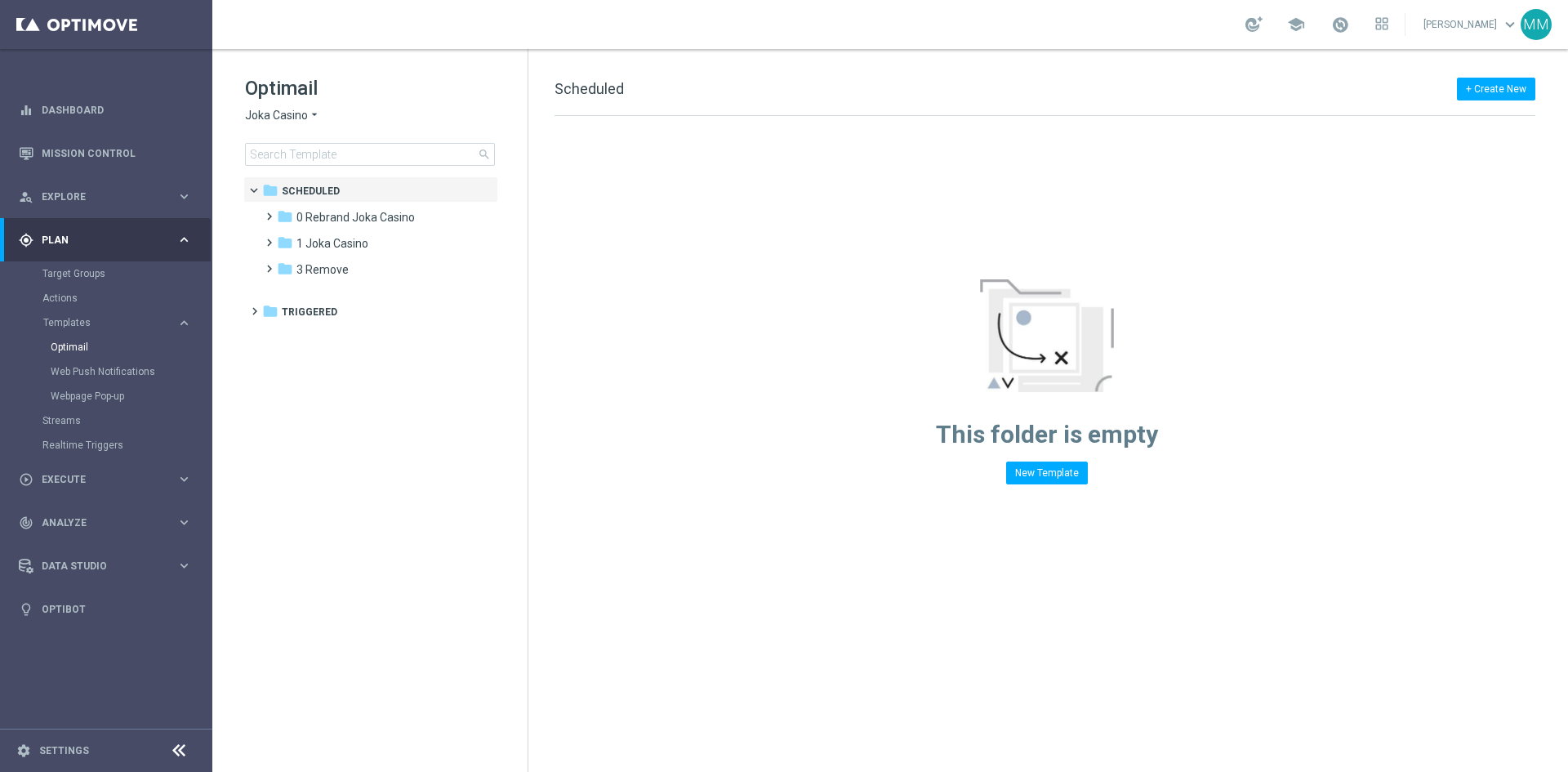
click at [315, 116] on icon "arrow_drop_down" at bounding box center [314, 116] width 13 height 16
click at [0, 0] on span "Stellar Spins" at bounding box center [0, 0] width 0 height 0
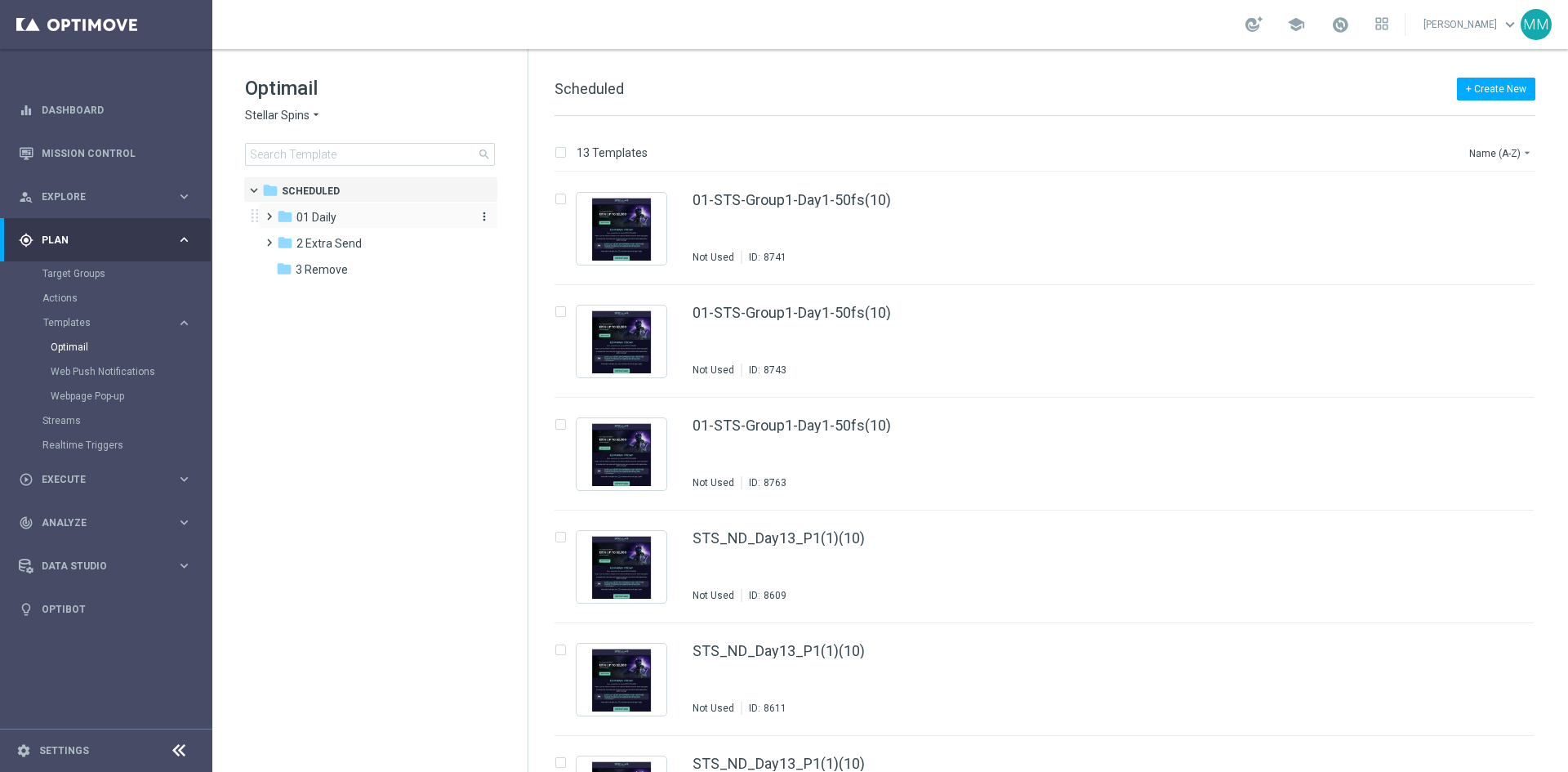
click at [338, 219] on div "folder 01 Daily" at bounding box center [370, 217] width 188 height 18
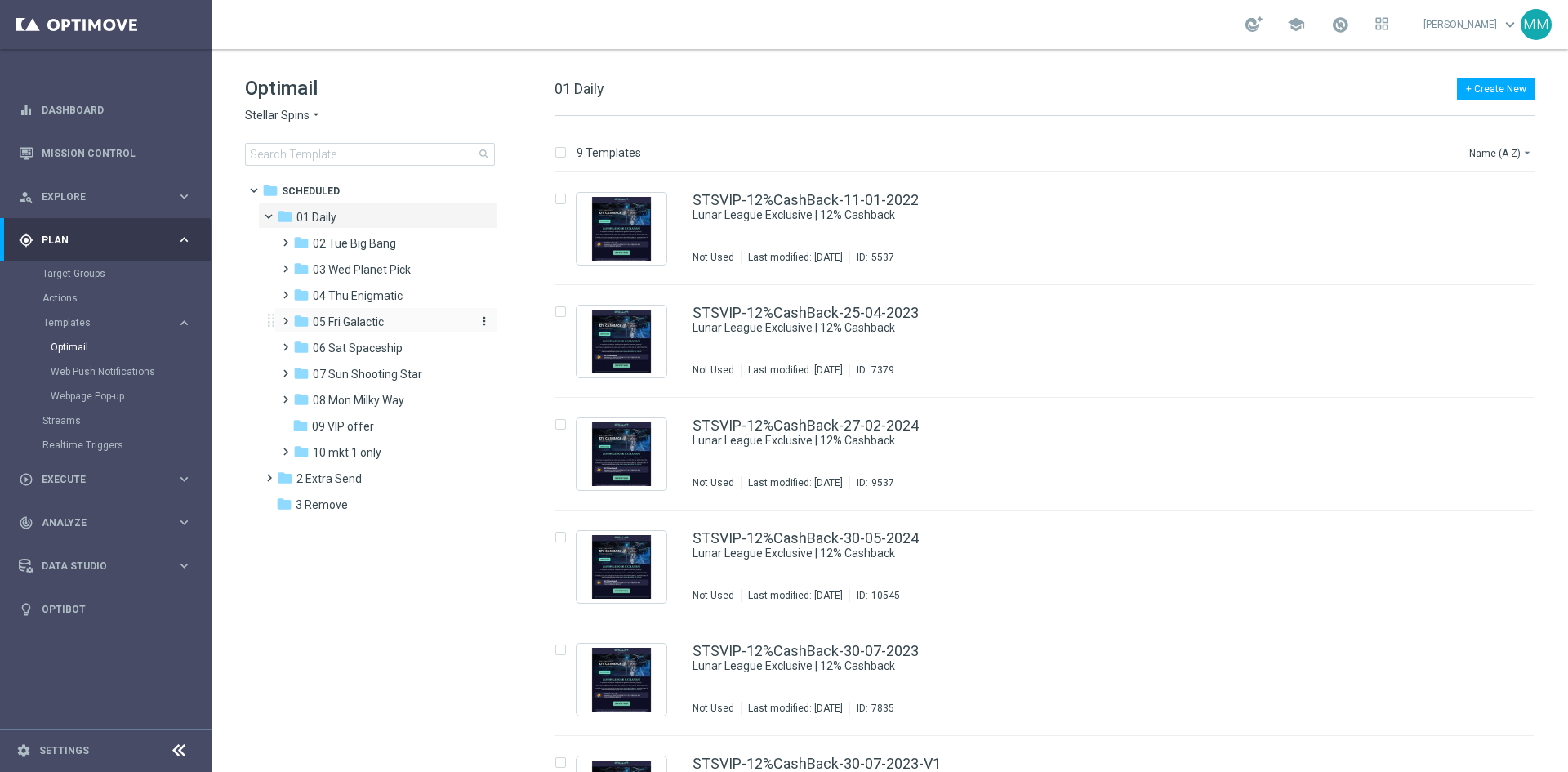
click at [407, 326] on div "folder 05 Fri Galactic" at bounding box center [380, 322] width 174 height 18
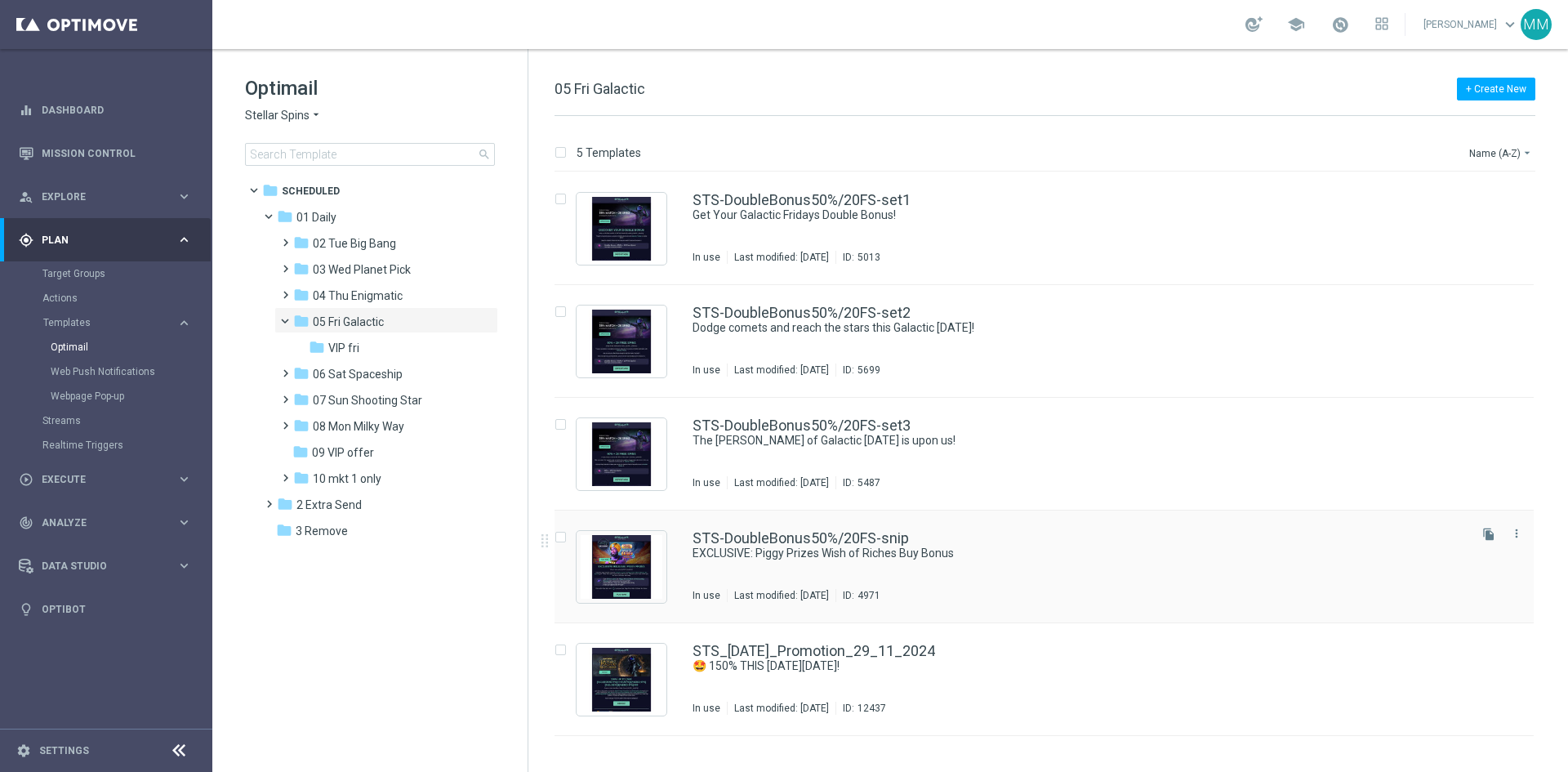
click at [1007, 573] on div "STS-DoubleBonus50%/20FS-snip EXCLUSIVE: Piggy Prizes Wish of Riches Buy Bonus I…" at bounding box center [1078, 566] width 772 height 71
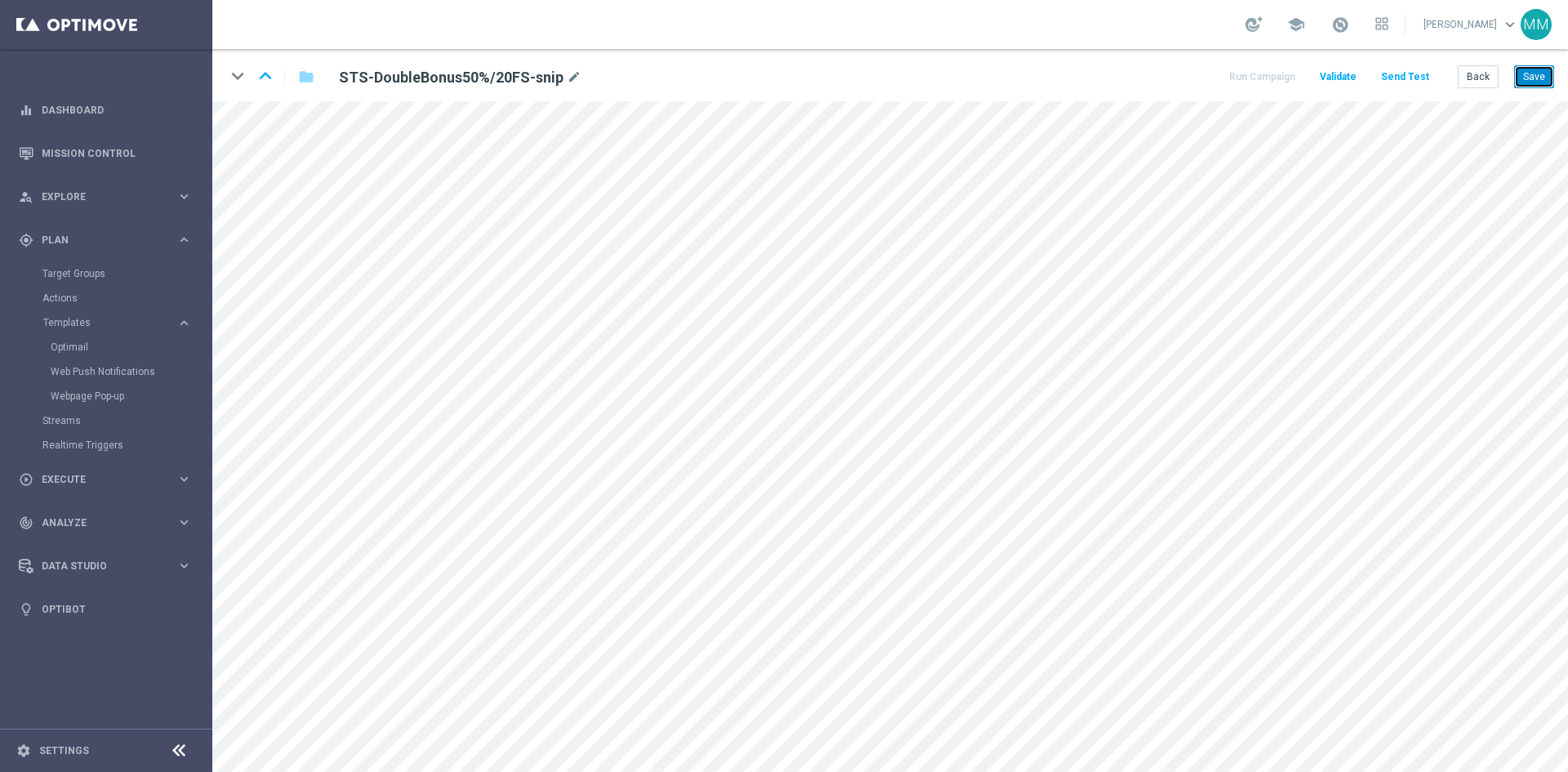
click at [1534, 76] on button "Save" at bounding box center [1533, 77] width 40 height 23
click at [1546, 80] on button "Save" at bounding box center [1533, 77] width 40 height 23
click at [1526, 69] on button "Save" at bounding box center [1533, 77] width 40 height 23
drag, startPoint x: 1533, startPoint y: 80, endPoint x: 1534, endPoint y: 95, distance: 15.0
click at [1534, 80] on button "Save" at bounding box center [1533, 77] width 40 height 23
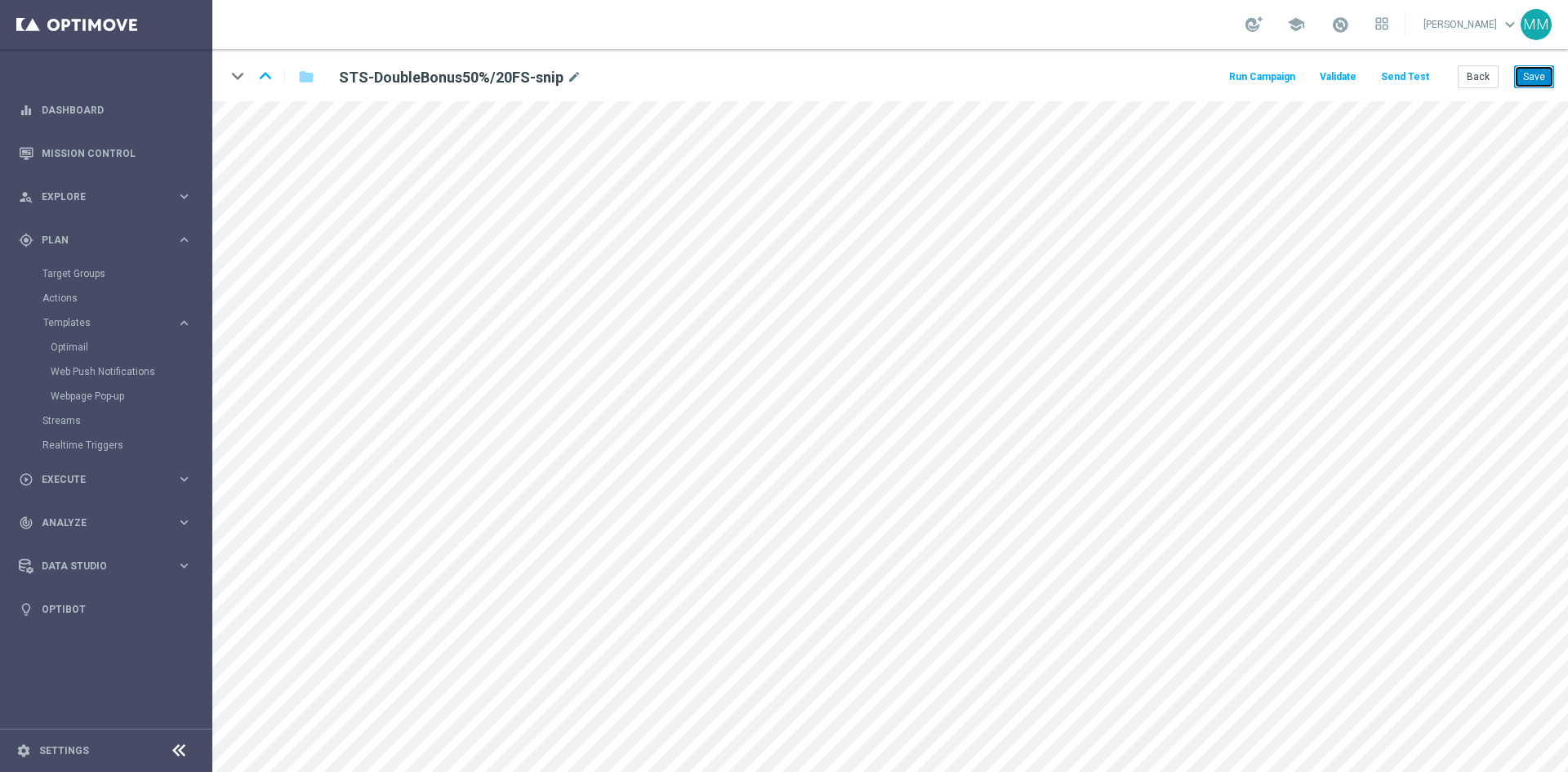
click at [1533, 73] on button "Save" at bounding box center [1533, 77] width 40 height 23
click at [1488, 75] on button "Back" at bounding box center [1477, 77] width 41 height 23
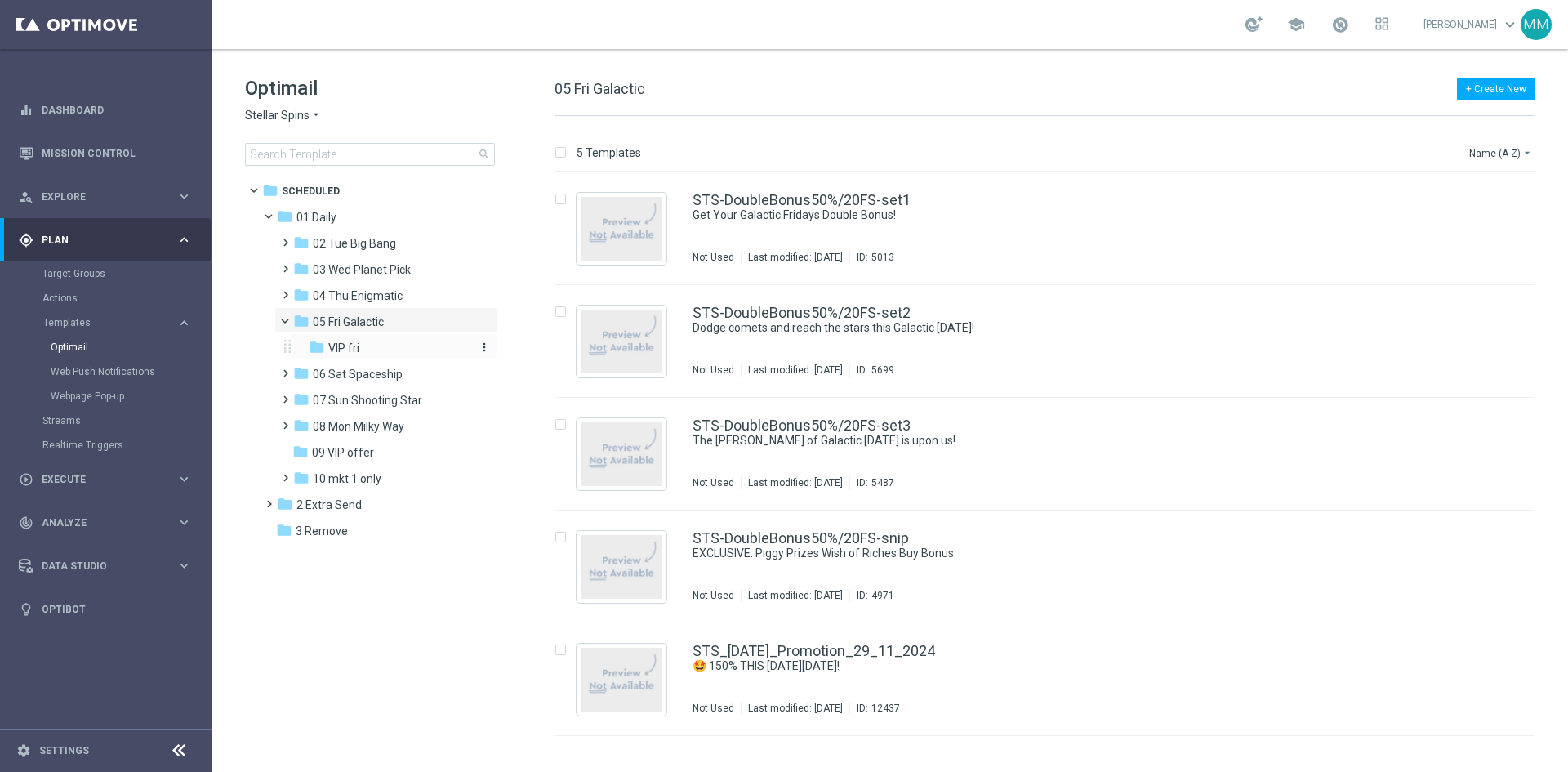
click at [355, 343] on span "VIP fri" at bounding box center [344, 348] width 31 height 15
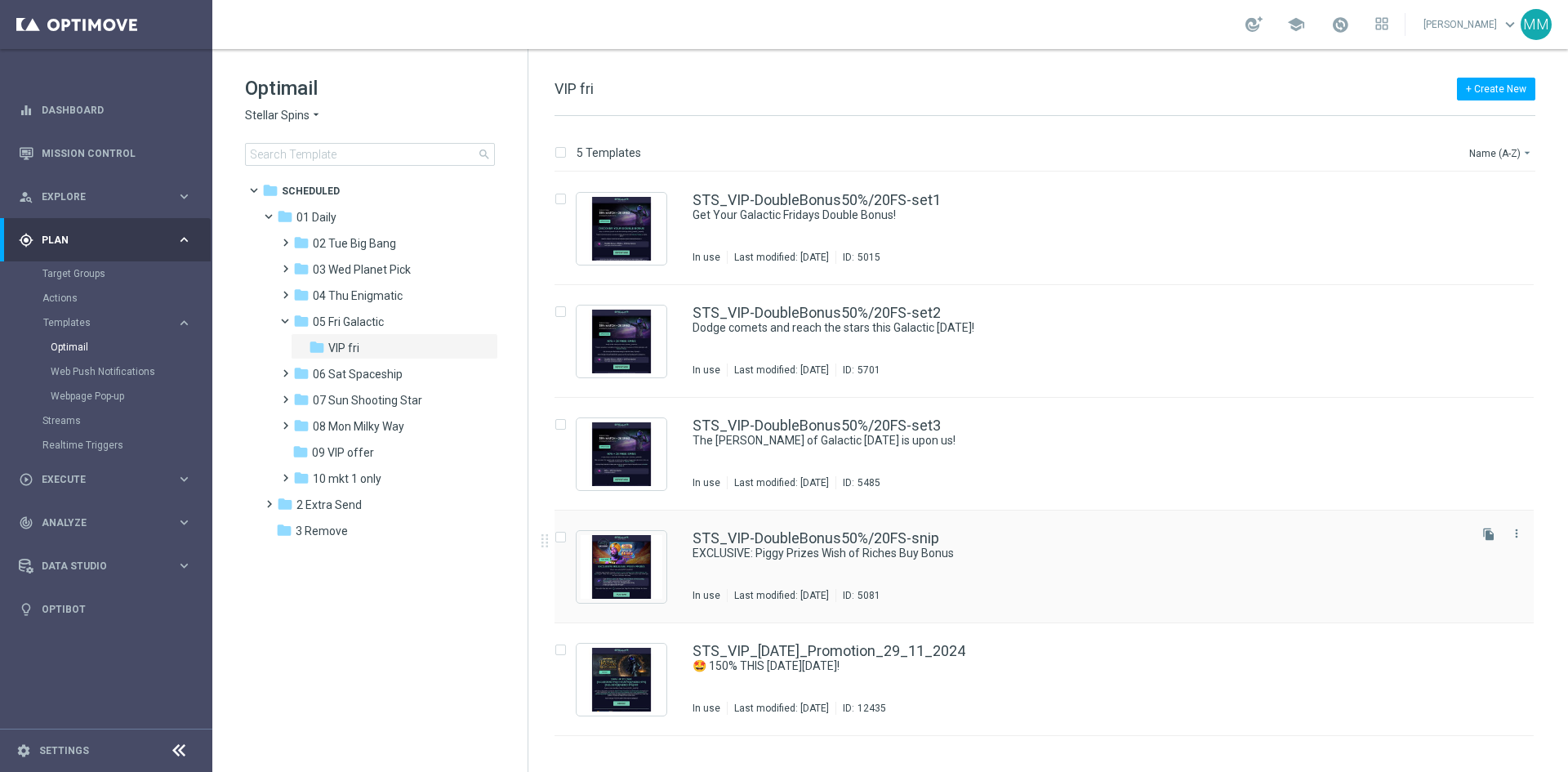
click at [983, 570] on div "STS_VIP-DoubleBonus50%/20FS-snip EXCLUSIVE: Piggy Prizes Wish of Riches Buy Bon…" at bounding box center [1078, 566] width 772 height 71
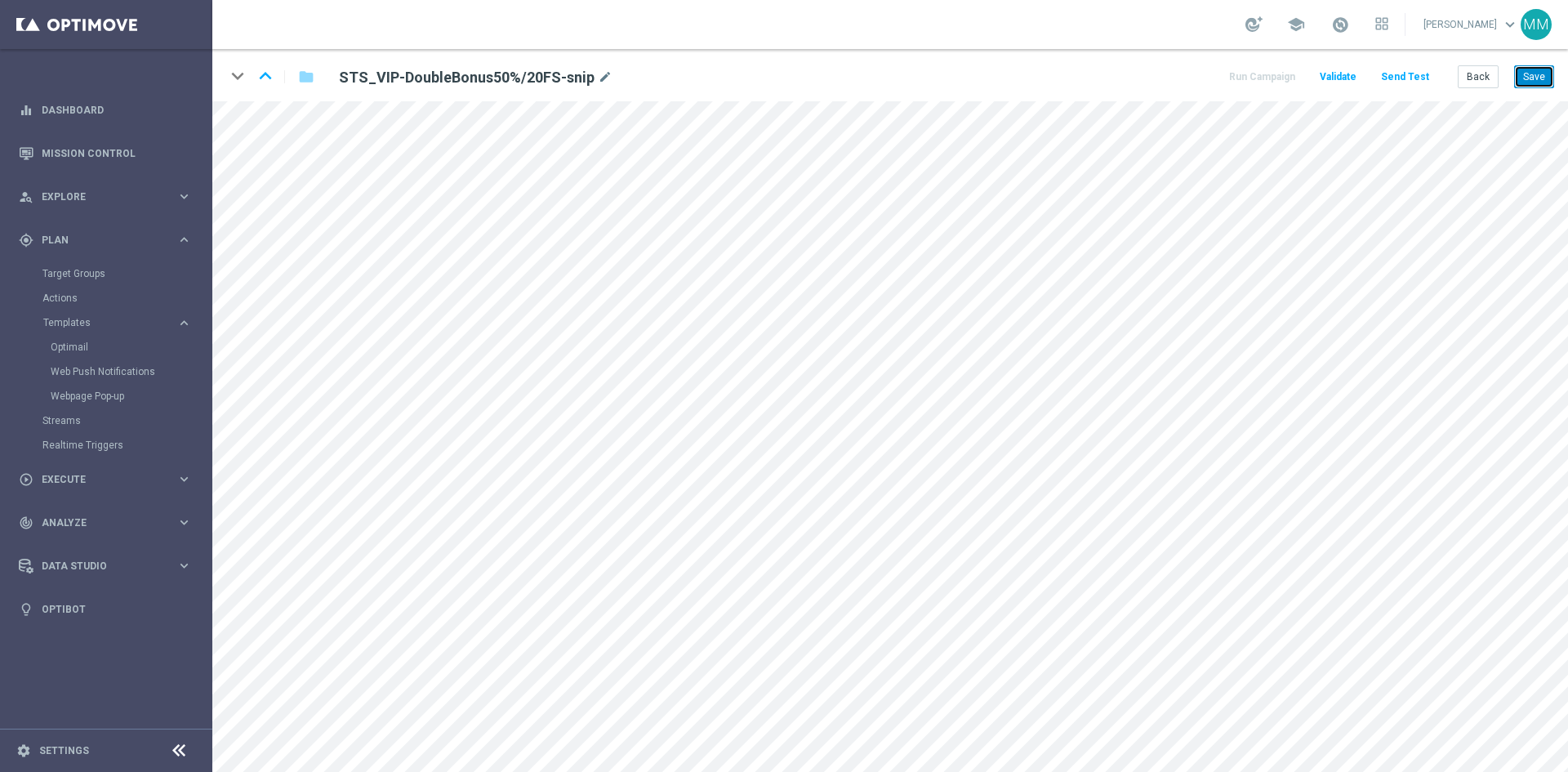
click at [1544, 74] on button "Save" at bounding box center [1533, 77] width 40 height 23
click at [1538, 80] on button "Save" at bounding box center [1533, 77] width 40 height 23
click at [1537, 64] on div "keyboard_arrow_down keyboard_arrow_up folder STS_VIP-DoubleBonus50%/20FS-snip m…" at bounding box center [890, 75] width 1355 height 53
click at [1526, 75] on button "Save" at bounding box center [1533, 77] width 40 height 23
click at [1538, 66] on button "Save" at bounding box center [1533, 77] width 40 height 23
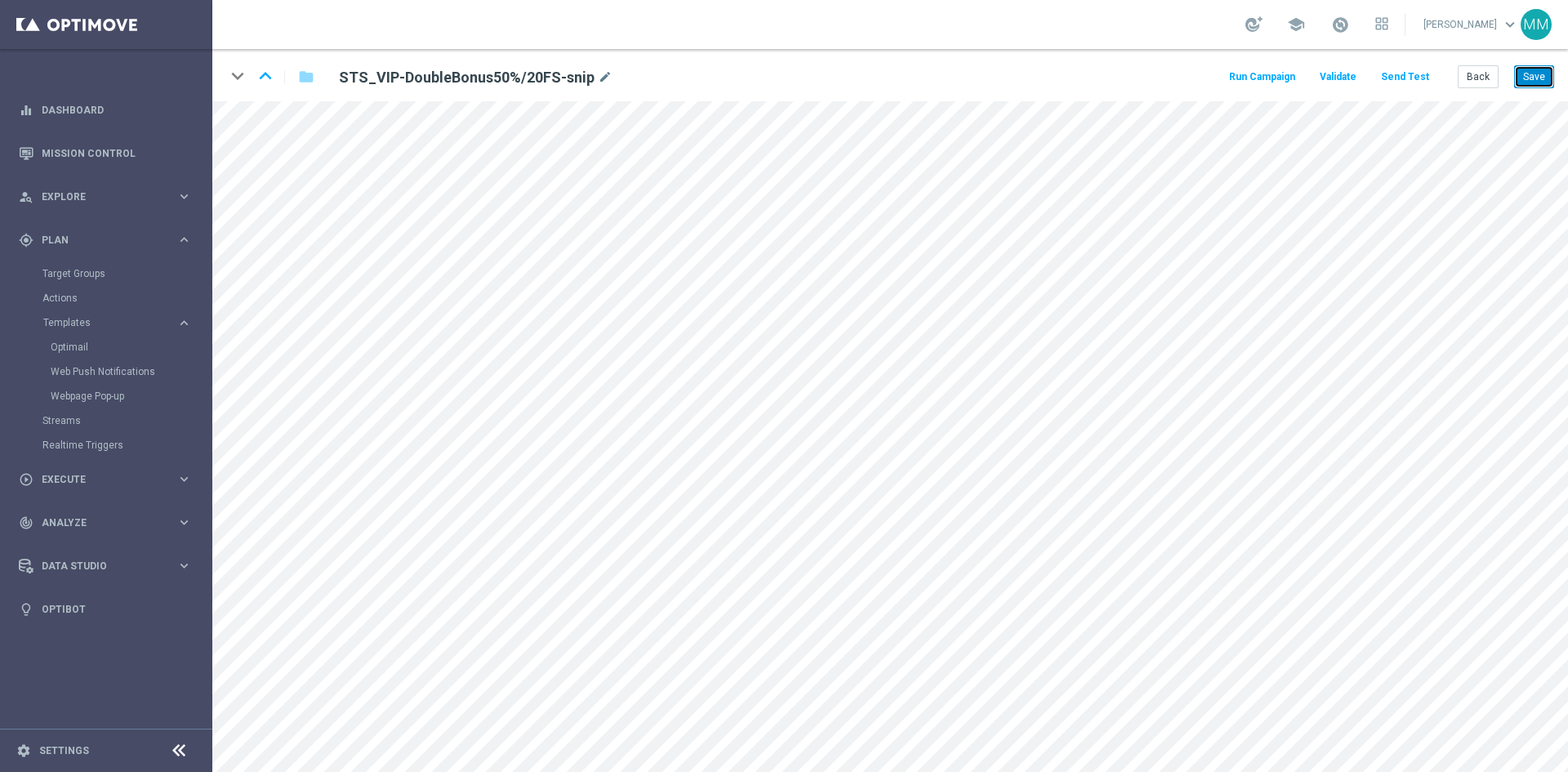
drag, startPoint x: 1538, startPoint y: 78, endPoint x: 1529, endPoint y: 87, distance: 12.7
click at [1537, 78] on button "Save" at bounding box center [1533, 77] width 40 height 23
click at [1548, 80] on button "Save" at bounding box center [1533, 77] width 40 height 23
click at [1536, 75] on button "Save" at bounding box center [1533, 77] width 40 height 23
click at [1553, 78] on button "Save" at bounding box center [1533, 77] width 40 height 23
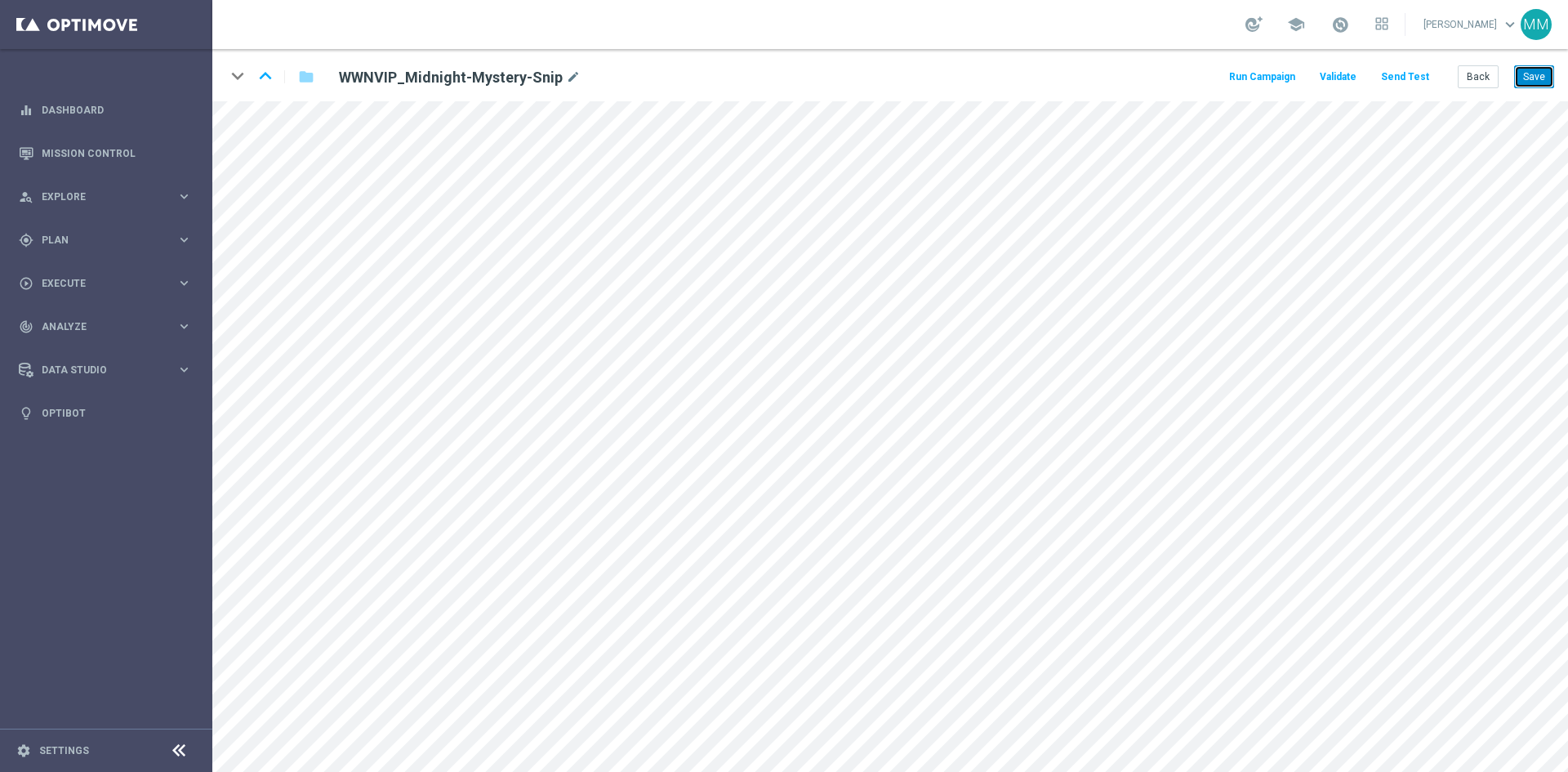
click at [1533, 80] on button "Save" at bounding box center [1533, 77] width 40 height 23
click at [1537, 71] on button "Save" at bounding box center [1533, 77] width 40 height 23
